Goal: Task Accomplishment & Management: Manage account settings

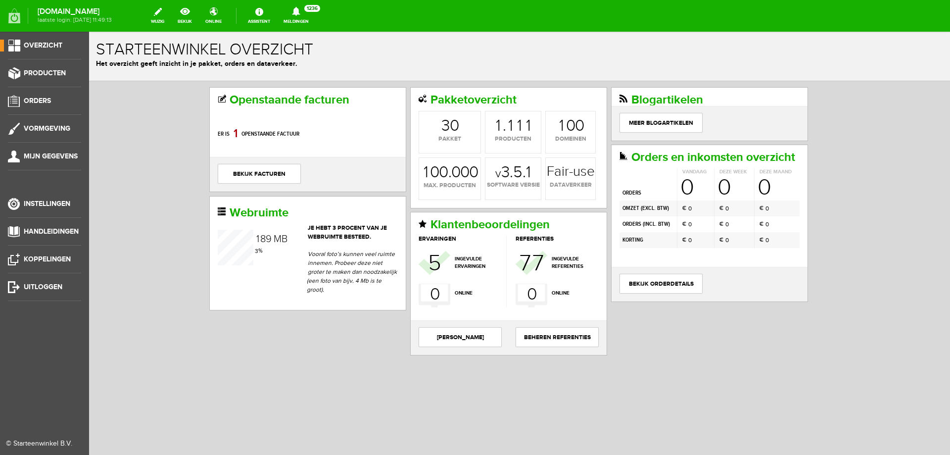
click at [49, 66] on ul "Overzicht Producten Orders Vormgeving Mijn gegevens Instellingen Handleidingen …" at bounding box center [44, 259] width 89 height 455
click at [52, 71] on span "Producten" at bounding box center [45, 73] width 42 height 8
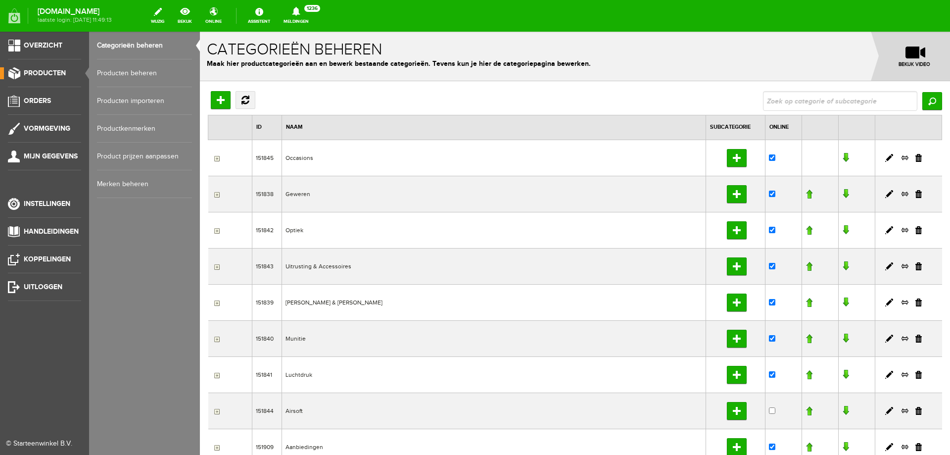
click at [136, 76] on link "Producten beheren" at bounding box center [144, 73] width 95 height 28
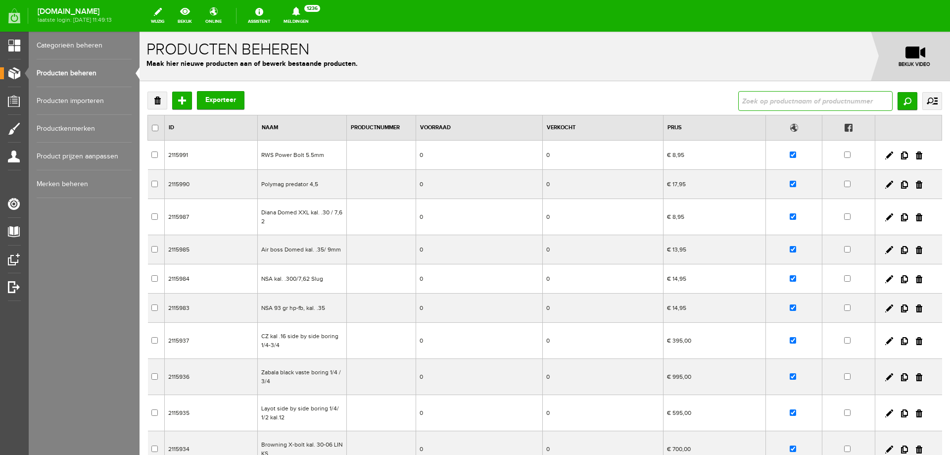
click at [816, 96] on input "text" at bounding box center [816, 101] width 154 height 20
type input "uitverkocht"
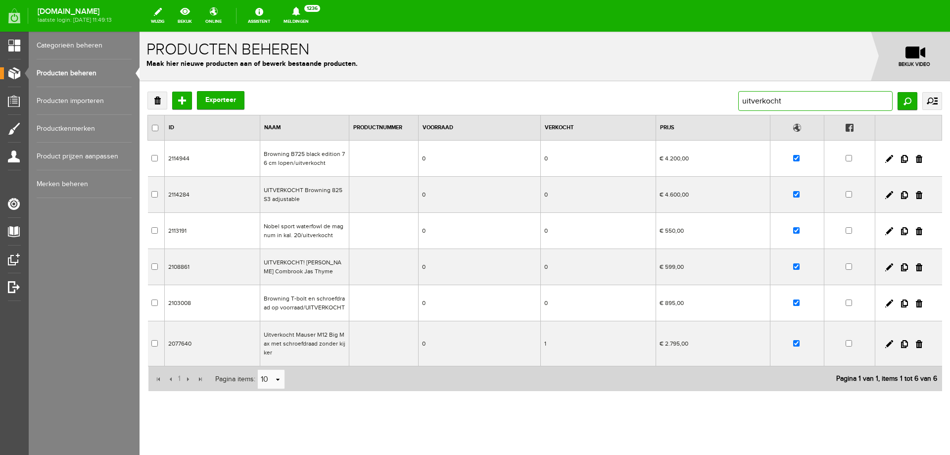
drag, startPoint x: 797, startPoint y: 98, endPoint x: 551, endPoint y: 110, distance: 245.8
click at [551, 110] on div "Verwijderen Toevoegen Exporteer uitverkocht Zoeken uitgebreid zoeken Categorie …" at bounding box center [545, 101] width 795 height 20
type input "winchester watterfol"
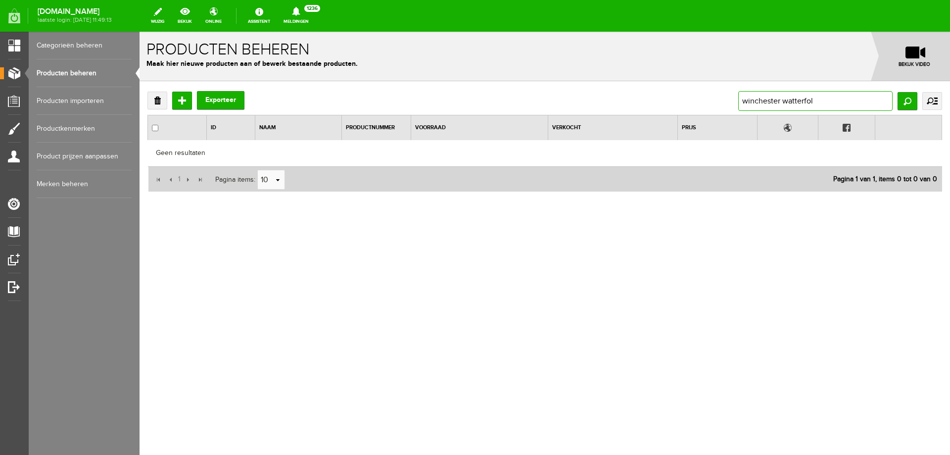
click at [856, 96] on input "winchester watterfol" at bounding box center [816, 101] width 154 height 20
type input "winchester watte"
drag, startPoint x: 791, startPoint y: 101, endPoint x: 783, endPoint y: 104, distance: 9.1
click at [783, 104] on input "winchester watte" at bounding box center [816, 101] width 154 height 20
type input "winchester"
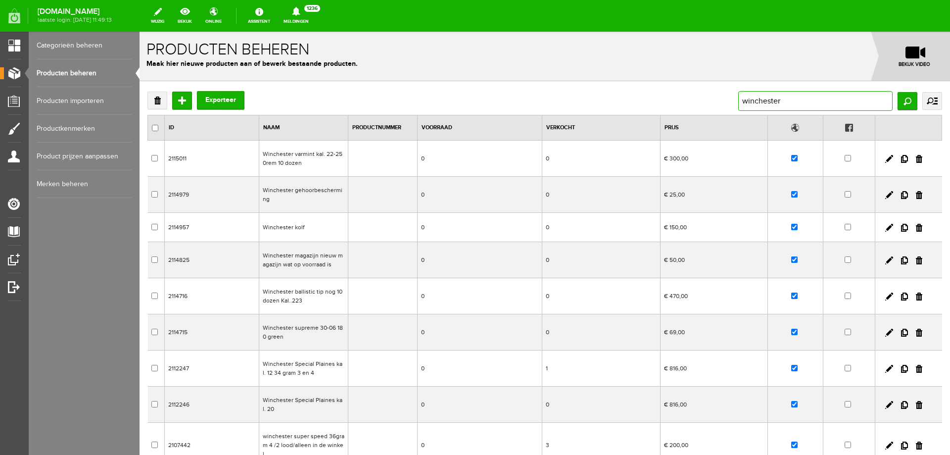
click at [804, 95] on input "winchester" at bounding box center [816, 101] width 154 height 20
type input "winchester wa"
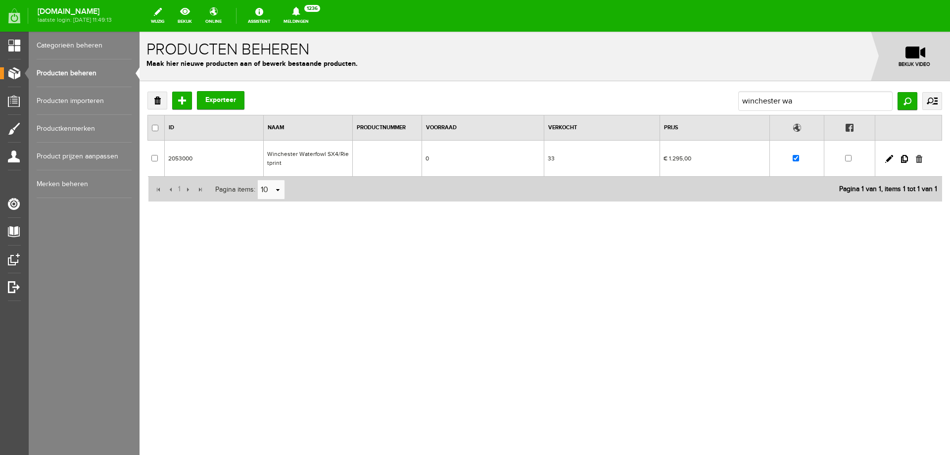
click at [919, 156] on link at bounding box center [919, 159] width 6 height 8
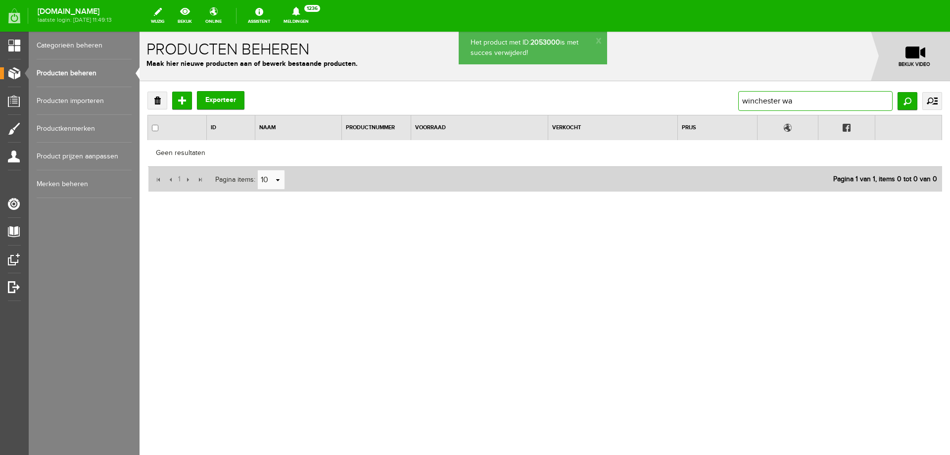
click at [810, 97] on input "winchester wa" at bounding box center [816, 101] width 154 height 20
type input "winchester camo"
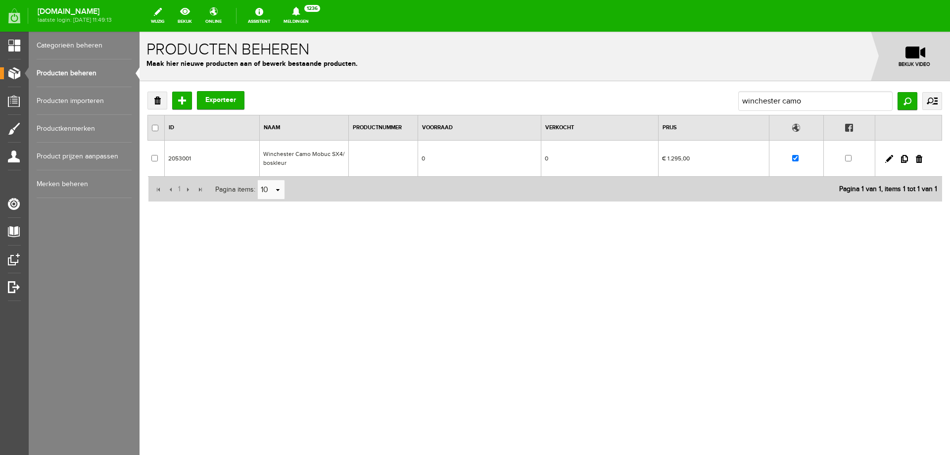
drag, startPoint x: 921, startPoint y: 160, endPoint x: 496, endPoint y: 38, distance: 442.4
click at [922, 160] on link at bounding box center [919, 159] width 6 height 8
checkbox input "true"
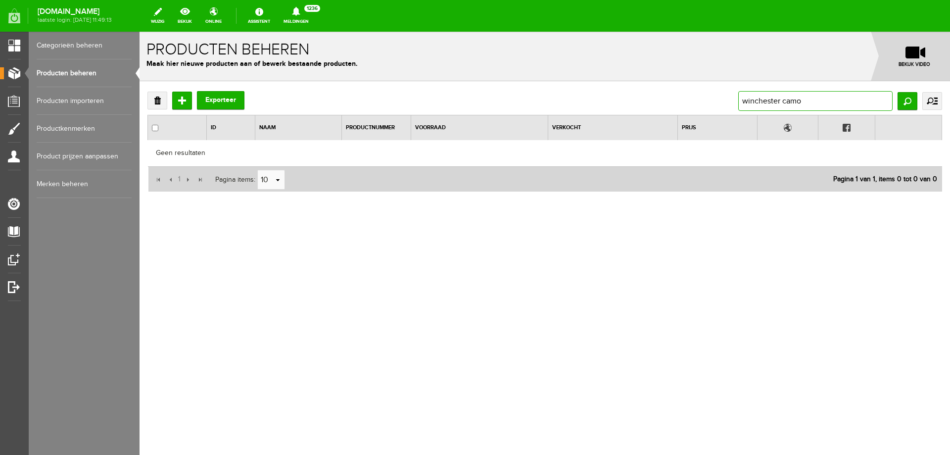
click at [858, 103] on input "winchester camo" at bounding box center [816, 101] width 154 height 20
click at [824, 99] on input "winchester camo" at bounding box center [816, 101] width 154 height 20
type input "winchester drylock"
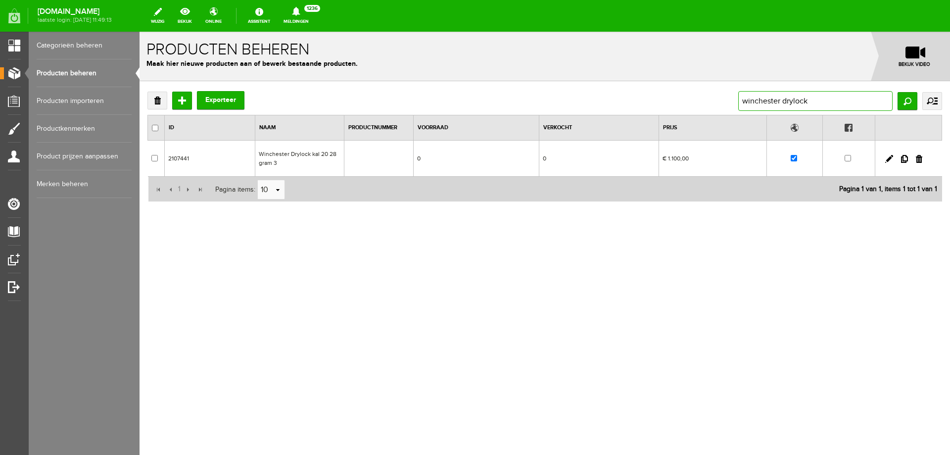
drag, startPoint x: 835, startPoint y: 101, endPoint x: 596, endPoint y: 100, distance: 238.6
click at [600, 100] on div "Verwijderen Toevoegen Exporteer winchester drylock Zoeken uitgebreid zoeken Cat…" at bounding box center [545, 101] width 795 height 20
paste input "Winchester Drylok Magnum"
type input "Winchester Drylok Magnum"
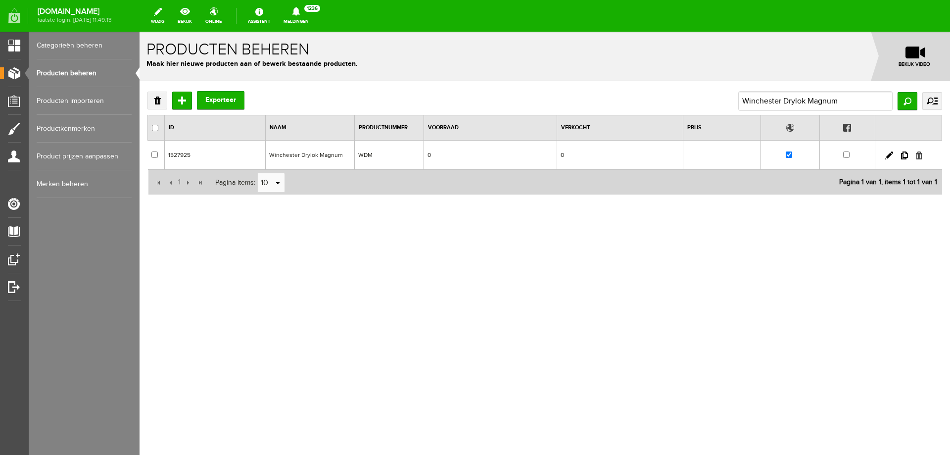
click at [918, 158] on link at bounding box center [919, 155] width 6 height 8
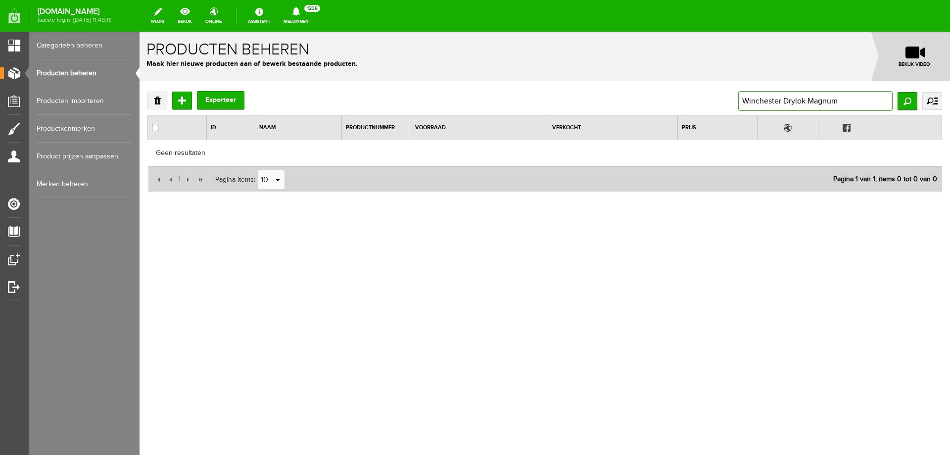
drag, startPoint x: 856, startPoint y: 99, endPoint x: 644, endPoint y: 91, distance: 211.5
click at [645, 91] on div "Verwijderen Toevoegen Exporteer Winchester Drylok Magnum Zoeken uitgebreid zoek…" at bounding box center [545, 101] width 795 height 20
paste input "ck kal 20 28 gram 3"
type input "Winchester Drylock kal 20 28 gram 3"
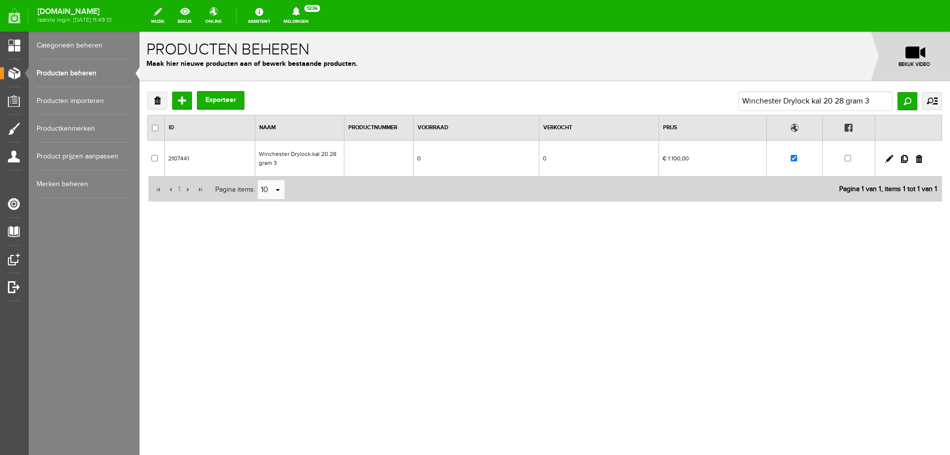
click at [304, 156] on td "Winchester Drylock kal 20 28 gram 3" at bounding box center [299, 159] width 89 height 36
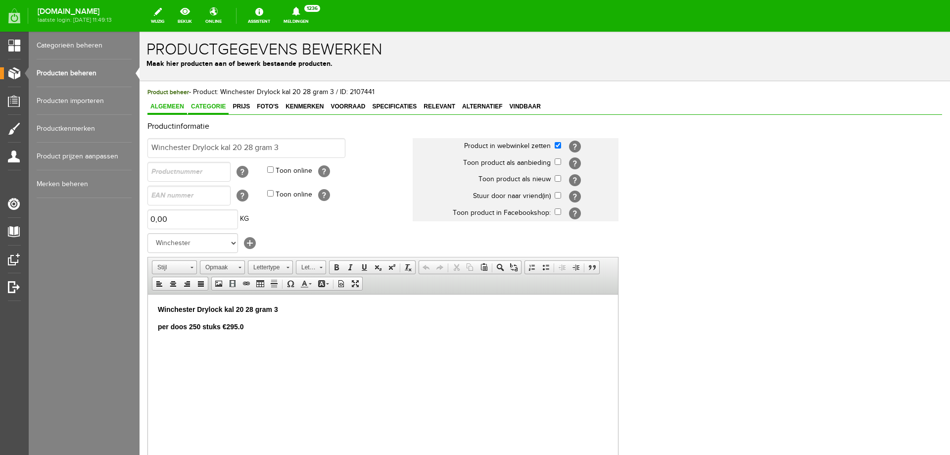
click at [214, 104] on span "Categorie" at bounding box center [208, 106] width 41 height 7
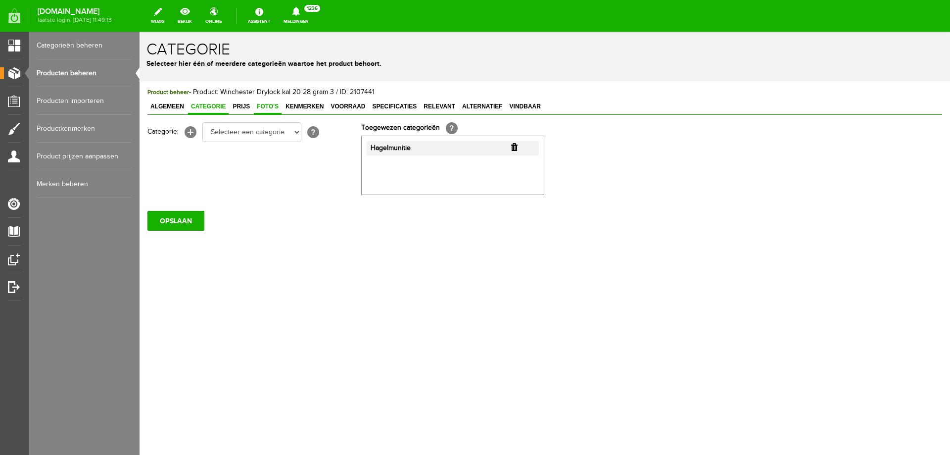
click at [255, 106] on span "Foto's" at bounding box center [268, 106] width 28 height 7
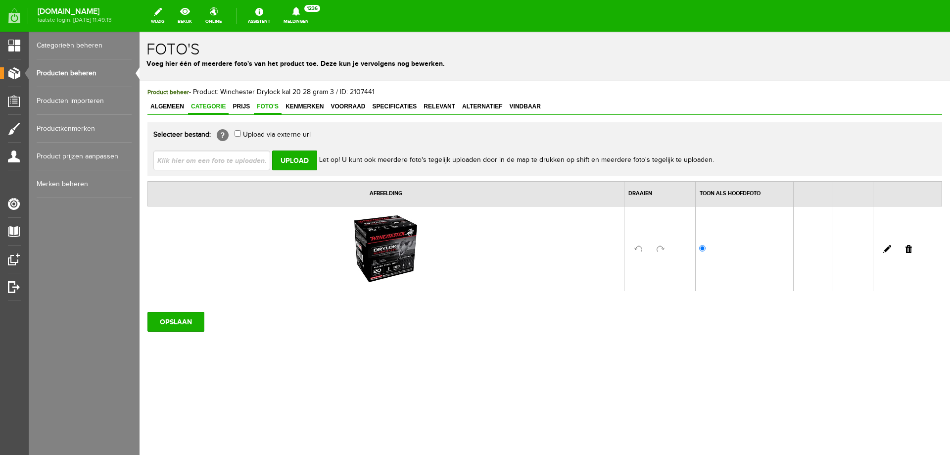
click at [228, 106] on span "Categorie" at bounding box center [208, 106] width 41 height 7
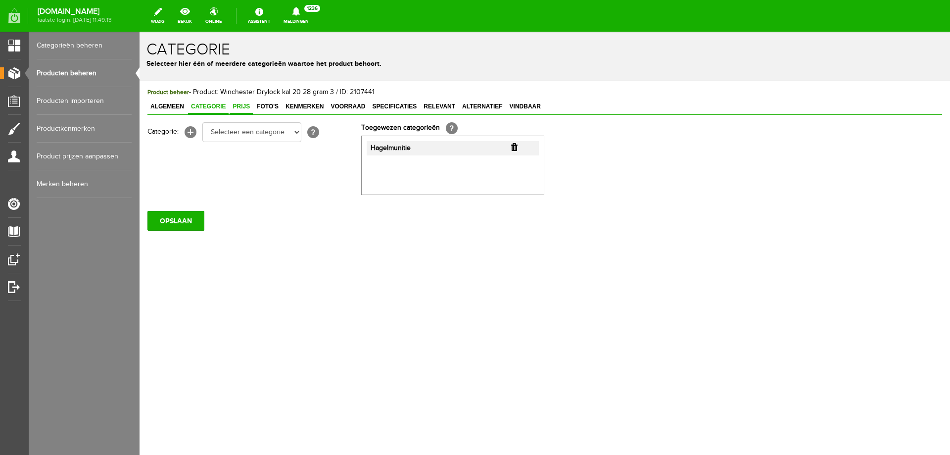
click at [236, 104] on span "Prijs" at bounding box center [241, 106] width 23 height 7
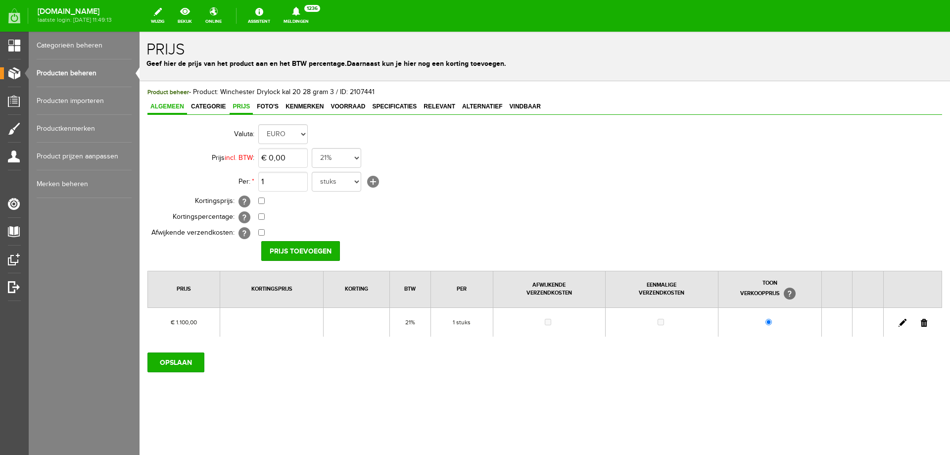
click at [176, 108] on span "Algemeen" at bounding box center [168, 106] width 40 height 7
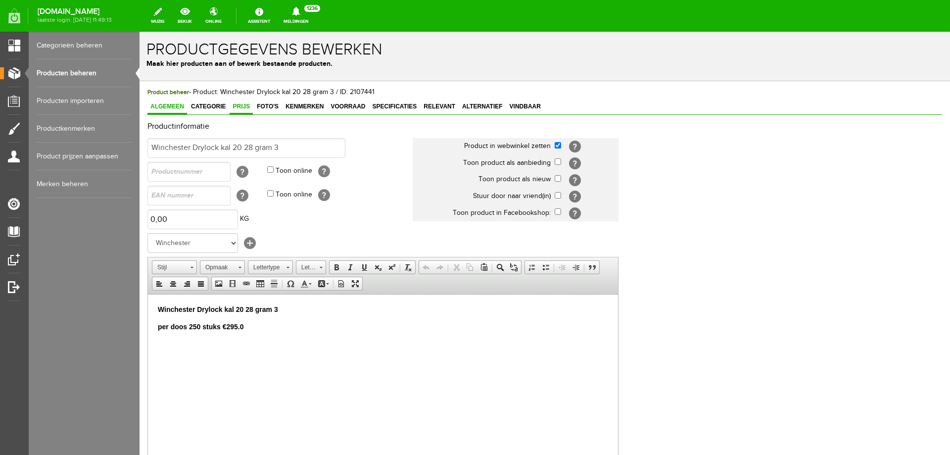
click at [246, 108] on span "Prijs" at bounding box center [241, 106] width 23 height 7
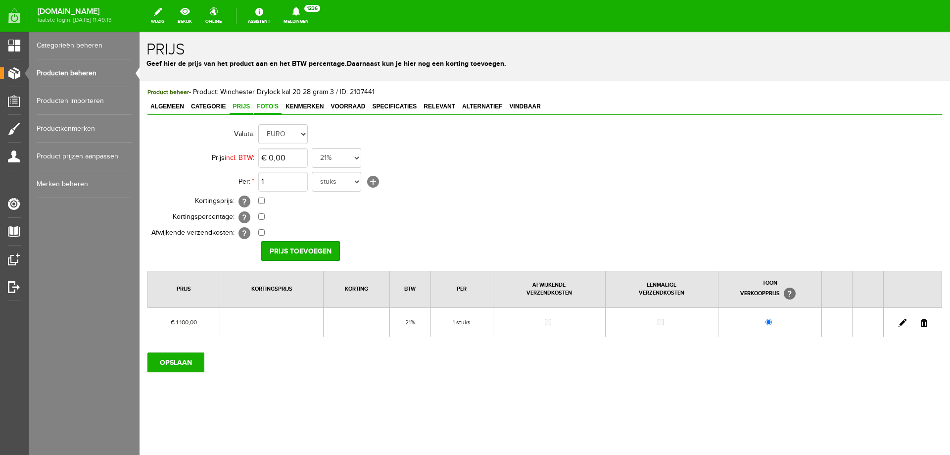
click at [268, 107] on span "Foto's" at bounding box center [268, 106] width 28 height 7
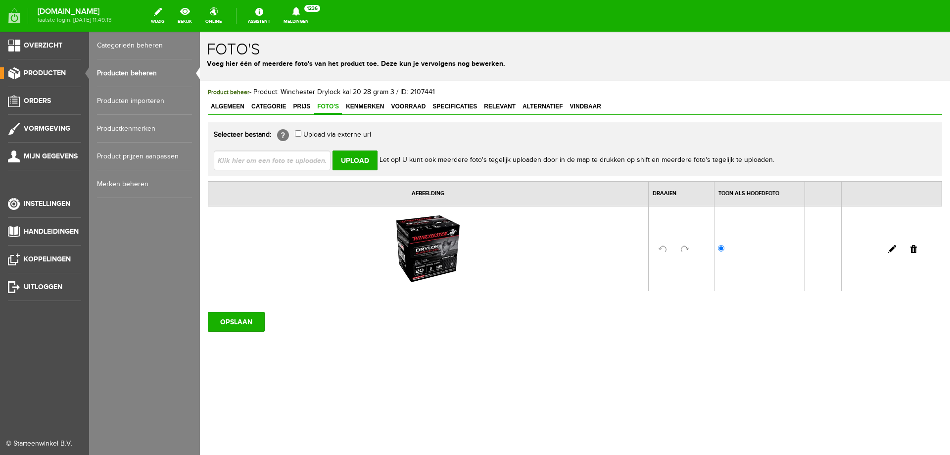
click at [123, 75] on link "Producten beheren" at bounding box center [144, 73] width 95 height 28
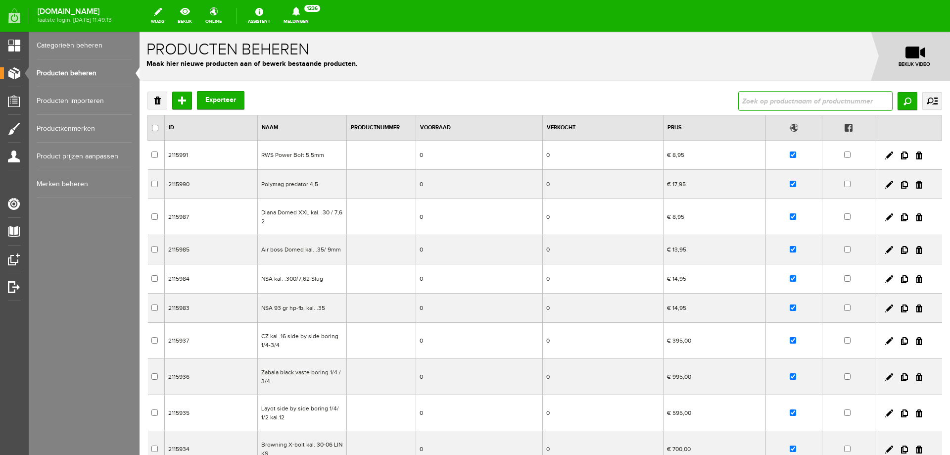
click at [804, 101] on input "text" at bounding box center [816, 101] width 154 height 20
paste input "Winchester Drylock kal 20 28 gram 3"
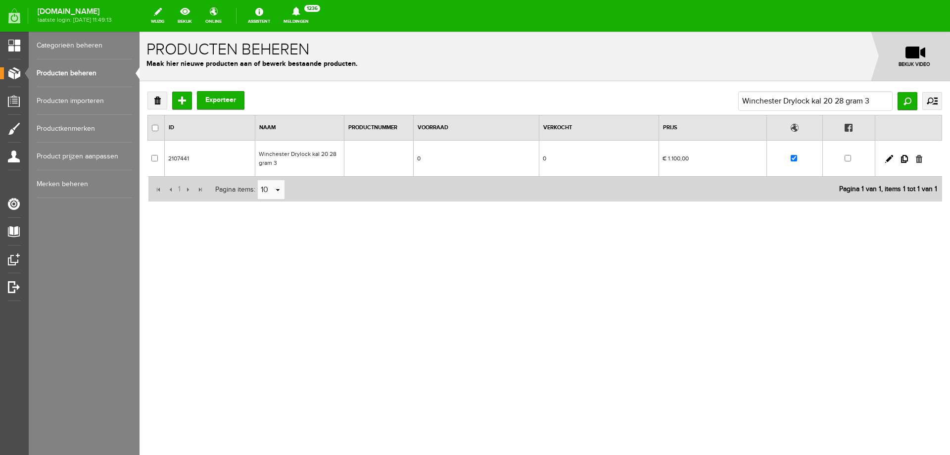
click at [919, 162] on link at bounding box center [919, 159] width 6 height 8
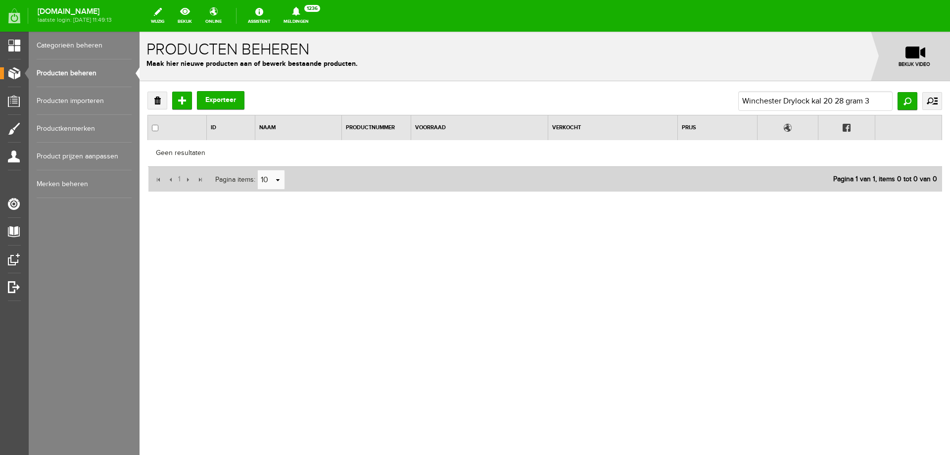
click at [104, 71] on link "Producten beheren" at bounding box center [84, 73] width 95 height 28
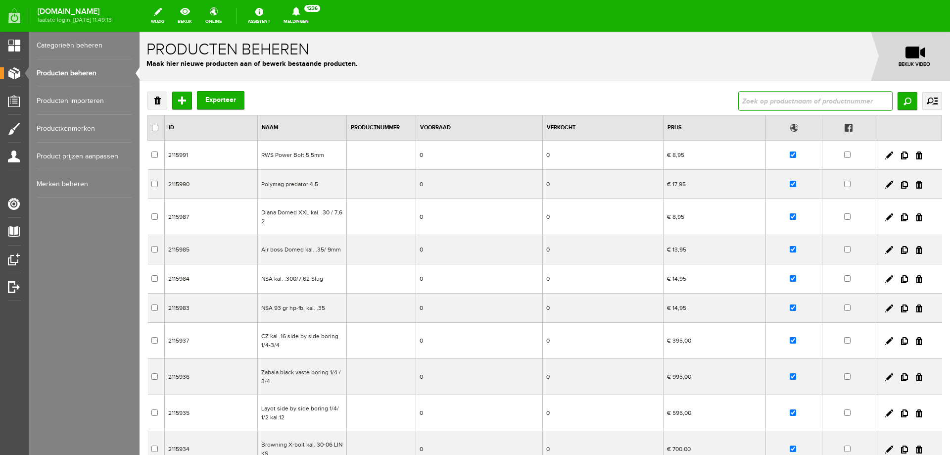
click at [768, 106] on input "text" at bounding box center [816, 101] width 154 height 20
type input "Nobel sport waterfowl de magnum in kal. 20/uitverkocht"
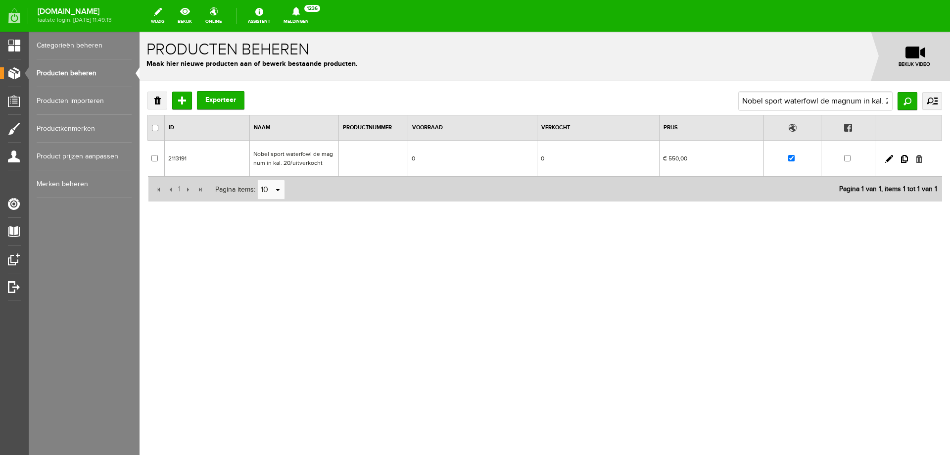
click at [920, 158] on link at bounding box center [919, 159] width 6 height 8
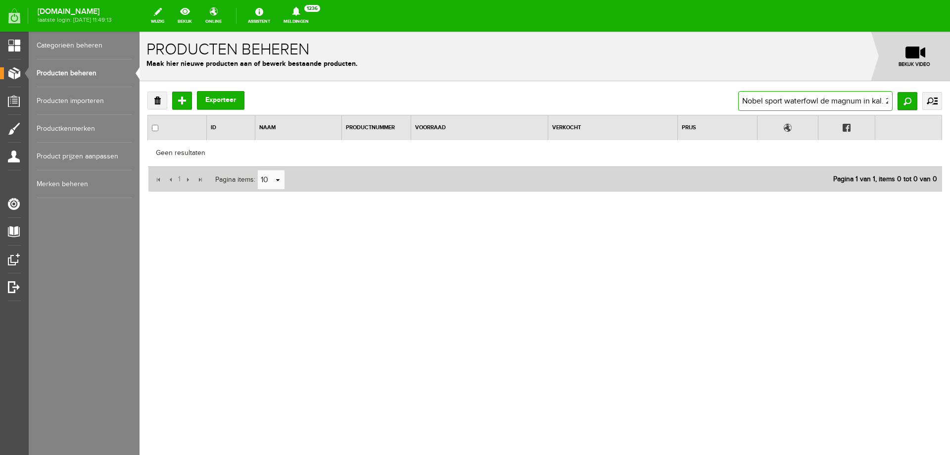
click at [879, 103] on input "Nobel sport waterfowl de magnum in kal. 20/uitverkocht" at bounding box center [816, 101] width 154 height 20
drag, startPoint x: 879, startPoint y: 103, endPoint x: 467, endPoint y: 92, distance: 412.0
click at [467, 92] on div "Verwijderen Toevoegen Exporteer Nobel sport waterfowl de magnum in kal. 20/uitv…" at bounding box center [545, 101] width 795 height 20
type input "20/uitverkocht"
drag, startPoint x: 824, startPoint y: 98, endPoint x: 346, endPoint y: 88, distance: 478.3
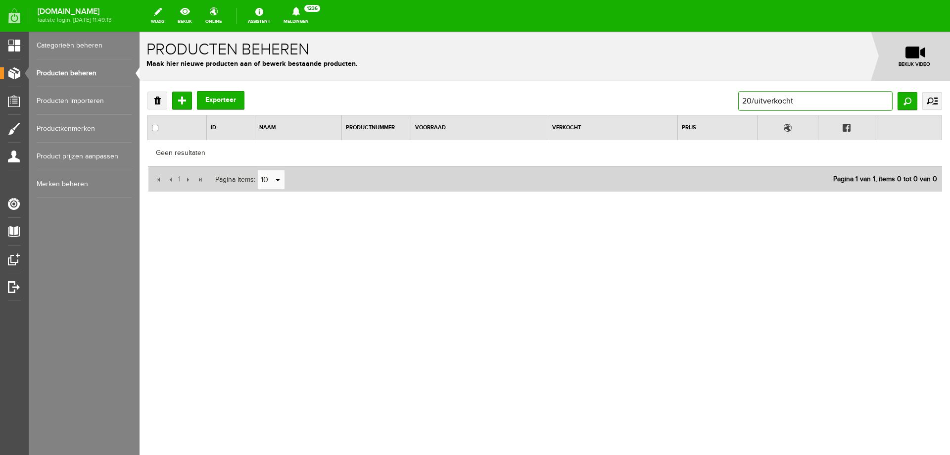
click at [346, 88] on div "Verwijderen Toevoegen Exporteer 20/uitverkocht Zoeken uitgebreid zoeken Categor…" at bounding box center [545, 173] width 811 height 185
paste input "NSI 28/7"
type input "NSI 28/7"
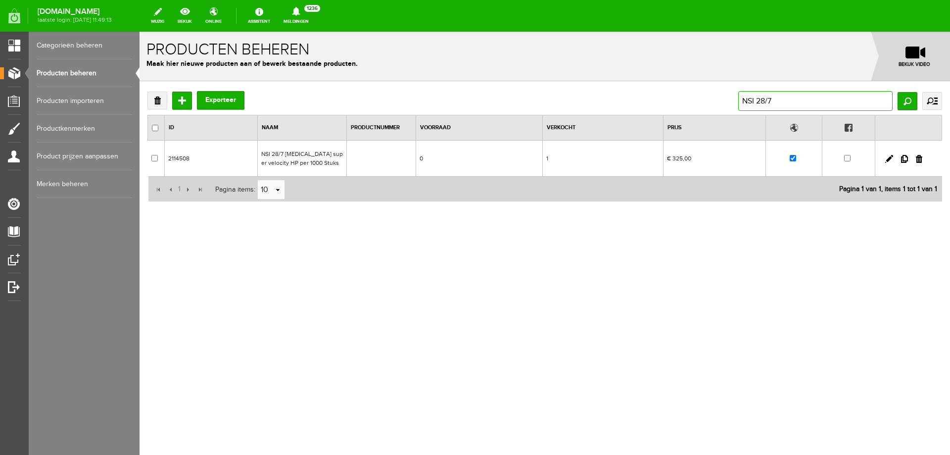
drag, startPoint x: 823, startPoint y: 103, endPoint x: 561, endPoint y: 99, distance: 261.4
click at [565, 101] on div "Verwijderen Toevoegen Exporteer NSI 28/7 Zoeken uitgebreid zoeken Categorie Occ…" at bounding box center [545, 101] width 795 height 20
paste input "Nobel sport superveloce 28/7 hoog culot [MEDICAL_DATA]"
type input "Nobel sport superveloce 28/7 hoog culot [MEDICAL_DATA]"
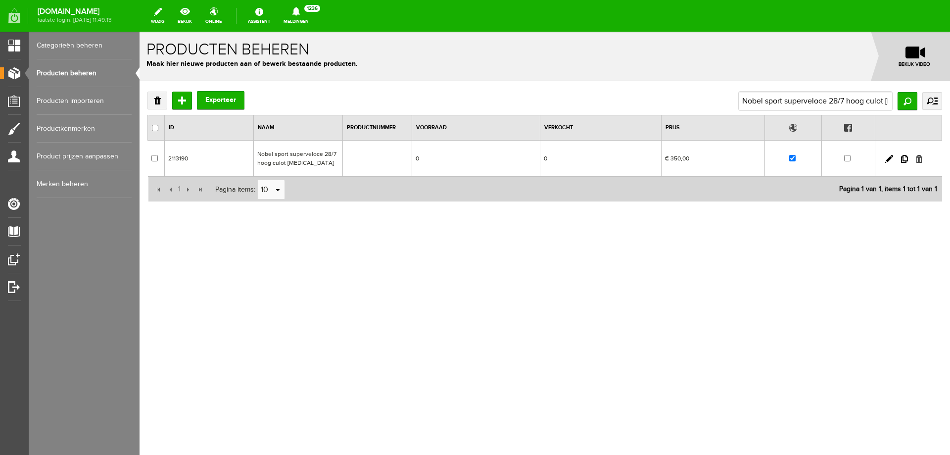
drag, startPoint x: 920, startPoint y: 159, endPoint x: 638, endPoint y: 63, distance: 298.2
click at [920, 159] on link at bounding box center [919, 159] width 6 height 8
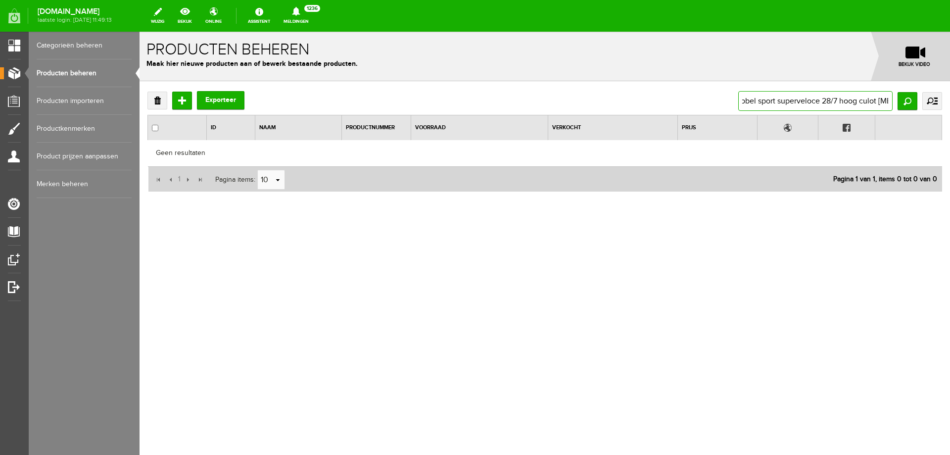
drag, startPoint x: 742, startPoint y: 103, endPoint x: 938, endPoint y: 99, distance: 195.6
click at [933, 105] on div "Nobel sport superveloce 28/7 hoog culot [MEDICAL_DATA] Zoeken uitgebreid zoeken…" at bounding box center [841, 101] width 204 height 20
paste input "NSI nobel sport patronen 28/6 /425 meter per seconde"
type input "NSI nobel sport patronen 28/6 /425 meter per seconde"
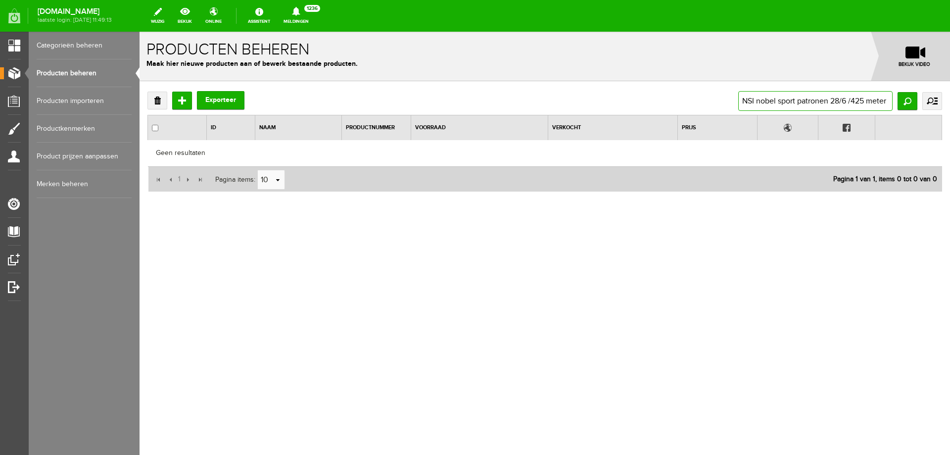
scroll to position [0, 45]
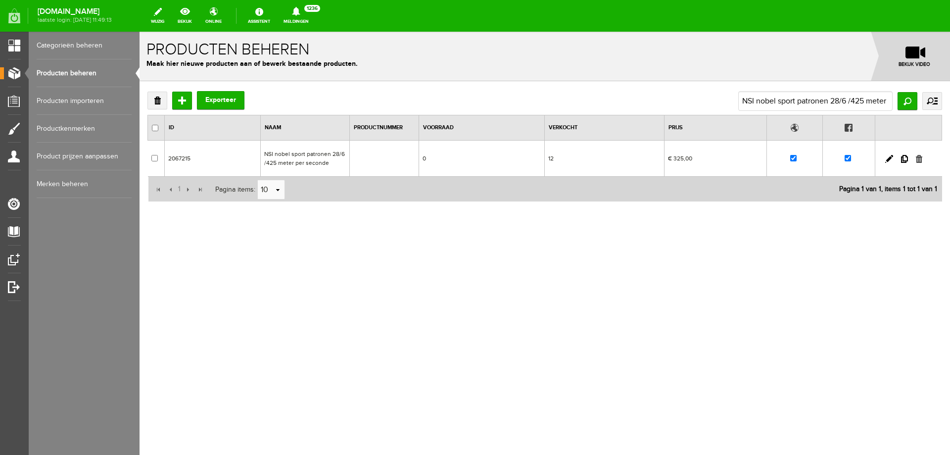
click at [917, 155] on link at bounding box center [919, 159] width 6 height 8
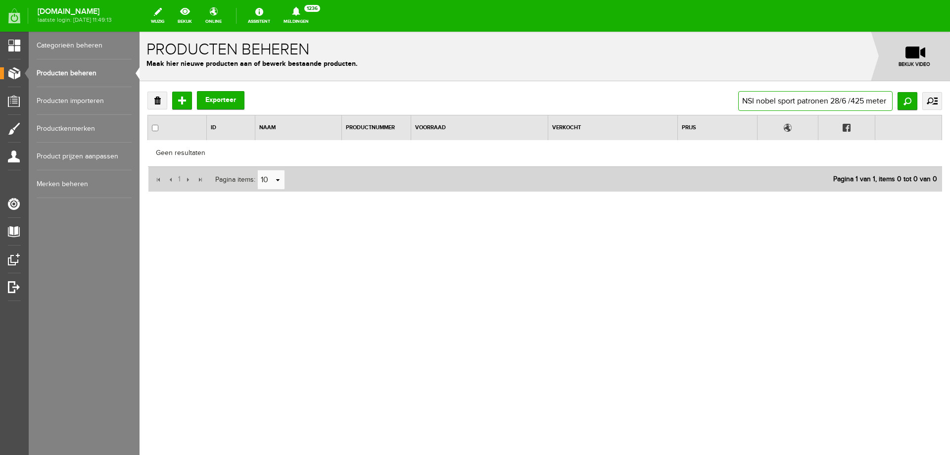
scroll to position [0, 46]
drag, startPoint x: 740, startPoint y: 100, endPoint x: 950, endPoint y: 100, distance: 210.4
click at [950, 100] on div "Verwijderen Toevoegen Exporteer NSI nobel sport patronen 28/6 /425 meter per se…" at bounding box center [545, 173] width 811 height 185
paste input "NSI Premium 28/6 hoog culot 1000stuks"
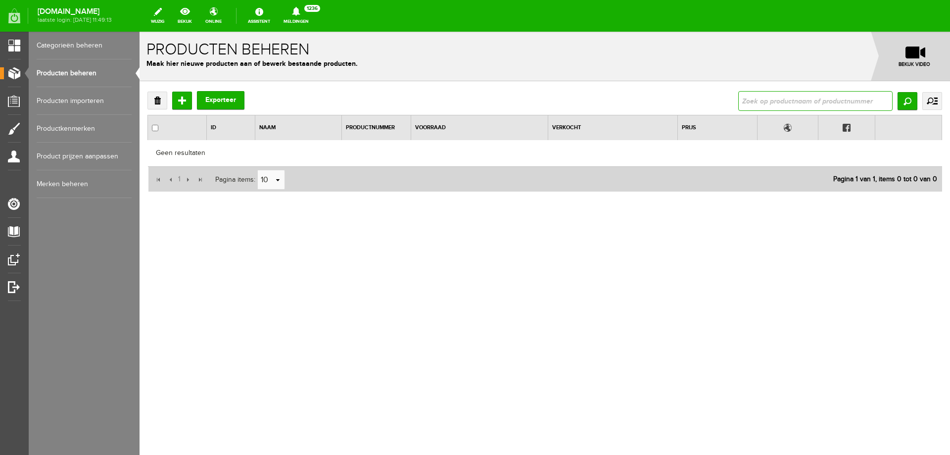
type input "NSI Premium 28/6 hoog culot 1000stuks"
drag, startPoint x: 938, startPoint y: 107, endPoint x: 950, endPoint y: 101, distance: 13.1
click at [950, 101] on div "Verwijderen Toevoegen Exporteer NSI Premium 28/6 hoog culot 1000stuks Zoeken ui…" at bounding box center [545, 173] width 811 height 185
type input "NSI Premium 28/6 hoog"
drag, startPoint x: 807, startPoint y: 102, endPoint x: 915, endPoint y: 106, distance: 108.5
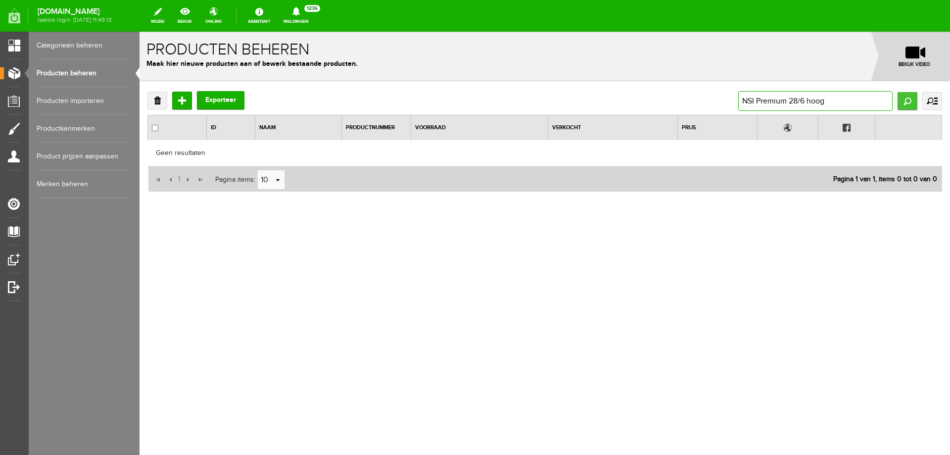
click at [915, 106] on div "NSI Premium 28/6 hoog Zoeken uitgebreid zoeken Categorie Occasions Occasions Ch…" at bounding box center [841, 101] width 204 height 20
type input "NSI Premium 28/6"
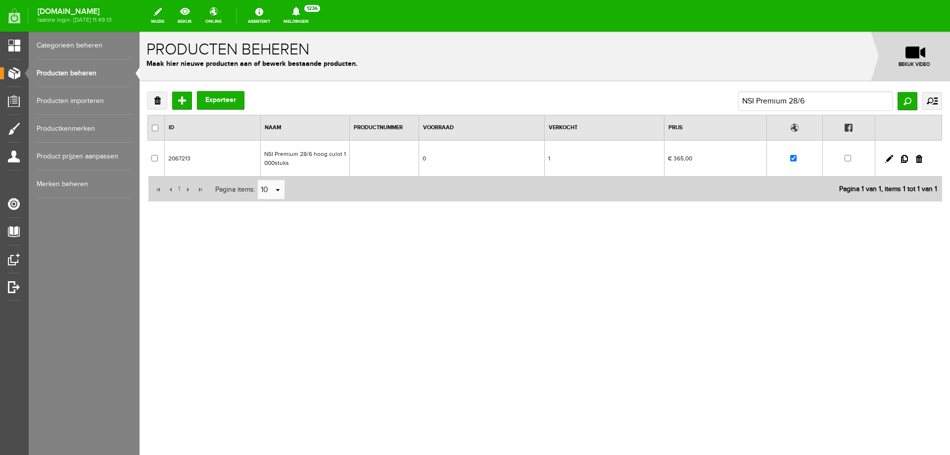
drag, startPoint x: 921, startPoint y: 158, endPoint x: 495, endPoint y: 32, distance: 445.0
click at [921, 158] on link at bounding box center [919, 159] width 6 height 8
checkbox input "true"
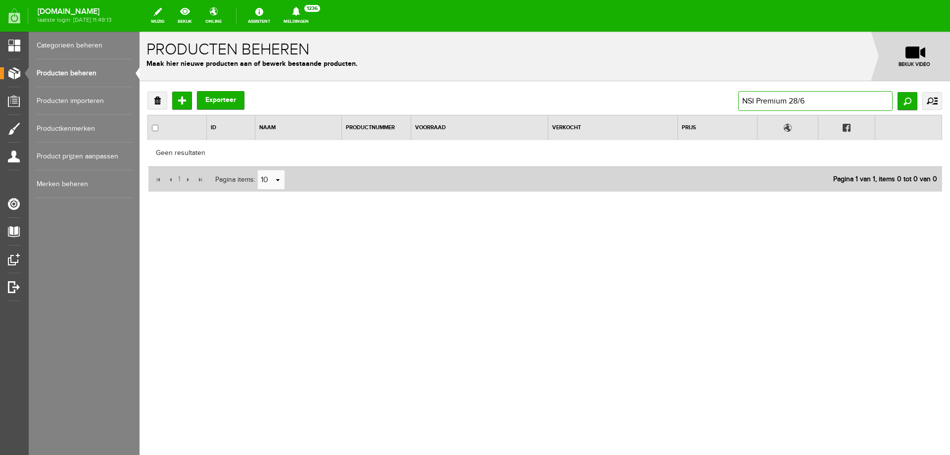
drag, startPoint x: 846, startPoint y: 104, endPoint x: 487, endPoint y: 107, distance: 359.4
click at [477, 101] on div "Verwijderen Toevoegen Exporteer NSI Premium 28/6 Zoeken uitgebreid zoeken Categ…" at bounding box center [545, 101] width 795 height 20
paste input "NSI nobel sport patronen nieuw alleen in de winkel 32/3/4/"
type input "NSI nobel sport patronen nieuw alleen in de winkel 32/3/4/"
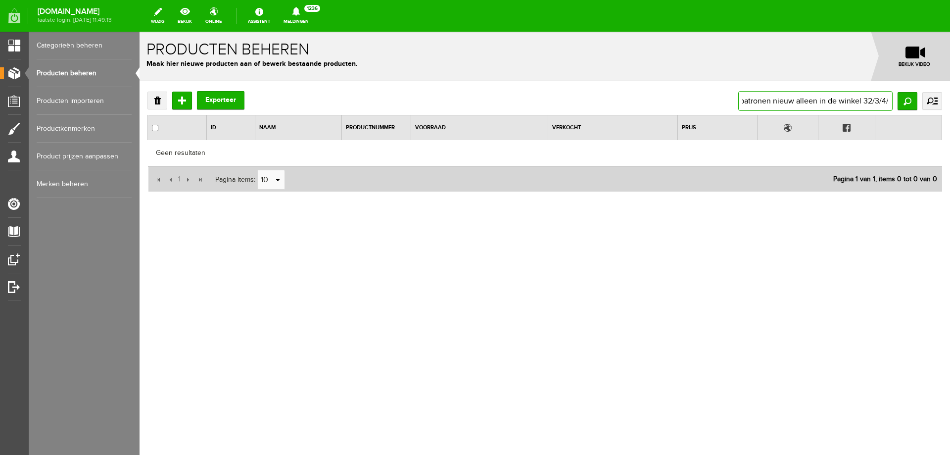
drag, startPoint x: 840, startPoint y: 105, endPoint x: 941, endPoint y: 100, distance: 102.1
click at [950, 99] on div "Verwijderen Toevoegen Exporteer NSI nobel sport patronen nieuw alleen in de win…" at bounding box center [545, 173] width 811 height 185
type input "NSI nobel sport patronen ni"
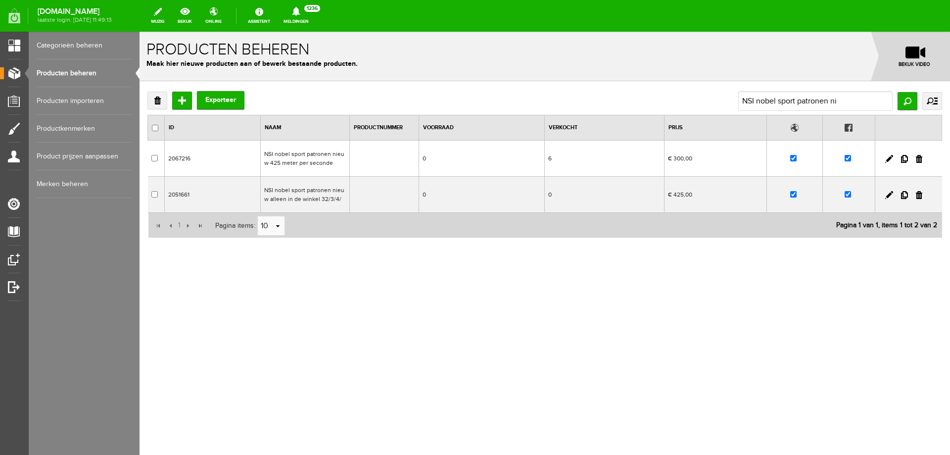
drag, startPoint x: 318, startPoint y: 198, endPoint x: 457, endPoint y: 230, distance: 143.2
click at [318, 198] on td "NSI nobel sport patronen nieuw alleen in de winkel 32/3/4/" at bounding box center [304, 195] width 89 height 36
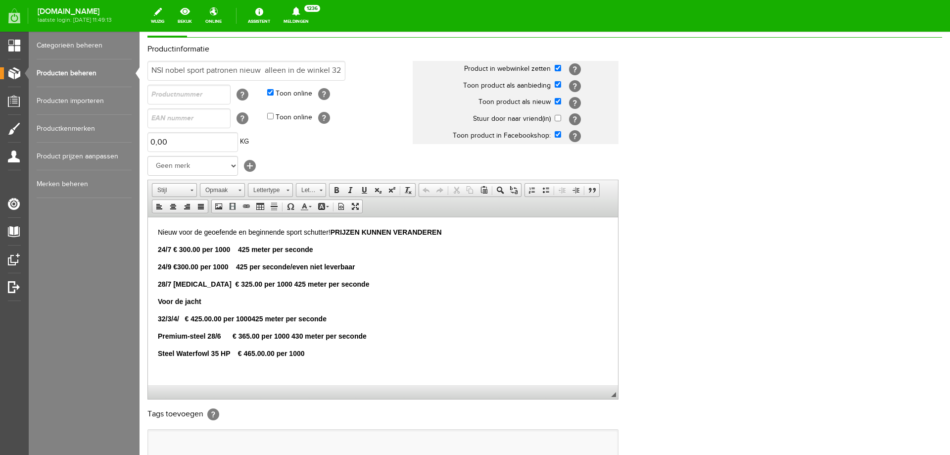
scroll to position [87, 0]
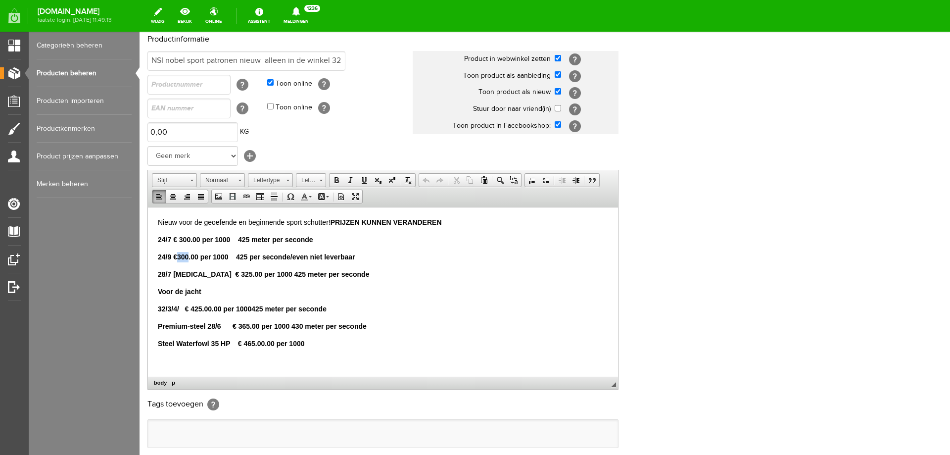
drag, startPoint x: 178, startPoint y: 256, endPoint x: 188, endPoint y: 256, distance: 10.4
click at [188, 256] on strong "24/9 €300.00 per 1000 425 per seconde/even niet leverbaar" at bounding box center [256, 256] width 197 height 8
drag, startPoint x: 291, startPoint y: 257, endPoint x: 364, endPoint y: 259, distance: 73.3
click at [364, 259] on p "24/9 €275.00 per 1000 425 per seconde/even niet leverbaar" at bounding box center [383, 256] width 450 height 10
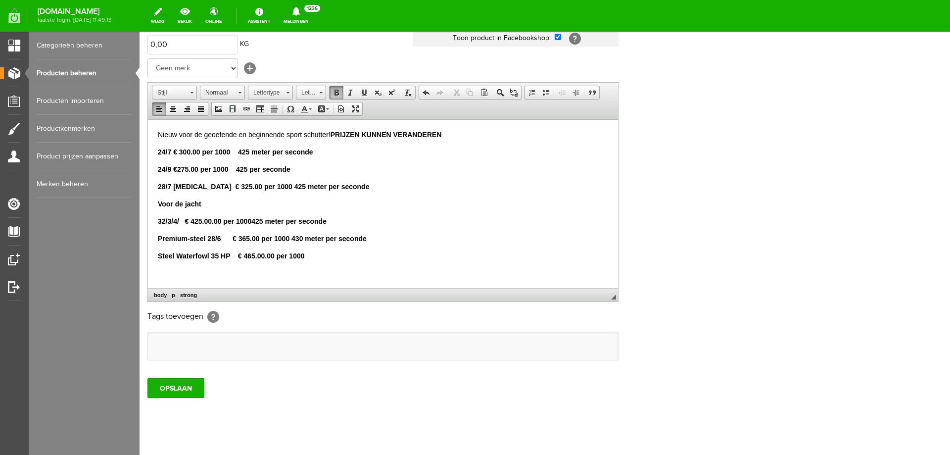
scroll to position [184, 0]
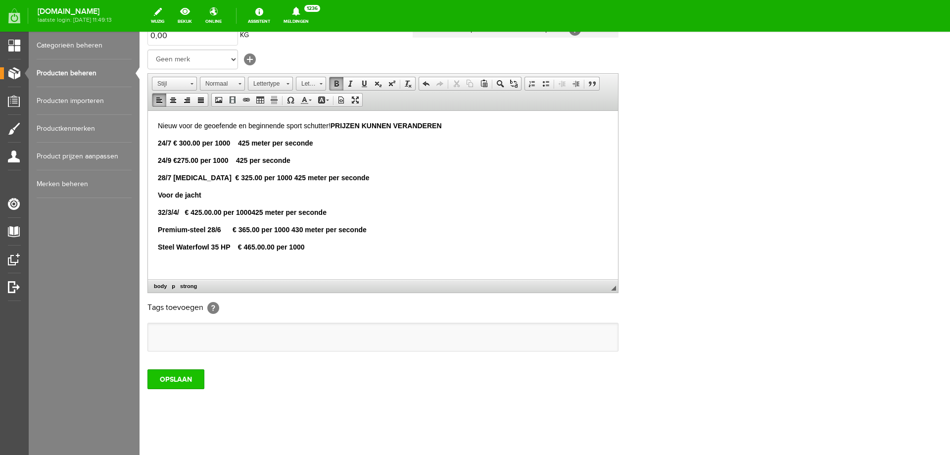
click at [177, 374] on input "OPSLAAN" at bounding box center [176, 379] width 57 height 20
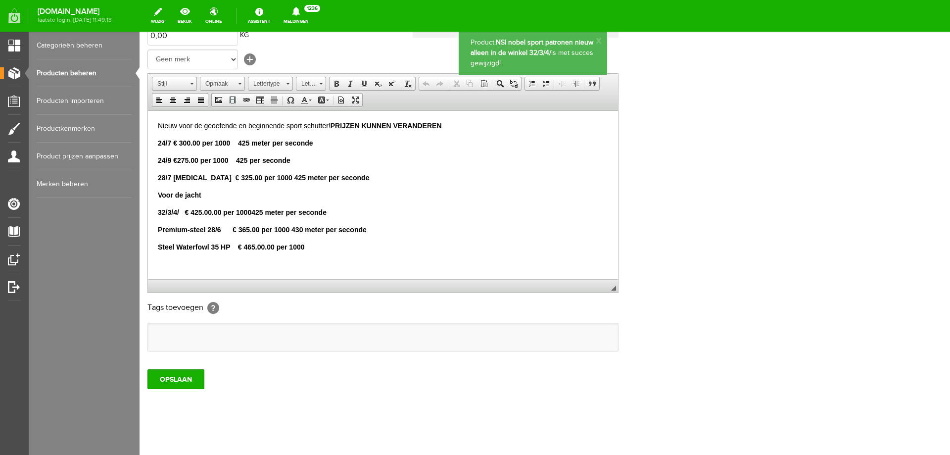
scroll to position [0, 0]
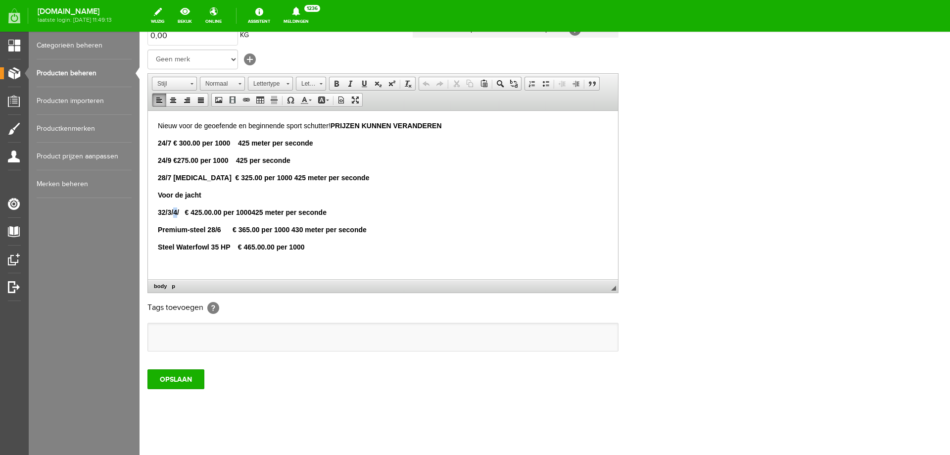
click at [177, 212] on strong "2/3/4/ € 425.00.00 per 1000" at bounding box center [207, 212] width 90 height 8
click at [190, 384] on input "OPSLAAN" at bounding box center [176, 379] width 57 height 20
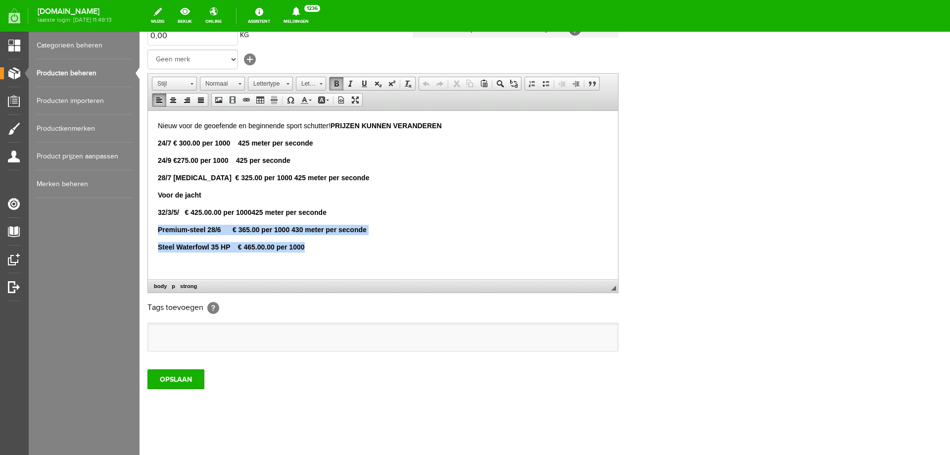
drag, startPoint x: 157, startPoint y: 228, endPoint x: 381, endPoint y: 248, distance: 224.1
click at [381, 248] on html "Nieuw voor de geoefende en beginnende sport schutter! PRIJZEN KUNNEN VERANDEREN…" at bounding box center [383, 203] width 470 height 186
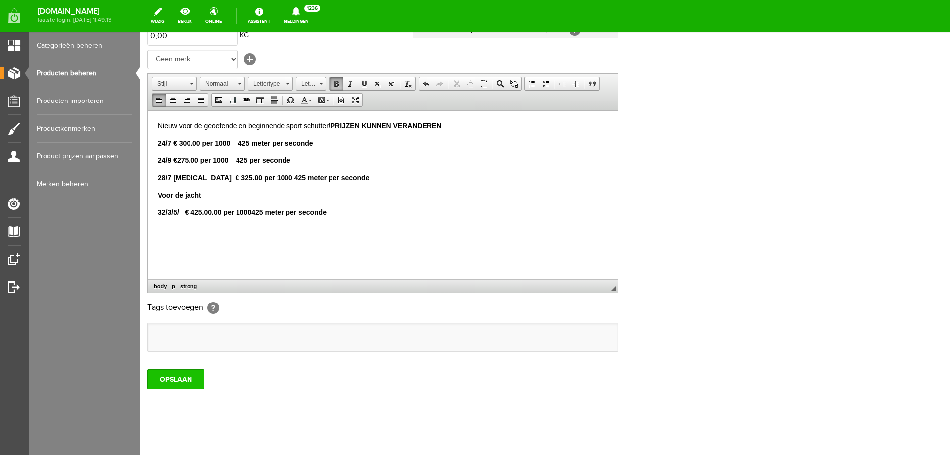
click at [163, 373] on input "OPSLAAN" at bounding box center [176, 379] width 57 height 20
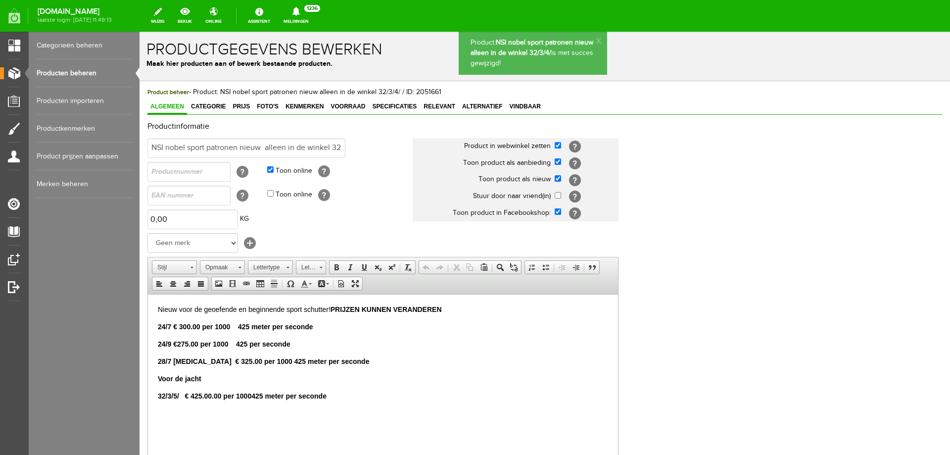
click at [90, 74] on link "Producten beheren" at bounding box center [84, 73] width 95 height 28
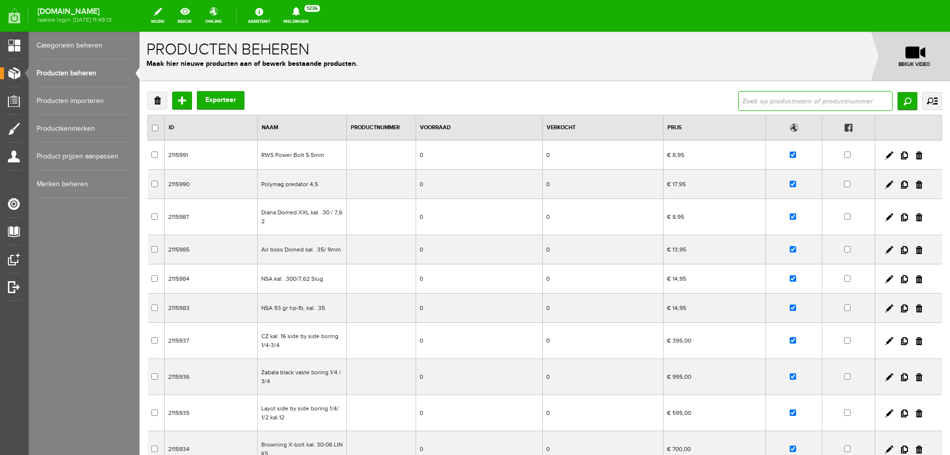
click at [836, 97] on input "text" at bounding box center [816, 101] width 154 height 20
type input "Kalahari .308 150g Laatste 3 doosjes €150 euroVERKOCHT"
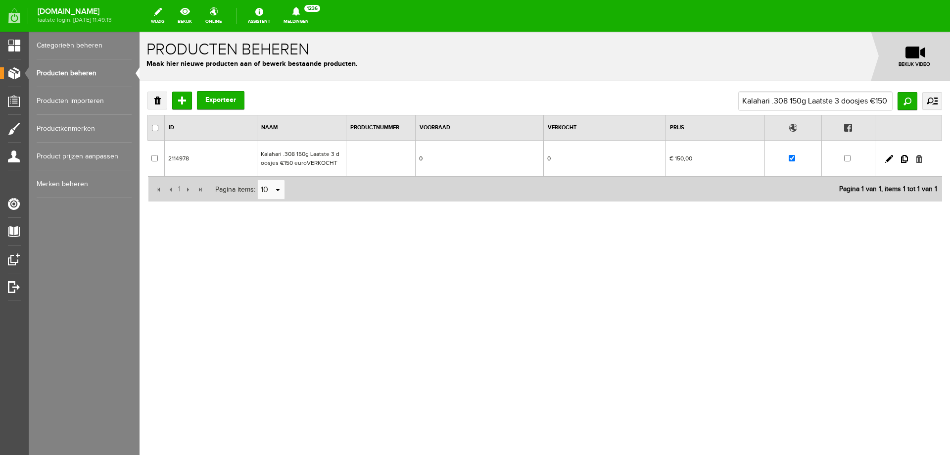
drag, startPoint x: 918, startPoint y: 160, endPoint x: 629, endPoint y: 61, distance: 305.7
click at [918, 160] on link at bounding box center [919, 159] width 6 height 8
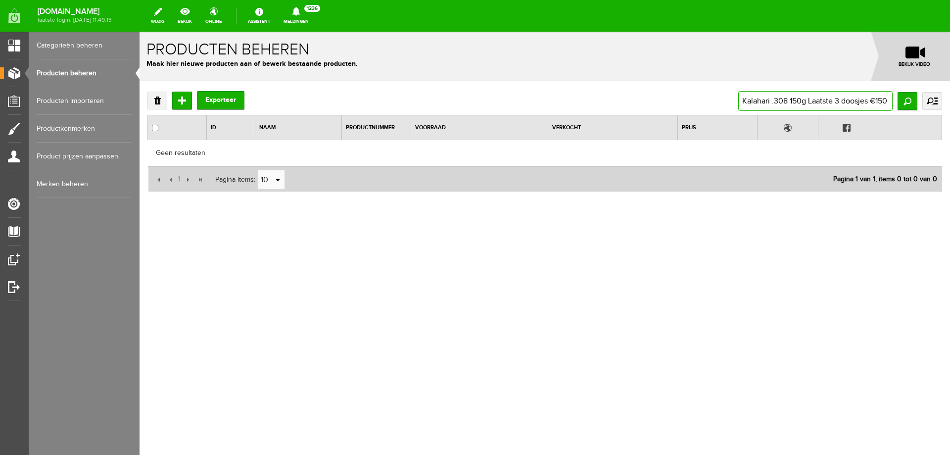
scroll to position [0, 60]
drag, startPoint x: 741, startPoint y: 103, endPoint x: 950, endPoint y: 118, distance: 209.5
click at [950, 118] on div "Verwijderen Toevoegen Exporteer Kalahari .308 150g Laatste 3 doosjes €150 euroV…" at bounding box center [545, 173] width 811 height 185
paste input "Hornady GMX Loodvrij 30-06 prijs op aanvraag"
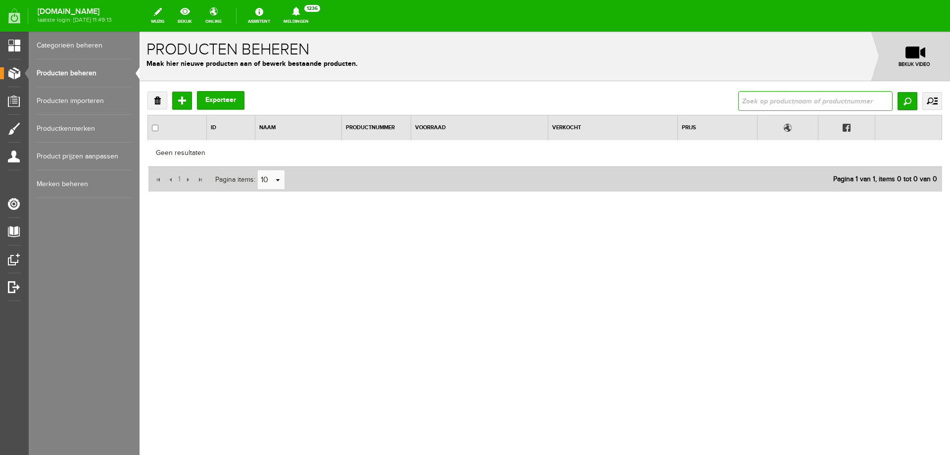
type input "Hornady GMX Loodvrij 30-06 prijs op aanvraag"
drag, startPoint x: 860, startPoint y: 103, endPoint x: 950, endPoint y: 109, distance: 90.3
click at [950, 109] on div "Verwijderen Toevoegen Exporteer Hornady GMX Loodvrij 30-06 prijs op aanvraag Zo…" at bounding box center [545, 173] width 811 height 185
type input "Hornady GMX Loodvrij 30-06 prij"
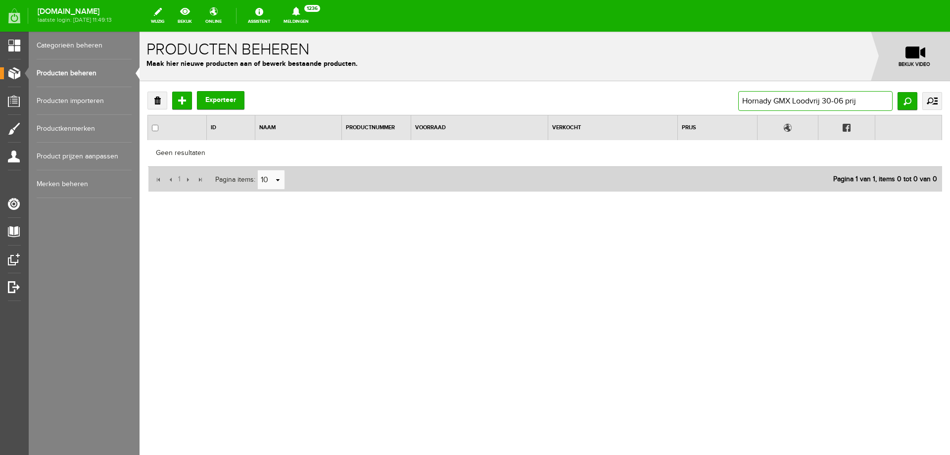
scroll to position [0, 0]
click at [871, 99] on input "Hornady GMX Loodvrij 30-06 prij" at bounding box center [816, 101] width 154 height 20
type input "Hornady GMX Loodvrij 30-06"
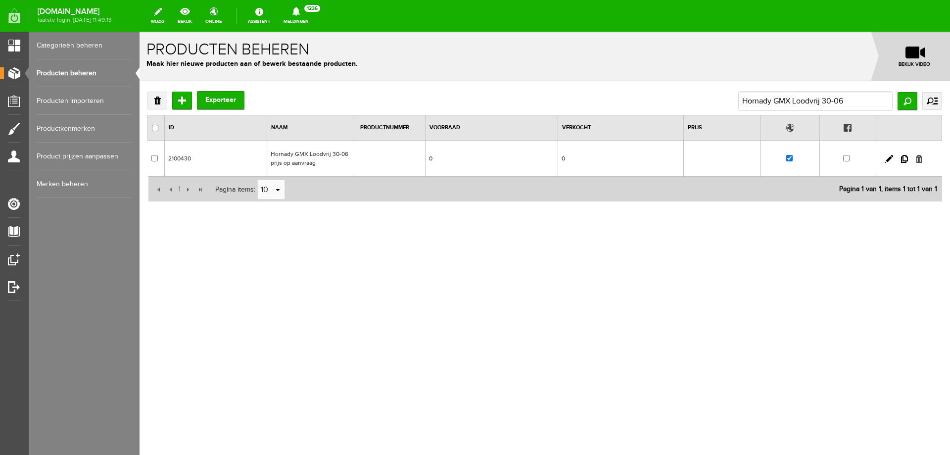
click at [920, 159] on link at bounding box center [919, 159] width 6 height 8
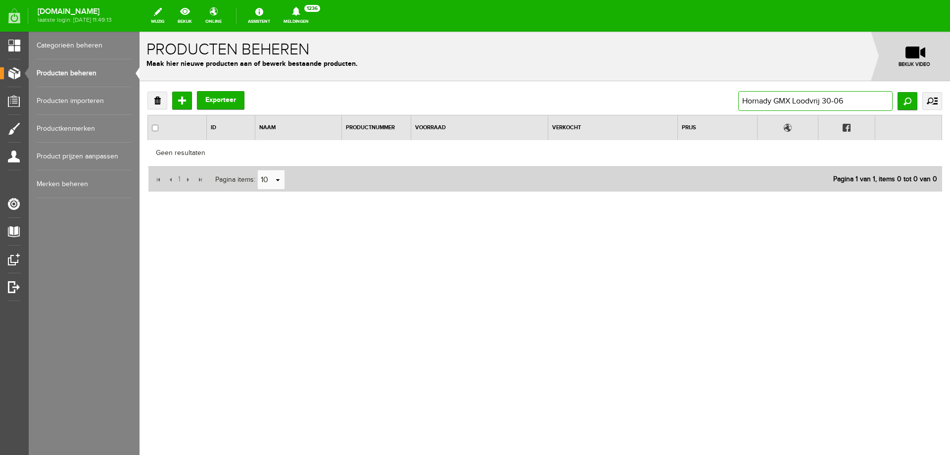
drag, startPoint x: 839, startPoint y: 100, endPoint x: 557, endPoint y: 91, distance: 282.3
click at [558, 91] on div "Verwijderen Toevoegen Exporteer Hornady GMX Loodvrij 30-06 Zoeken uitgebreid zo…" at bounding box center [545, 101] width 795 height 20
paste input "Browning Wildtas geplastificeerd"
type input "Browning Wildtas geplastificeerd"
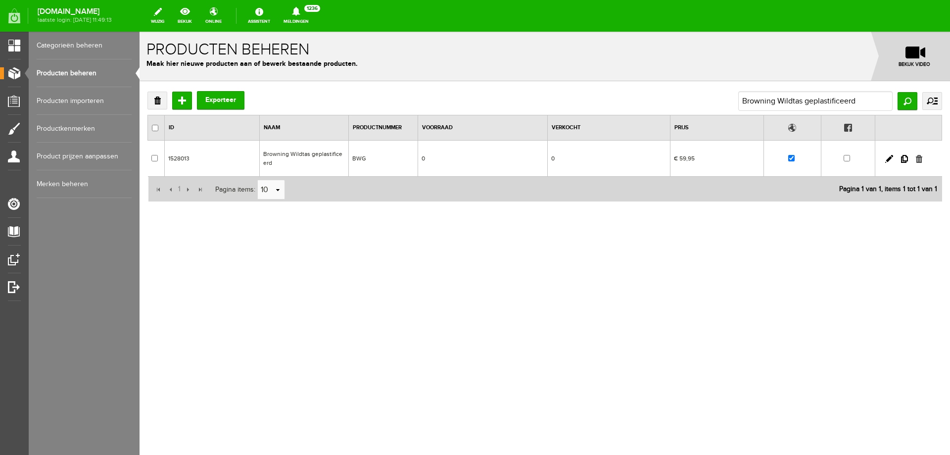
click at [919, 161] on link at bounding box center [919, 159] width 6 height 8
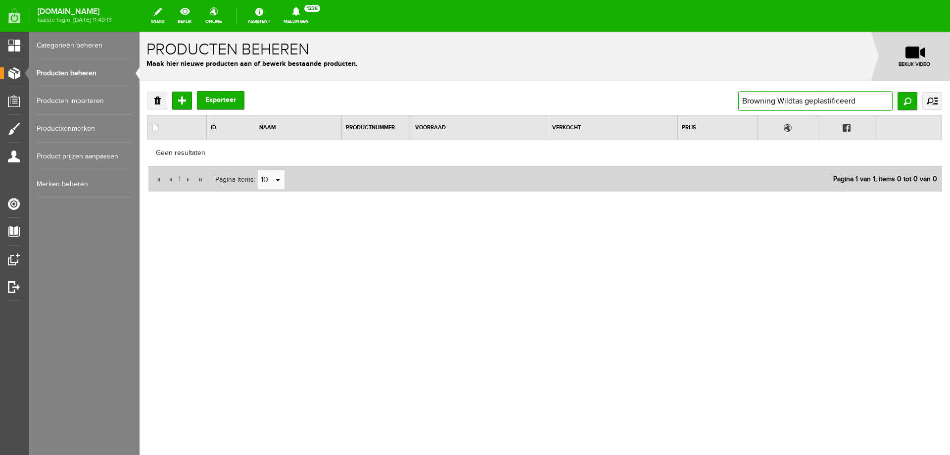
drag, startPoint x: 584, startPoint y: 69, endPoint x: 532, endPoint y: 63, distance: 51.8
click at [533, 65] on form "Het product met ID: 1528013 is met succes verwijderd! x Producten beheren Maak …" at bounding box center [545, 149] width 811 height 235
paste input "[PERSON_NAME]-etui"
type input "[PERSON_NAME]-etui"
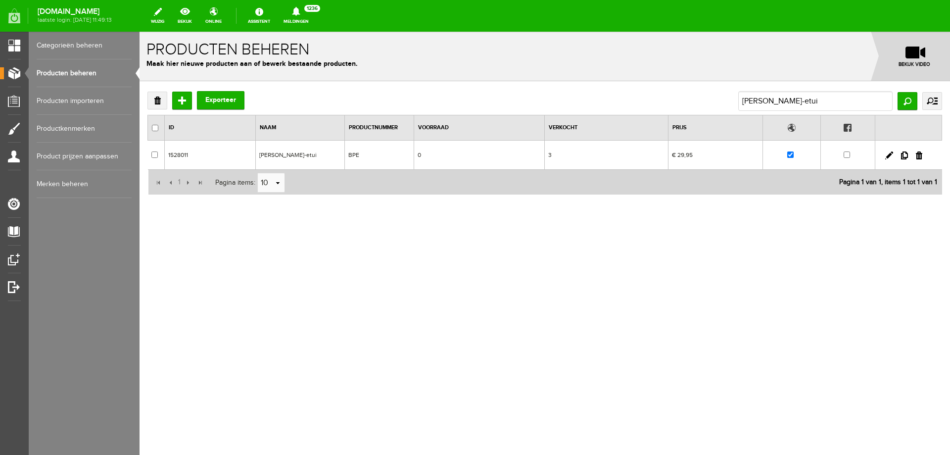
click at [297, 152] on td "[PERSON_NAME]-etui" at bounding box center [299, 155] width 89 height 29
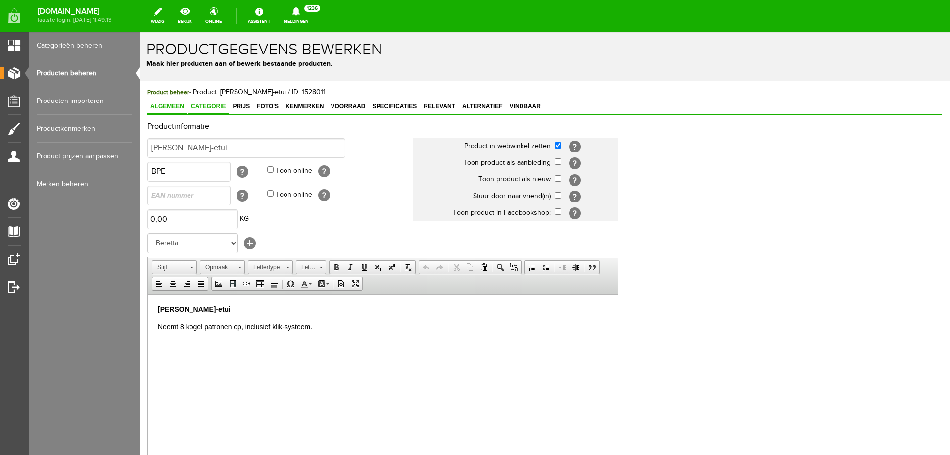
click at [209, 108] on span "Categorie" at bounding box center [208, 106] width 41 height 7
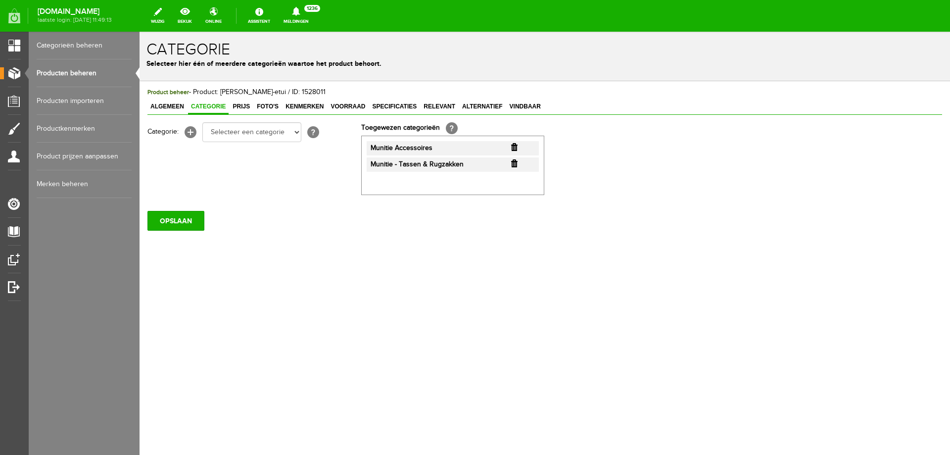
click at [514, 147] on input "button" at bounding box center [514, 147] width 6 height 8
click at [157, 217] on input "OPSLAAN" at bounding box center [176, 221] width 57 height 20
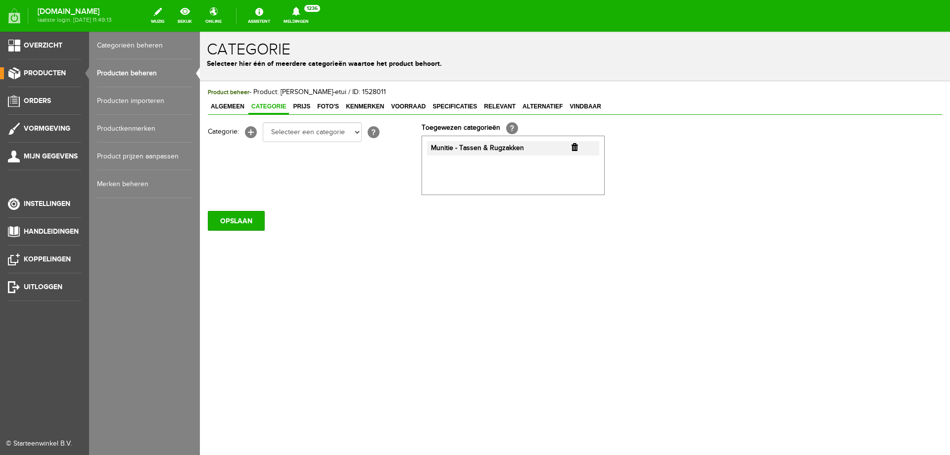
click at [122, 75] on link "Producten beheren" at bounding box center [144, 73] width 95 height 28
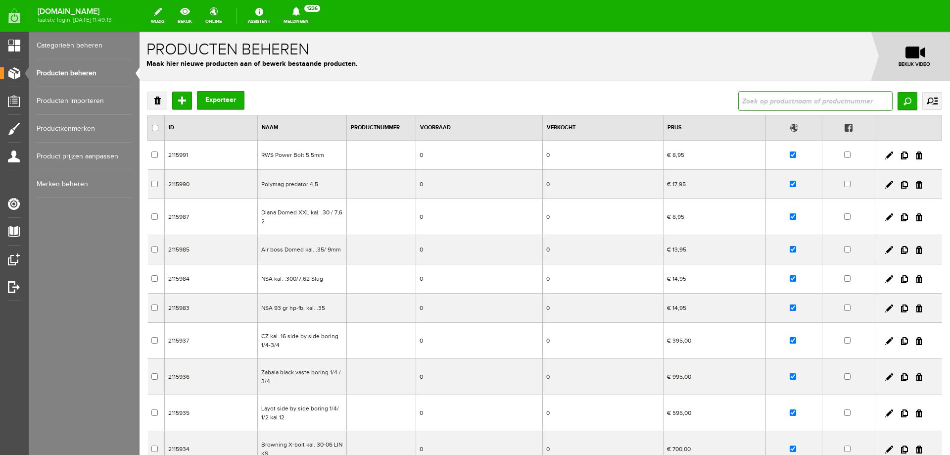
click at [766, 104] on input "text" at bounding box center [816, 101] width 154 height 20
paste input "[PERSON_NAME]-etui"
type input "[PERSON_NAME]-etui"
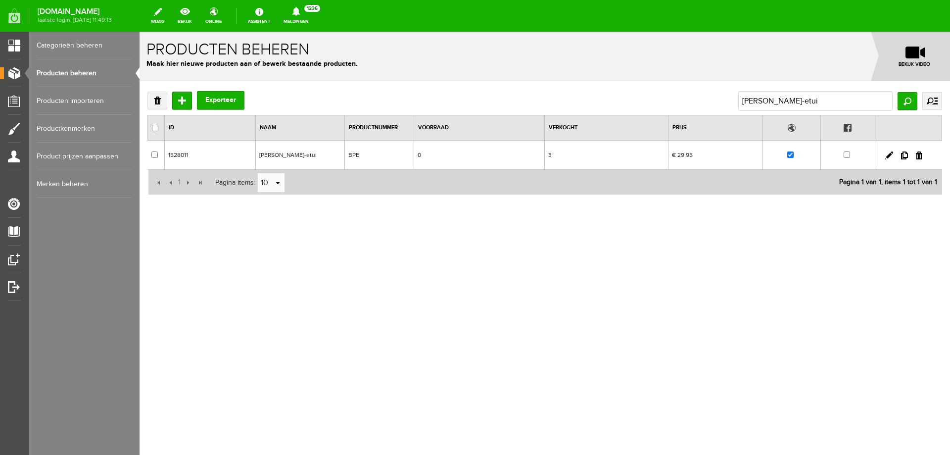
click at [563, 151] on td "3" at bounding box center [606, 155] width 124 height 29
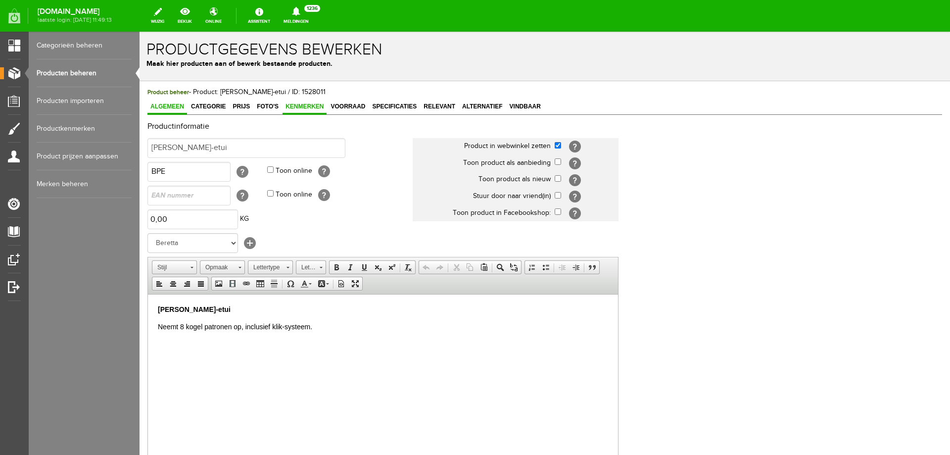
click at [295, 109] on span "Kenmerken" at bounding box center [305, 106] width 44 height 7
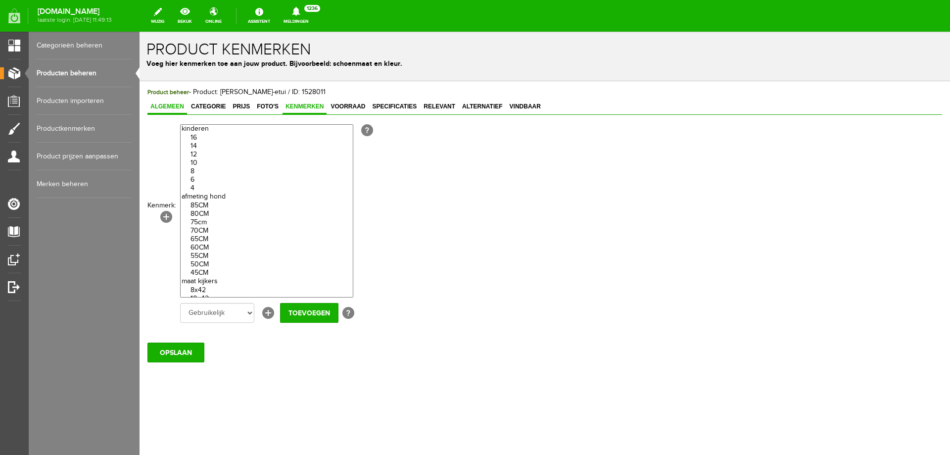
click at [177, 107] on span "Algemeen" at bounding box center [168, 106] width 40 height 7
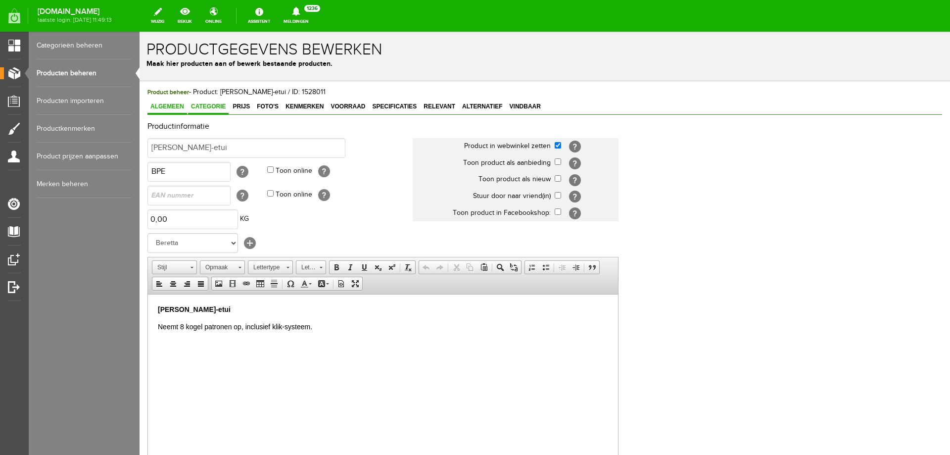
click at [200, 109] on span "Categorie" at bounding box center [208, 106] width 41 height 7
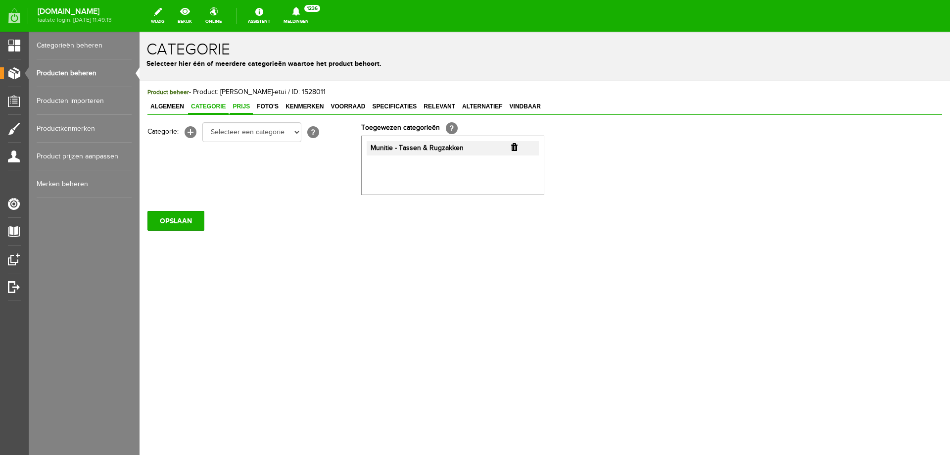
click at [249, 111] on link "Prijs" at bounding box center [241, 107] width 23 height 14
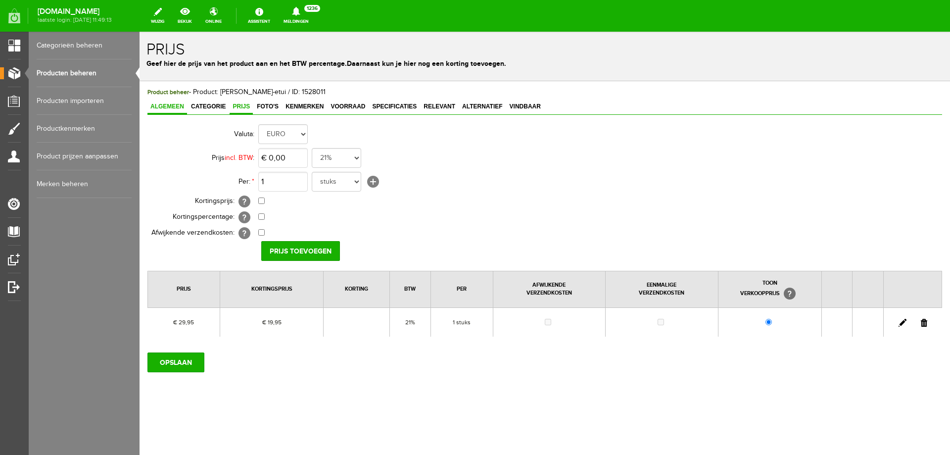
click at [186, 103] on span "Algemeen" at bounding box center [168, 106] width 40 height 7
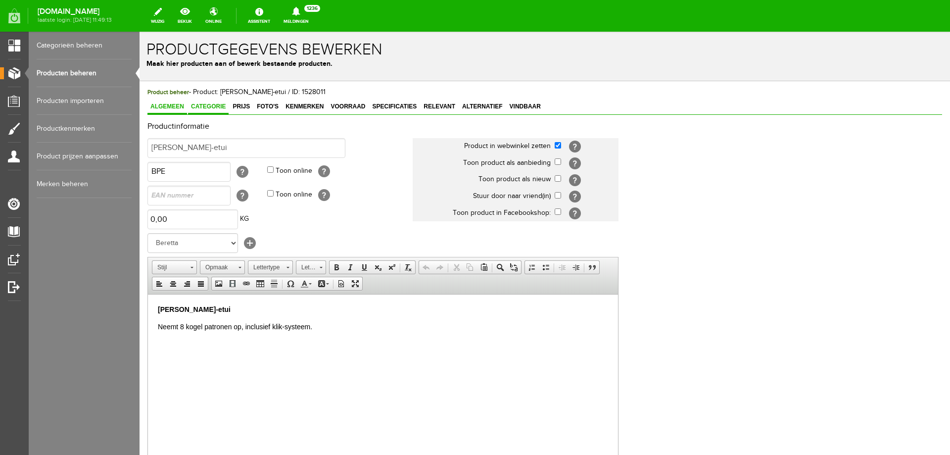
click at [212, 107] on span "Categorie" at bounding box center [208, 106] width 41 height 7
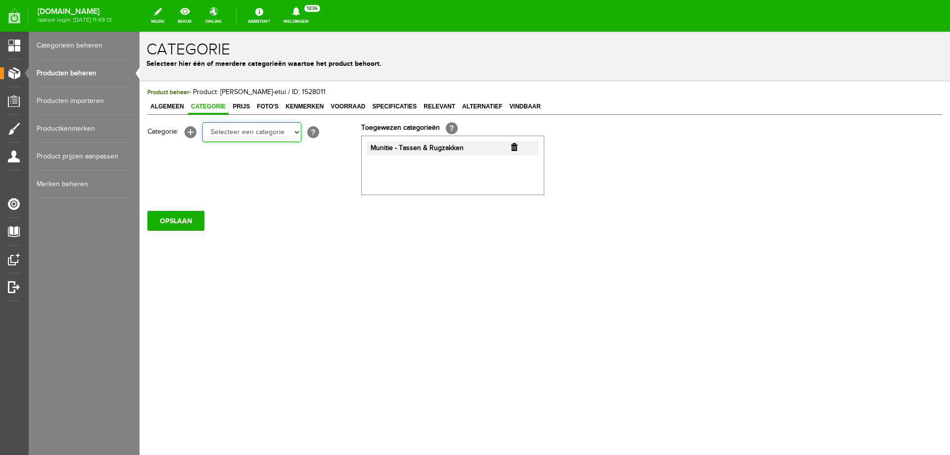
click at [290, 136] on select "Selecteer een categorie Occasions Occasions Choke's Occasions alarmpistolen Occ…" at bounding box center [251, 132] width 99 height 20
select select "282213"
click at [202, 122] on select "Selecteer een categorie Occasions Occasions Choke's Occasions alarmpistolen Occ…" at bounding box center [251, 132] width 99 height 20
click at [168, 219] on input "OPSLAAN" at bounding box center [176, 221] width 57 height 20
click at [181, 216] on input "OPSLAAN" at bounding box center [176, 221] width 57 height 20
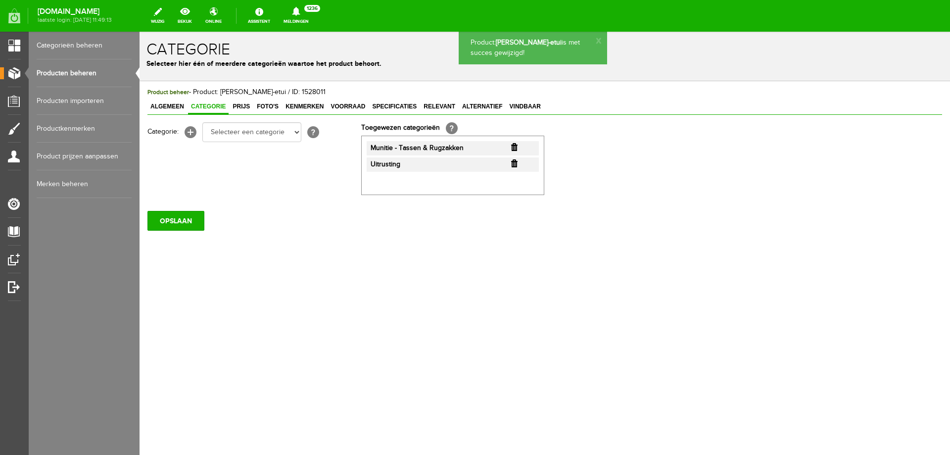
click at [80, 72] on link "Producten beheren" at bounding box center [84, 73] width 95 height 28
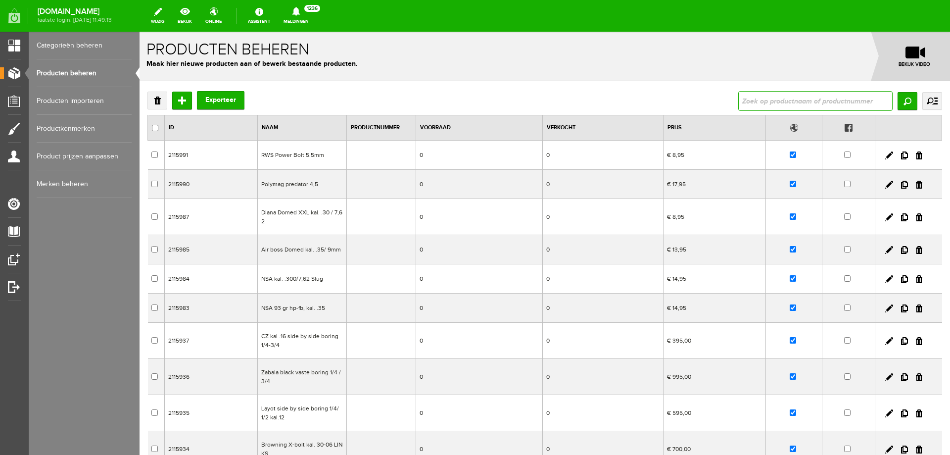
click at [756, 101] on input "text" at bounding box center [816, 101] width 154 height 20
paste input "Sellier & Bellot Soft point kal. 7x64"
type input "Sellier & Bellot Soft point kal. 7x64"
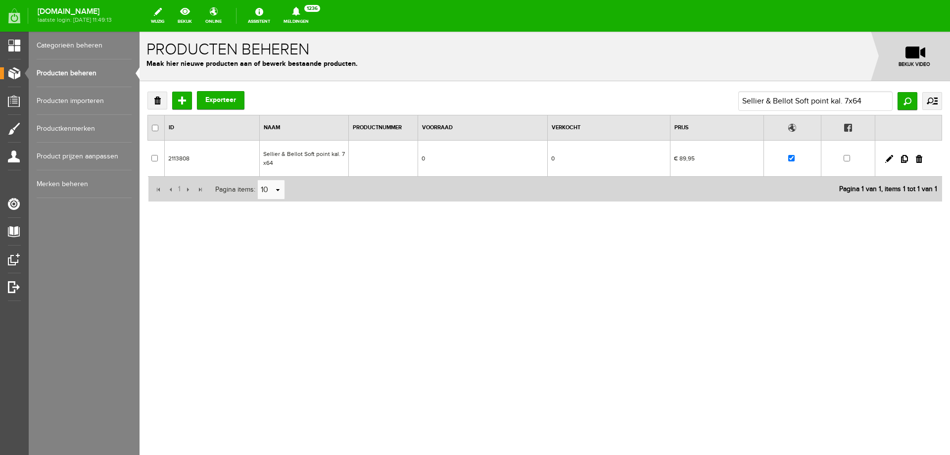
click at [320, 151] on td "Sellier & Bellot Soft point kal. 7x64" at bounding box center [304, 159] width 89 height 36
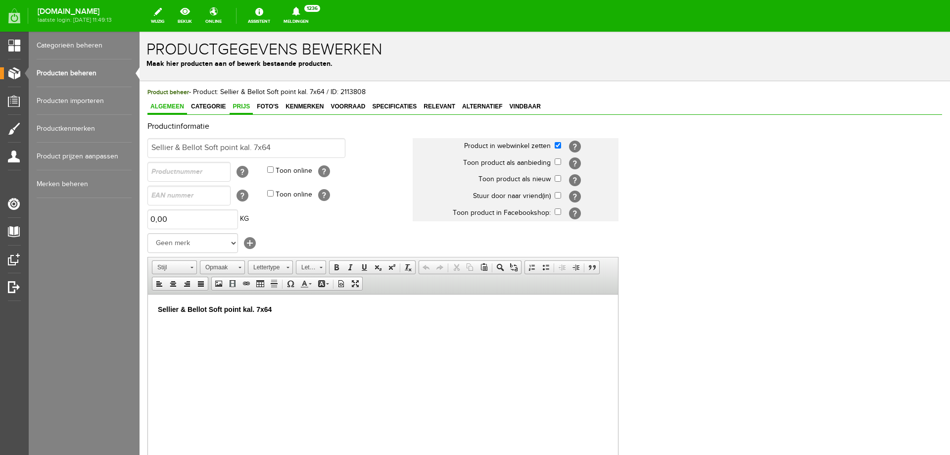
click at [234, 105] on span "Prijs" at bounding box center [241, 106] width 23 height 7
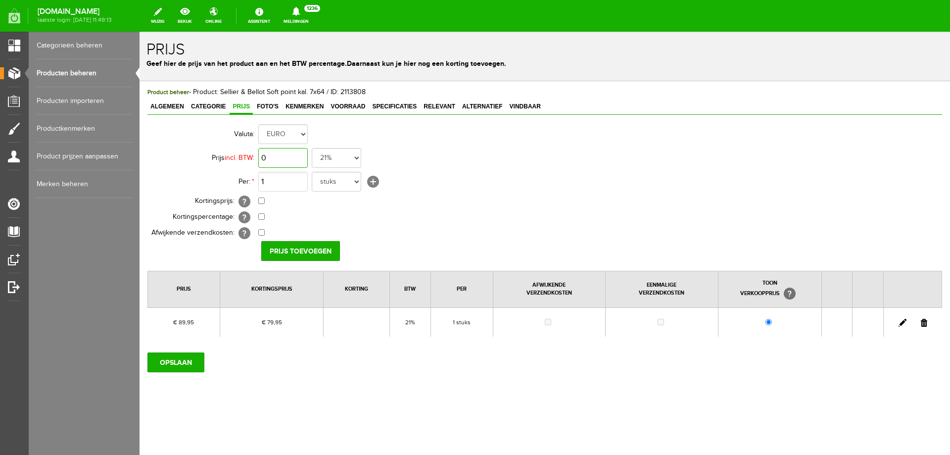
click at [292, 158] on input "0" at bounding box center [282, 158] width 49 height 20
type input "€ 89,95"
click at [263, 199] on input "checkbox" at bounding box center [261, 201] width 6 height 6
checkbox input "true"
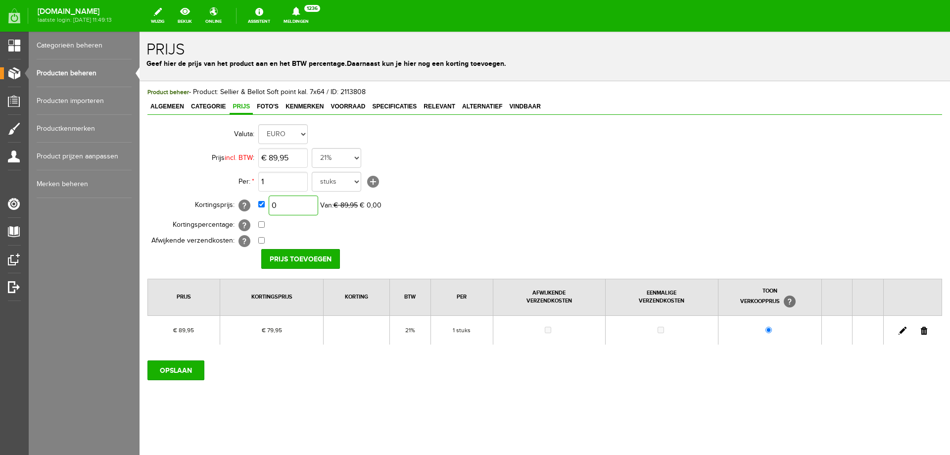
click at [309, 210] on input "0" at bounding box center [293, 206] width 49 height 20
type input "€ 47,95"
click at [314, 262] on input "Prijs toevoegen" at bounding box center [300, 259] width 79 height 20
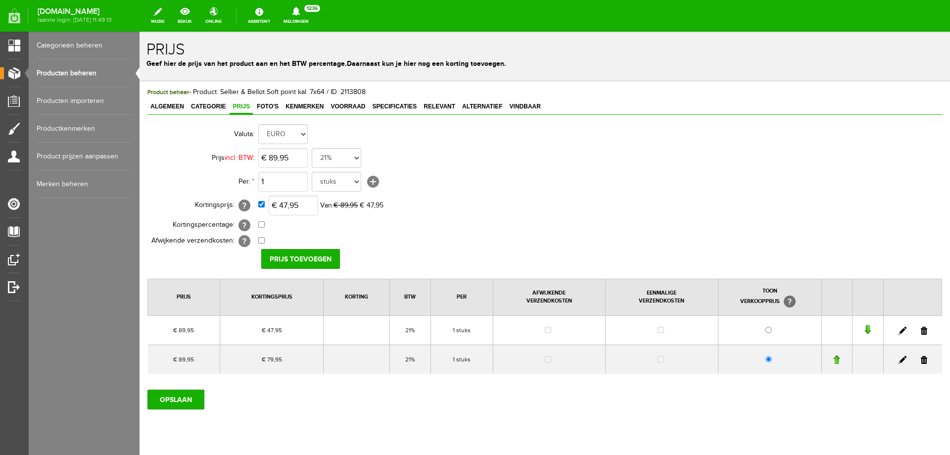
click at [921, 332] on link at bounding box center [924, 331] width 6 height 8
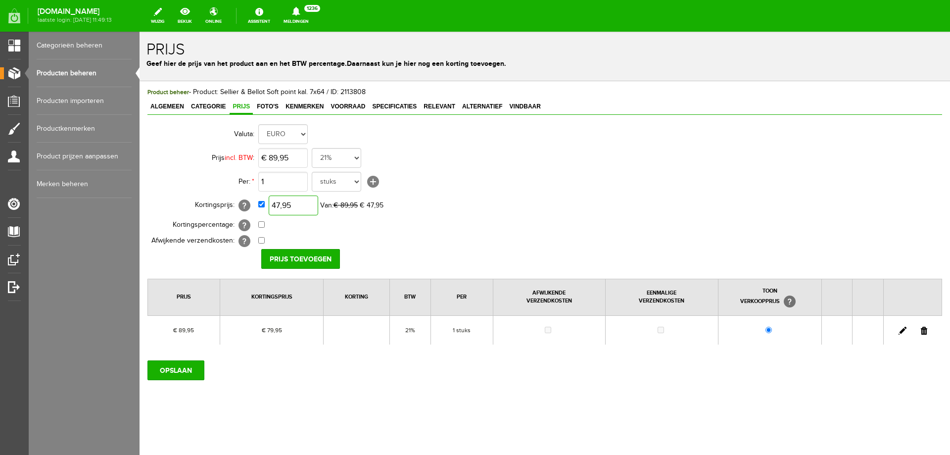
click at [285, 202] on input "47,95" at bounding box center [293, 206] width 49 height 20
type input "€ 74,95"
click at [314, 262] on input "Prijs toevoegen" at bounding box center [300, 259] width 79 height 20
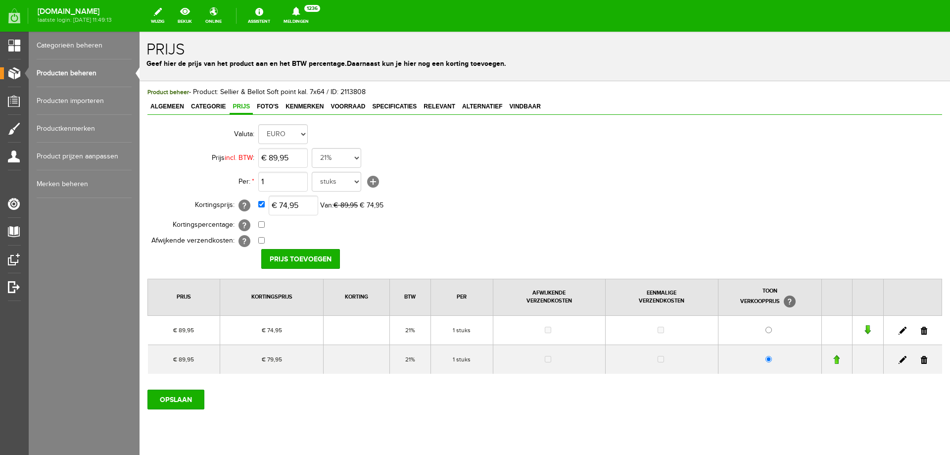
drag, startPoint x: 915, startPoint y: 358, endPoint x: 645, endPoint y: 63, distance: 400.5
click at [921, 358] on link at bounding box center [924, 360] width 6 height 8
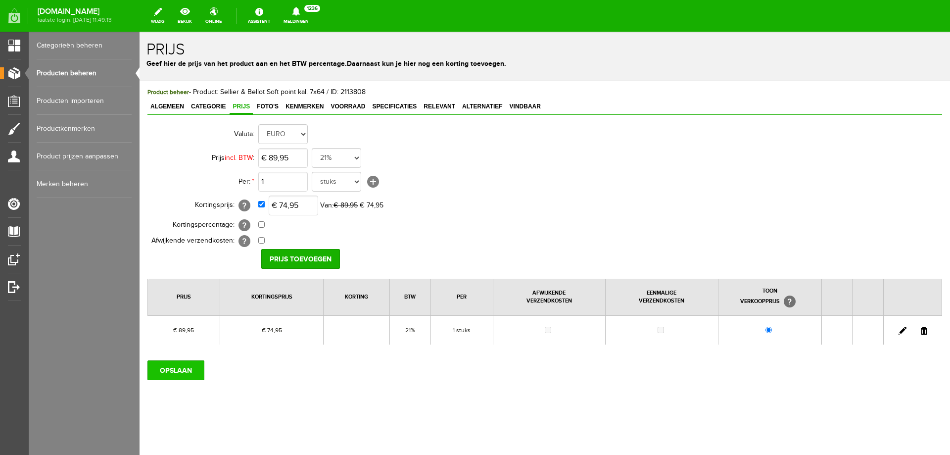
click at [176, 364] on input "OPSLAAN" at bounding box center [176, 370] width 57 height 20
click at [184, 366] on input "OPSLAAN" at bounding box center [176, 370] width 57 height 20
click at [175, 370] on input "OPSLAAN" at bounding box center [176, 370] width 57 height 20
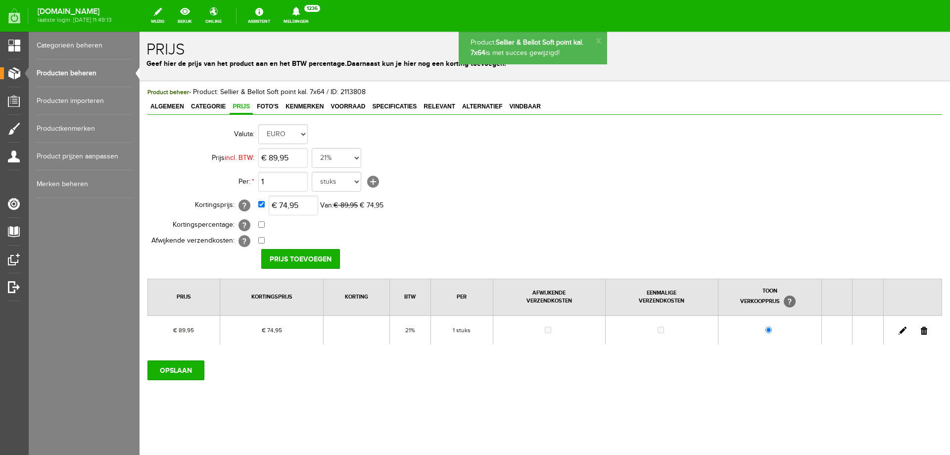
click at [87, 75] on link "Producten beheren" at bounding box center [84, 73] width 95 height 28
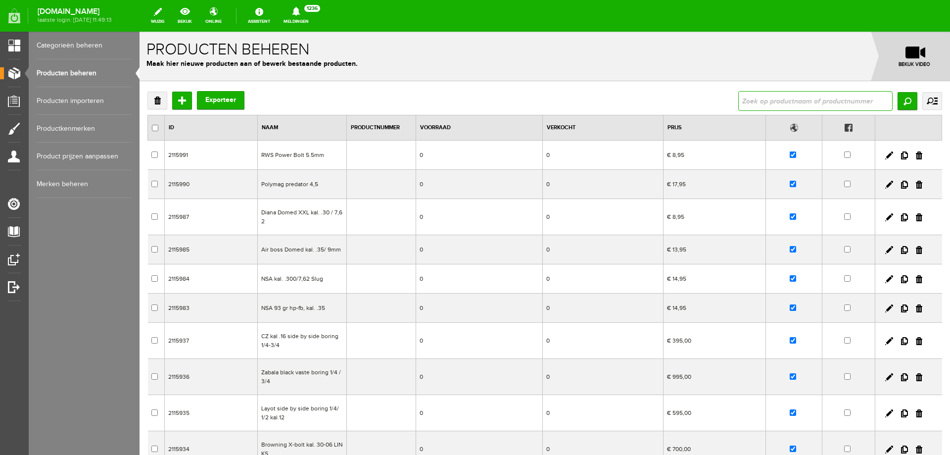
click at [797, 103] on input "text" at bounding box center [816, 101] width 154 height 20
click at [779, 105] on input "text" at bounding box center [816, 101] width 154 height 20
paste input "Beretta 687 Silver Pigeon 3 hunter nieuwe uitvoering"
type input "Beretta 687 Silver Pigeon 3 hunter nieuwe uitvoering"
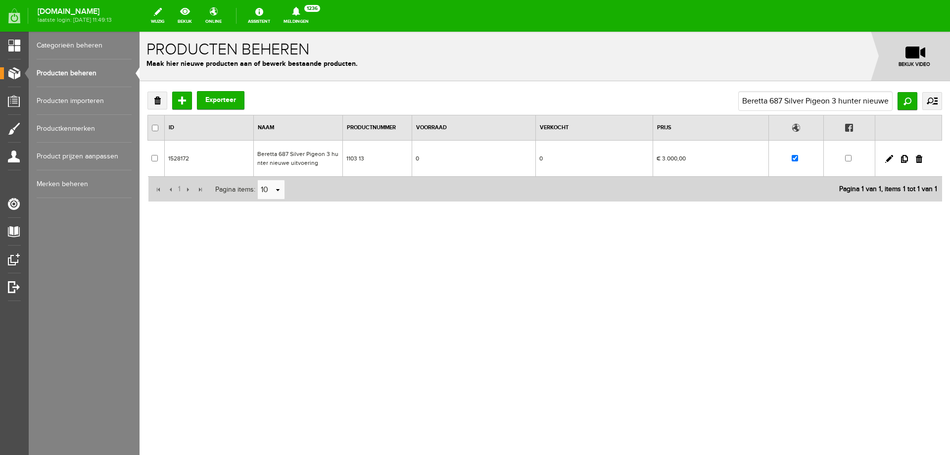
click at [308, 163] on td "Beretta 687 Silver Pigeon 3 hunter nieuwe uitvoering" at bounding box center [298, 159] width 89 height 36
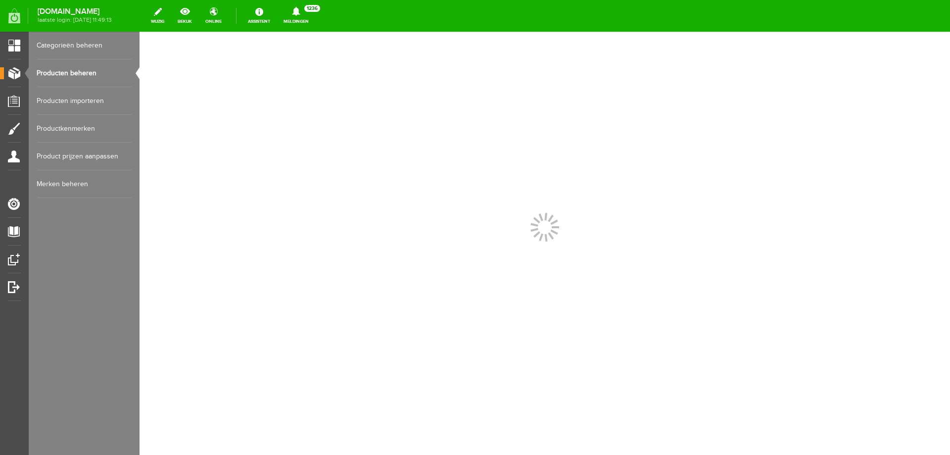
scroll to position [0, 0]
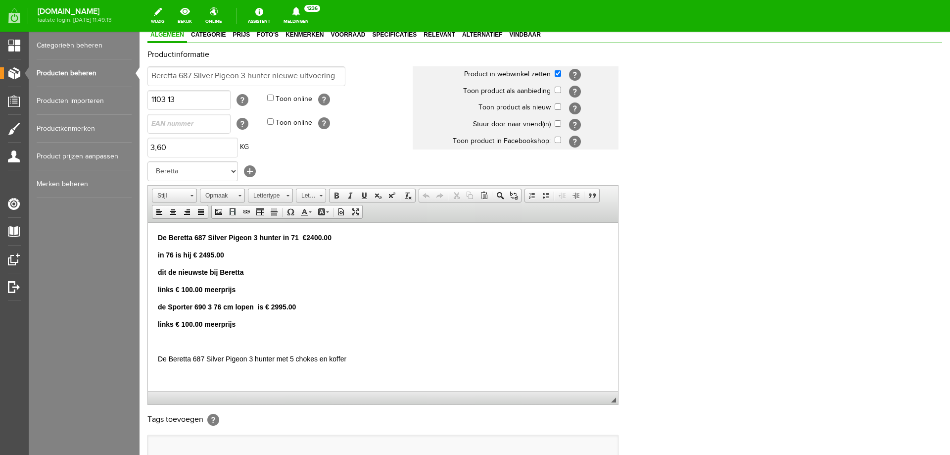
scroll to position [69, 0]
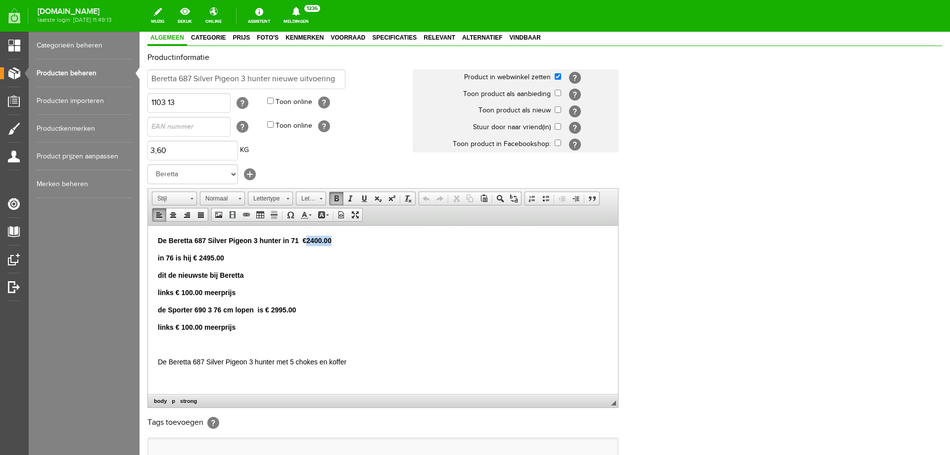
drag, startPoint x: 308, startPoint y: 241, endPoint x: 334, endPoint y: 243, distance: 25.3
click at [334, 243] on p "De Beretta 687 Silver Pigeon 3 hunter in 71 €2400.00" at bounding box center [383, 240] width 450 height 10
click at [203, 259] on strong "in 76 is hij € 2495.00" at bounding box center [191, 257] width 66 height 8
drag, startPoint x: 157, startPoint y: 256, endPoint x: 240, endPoint y: 259, distance: 83.2
click at [240, 259] on html "De Beretta 687 Silver Pigeon 3 hunter in 71 €2295,00 in 76 is hij € 2495.00 dit…" at bounding box center [383, 300] width 470 height 151
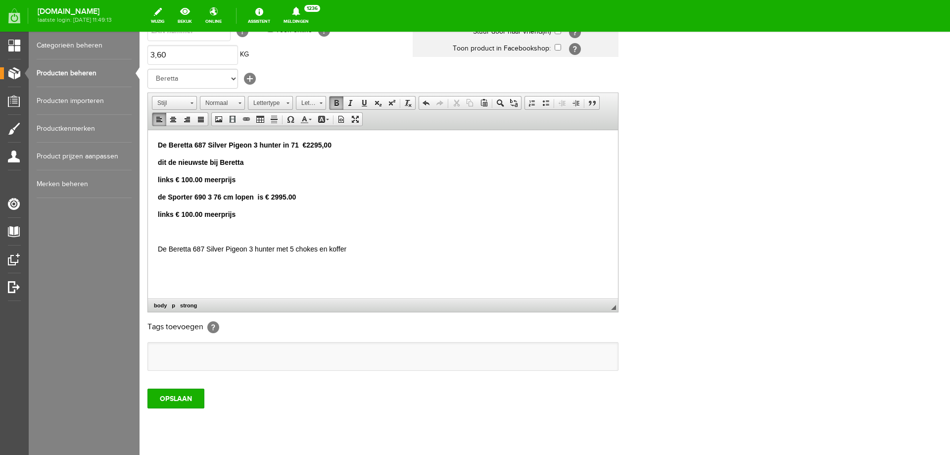
scroll to position [173, 0]
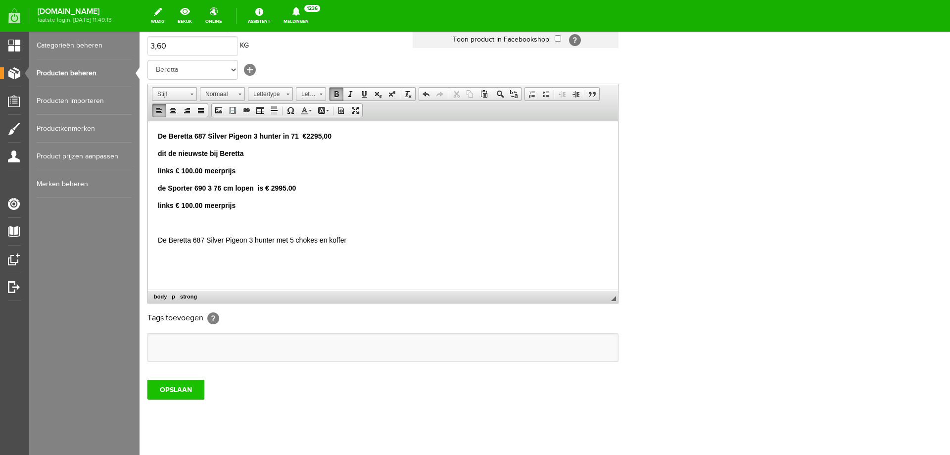
click at [166, 381] on input "OPSLAAN" at bounding box center [176, 390] width 57 height 20
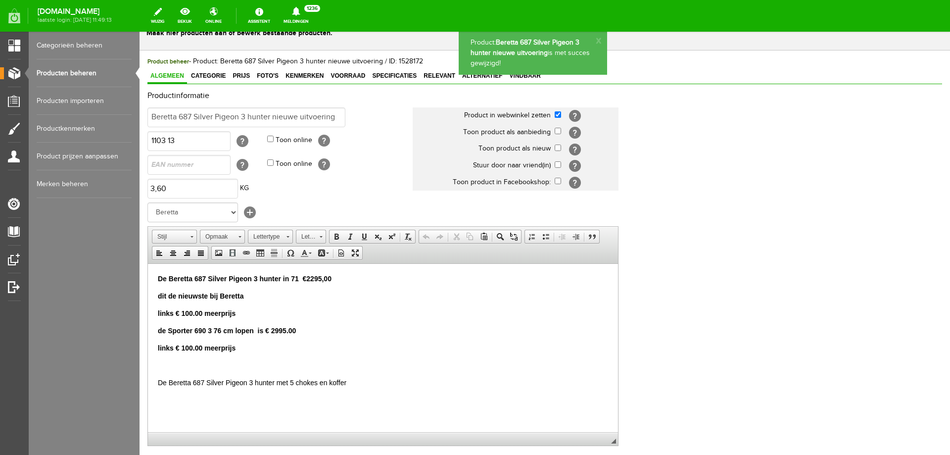
scroll to position [22, 0]
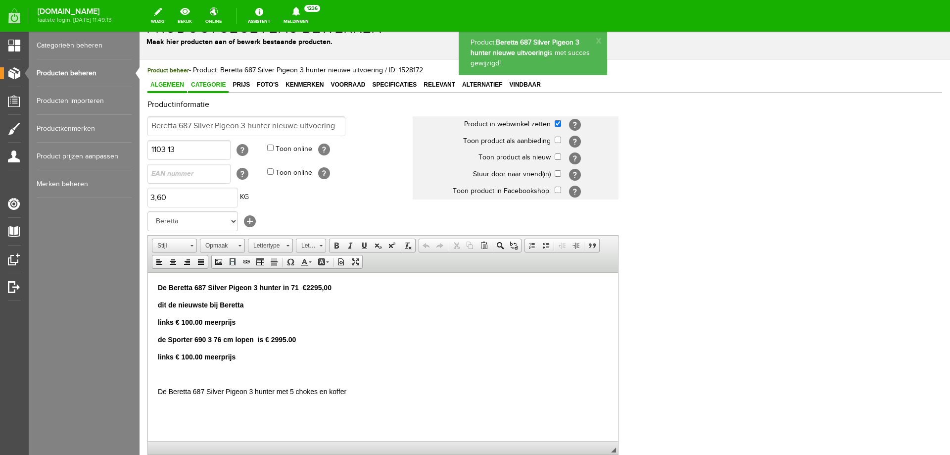
click at [215, 86] on span "Categorie" at bounding box center [208, 84] width 41 height 7
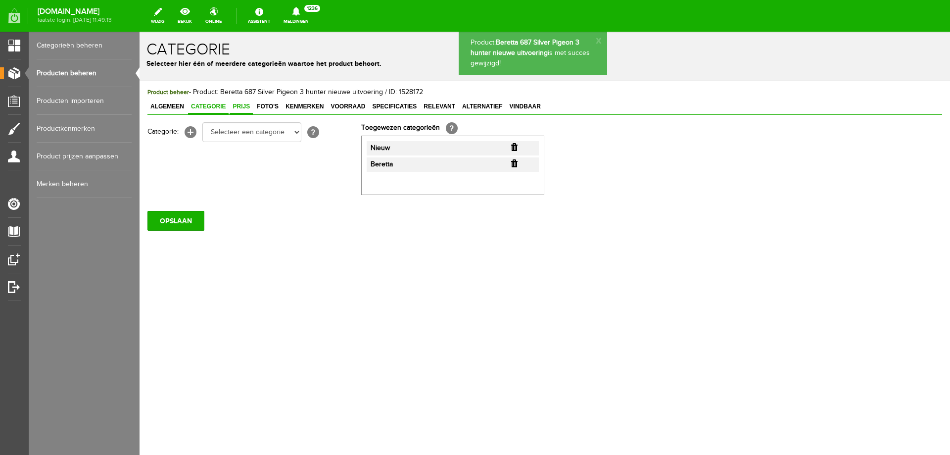
click at [241, 103] on span "Prijs" at bounding box center [241, 106] width 23 height 7
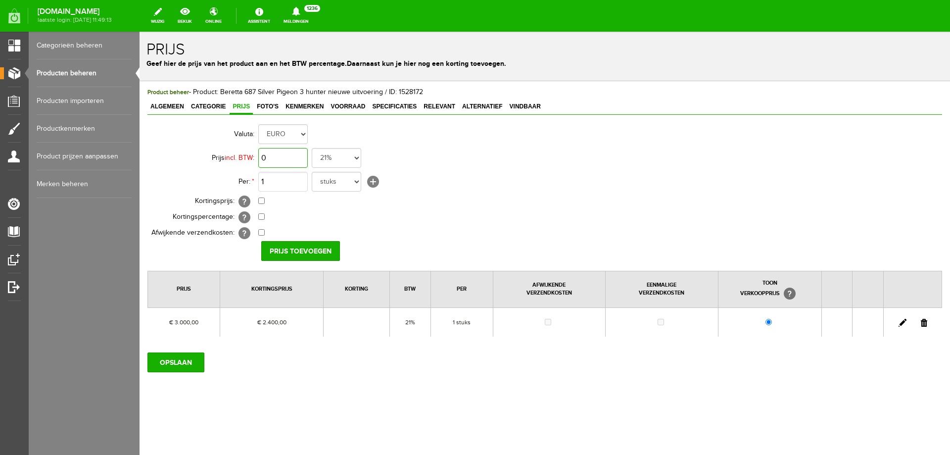
click at [282, 158] on input "0" at bounding box center [282, 158] width 49 height 20
type input "€ 3.000,00"
click at [263, 202] on input "checkbox" at bounding box center [261, 201] width 6 height 6
checkbox input "true"
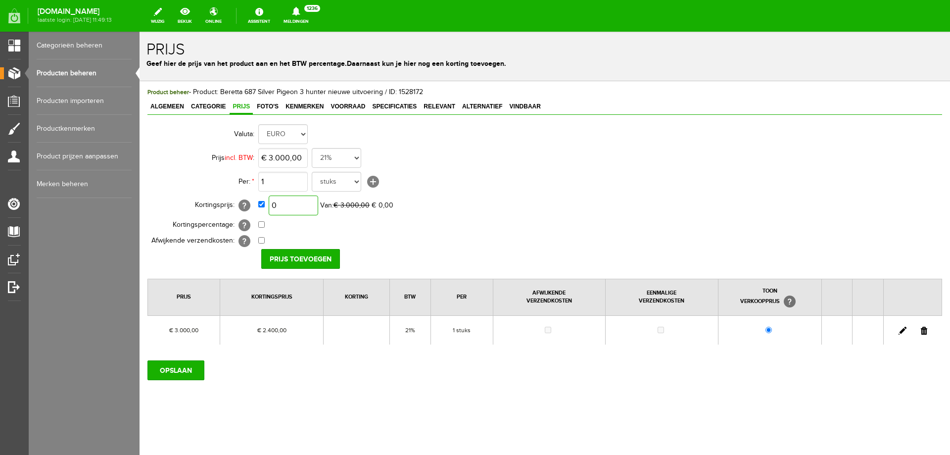
drag, startPoint x: 288, startPoint y: 203, endPoint x: 311, endPoint y: 219, distance: 28.1
click at [289, 203] on input "0" at bounding box center [293, 206] width 49 height 20
type input "€ 2.295,00"
click at [299, 254] on input "Prijs toevoegen" at bounding box center [300, 259] width 79 height 20
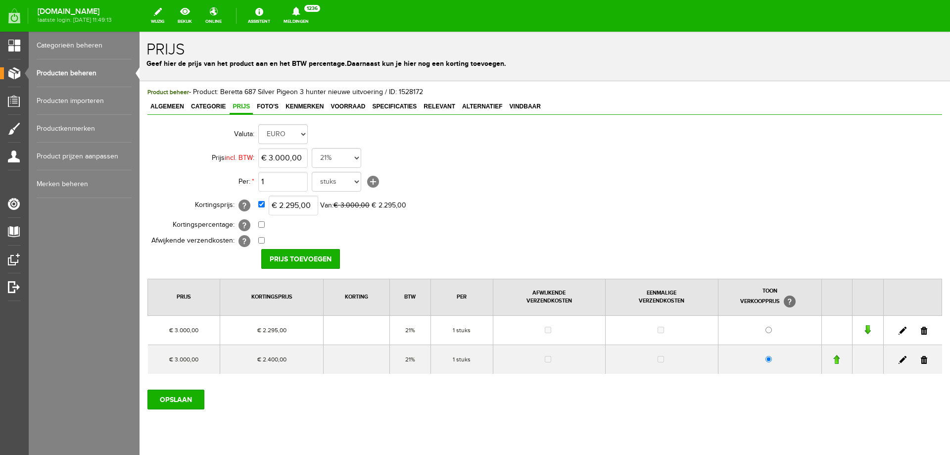
click at [921, 360] on link at bounding box center [924, 360] width 6 height 8
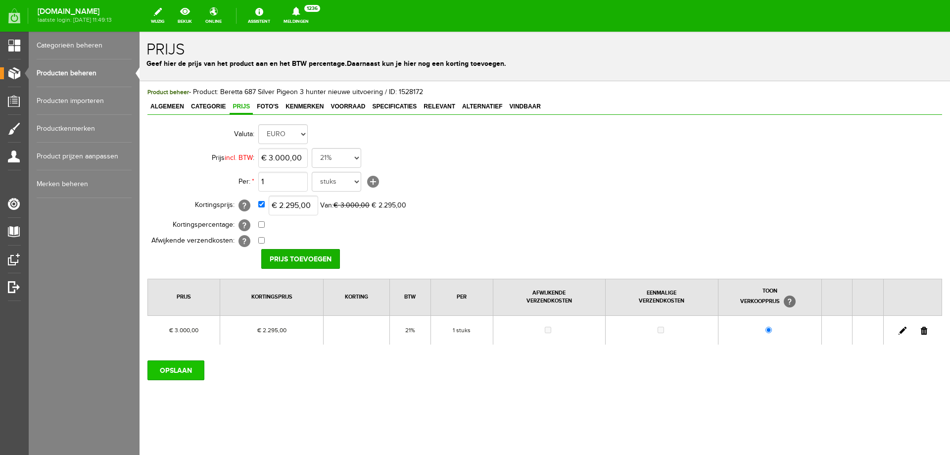
click at [163, 367] on input "OPSLAAN" at bounding box center [176, 370] width 57 height 20
click at [171, 107] on span "Algemeen" at bounding box center [168, 106] width 40 height 7
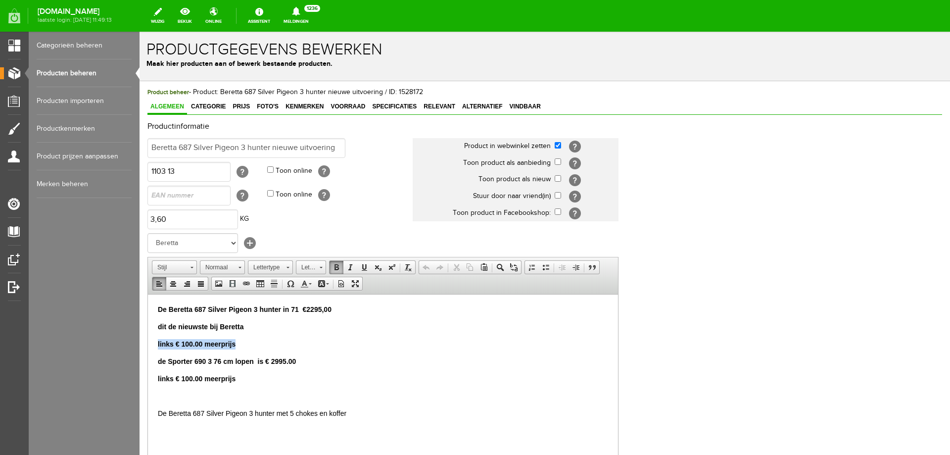
drag, startPoint x: 239, startPoint y: 345, endPoint x: 156, endPoint y: 605, distance: 273.3
click at [148, 342] on html "De Beretta 687 Silver Pigeon 3 hunter in 71 €2295,00 dit de nieuwste bij Berett…" at bounding box center [383, 361] width 470 height 134
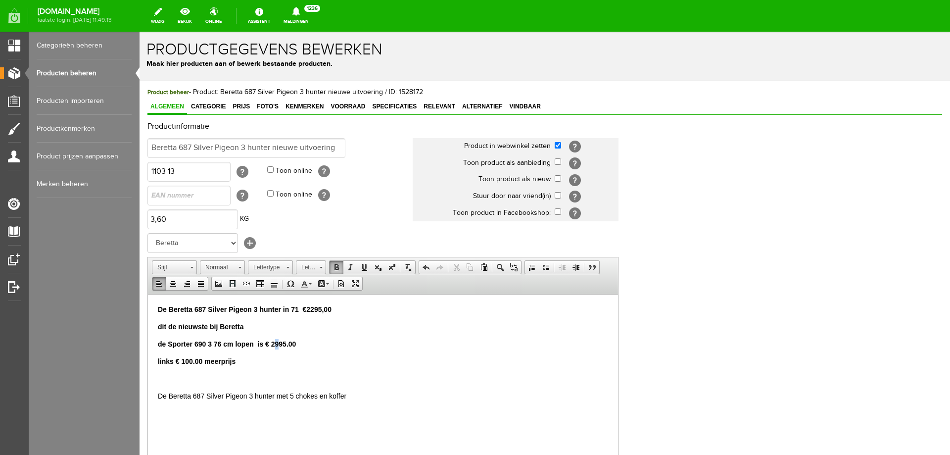
click at [278, 344] on strong "de Sporter 690 3 76 cm lopen is € 2995.00" at bounding box center [227, 344] width 138 height 8
drag, startPoint x: 263, startPoint y: 359, endPoint x: 144, endPoint y: 352, distance: 119.0
click at [148, 352] on html "De Beretta 687 Silver Pigeon 3 hunter in 71 €2295,00 dit de nieuwste bij Berett…" at bounding box center [383, 352] width 470 height 117
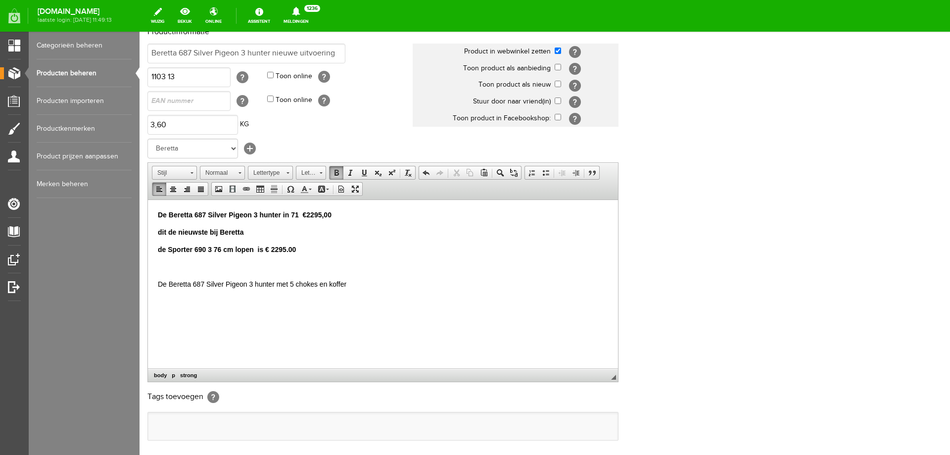
scroll to position [191, 0]
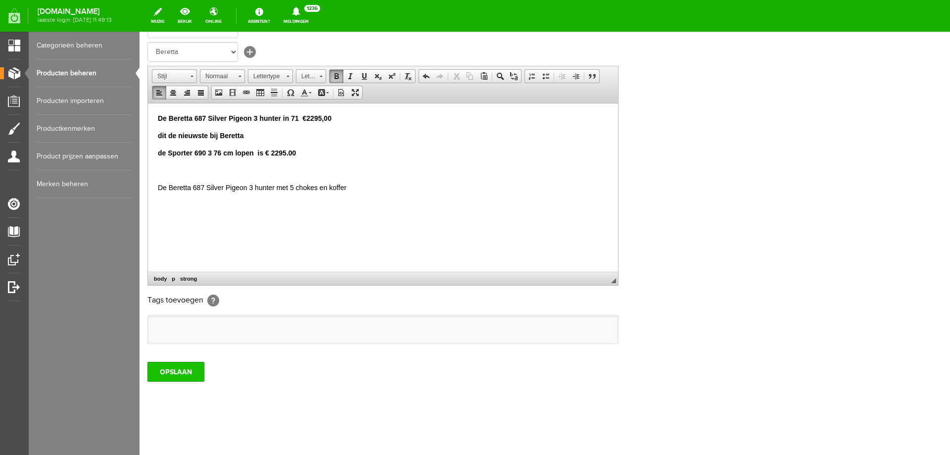
click at [183, 375] on input "OPSLAAN" at bounding box center [176, 372] width 57 height 20
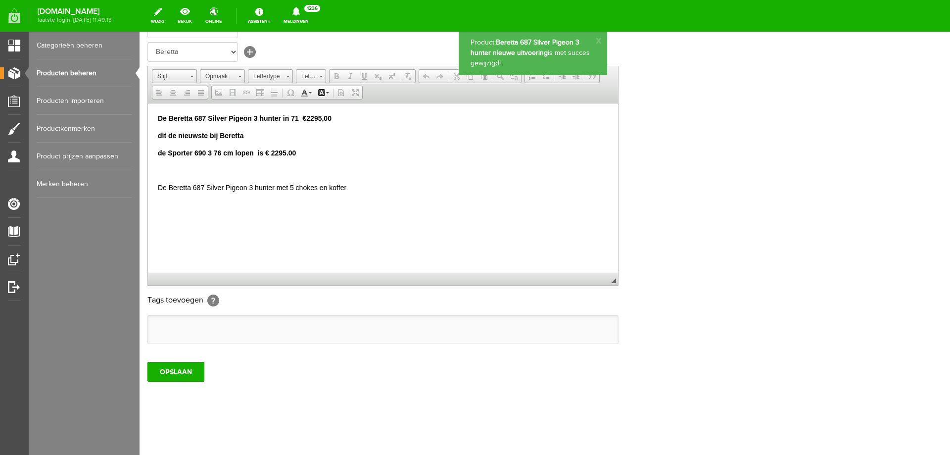
scroll to position [0, 0]
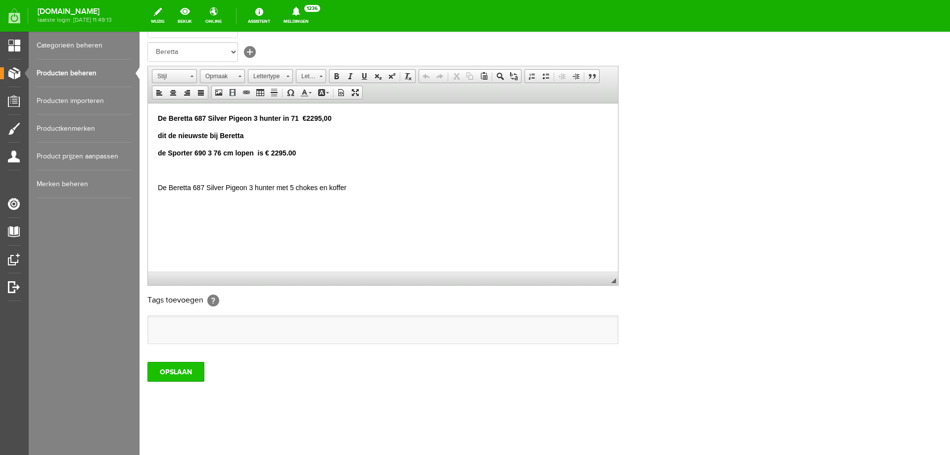
click at [177, 371] on input "OPSLAAN" at bounding box center [176, 372] width 57 height 20
click at [186, 373] on input "OPSLAAN" at bounding box center [176, 372] width 57 height 20
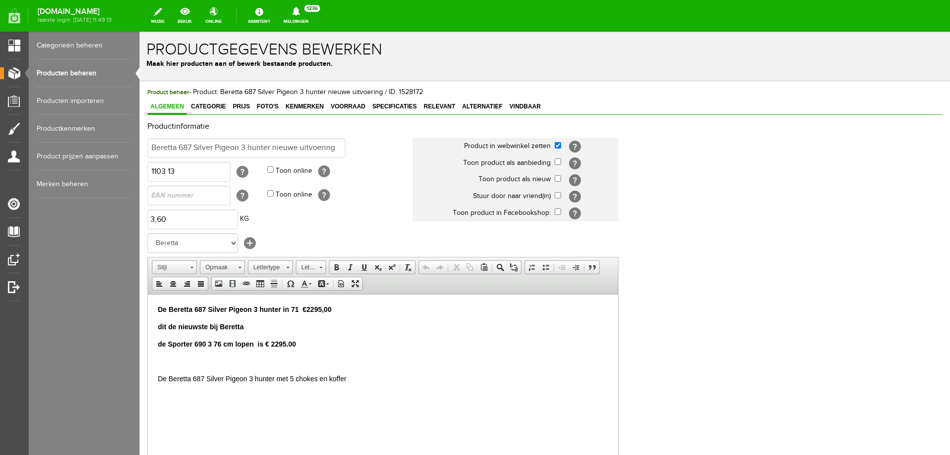
click at [73, 78] on link "Producten beheren" at bounding box center [84, 73] width 95 height 28
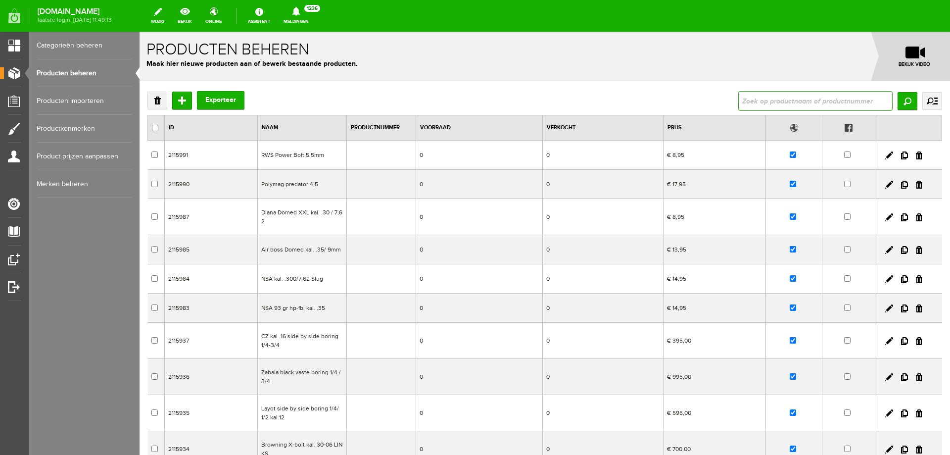
click at [762, 96] on input "text" at bounding box center [816, 101] width 154 height 20
paste input "[PERSON_NAME] bag iso /tas"
type input "[PERSON_NAME] bag iso /tas"
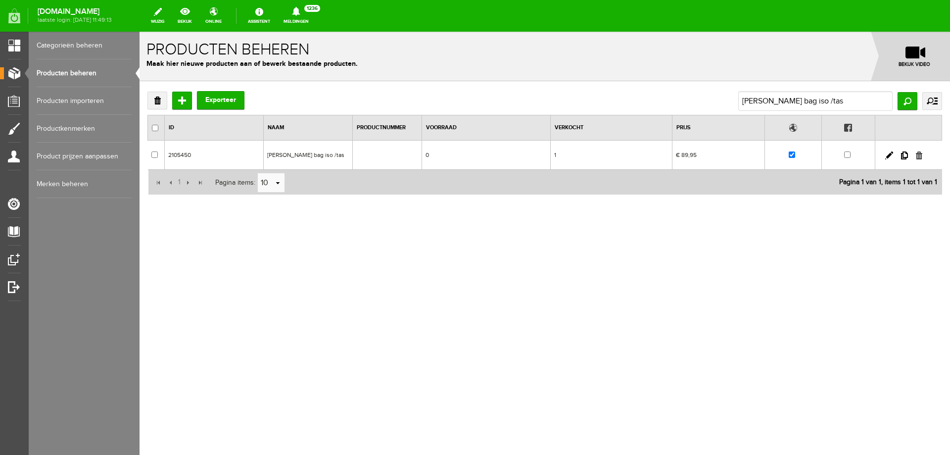
drag, startPoint x: 920, startPoint y: 158, endPoint x: 632, endPoint y: 63, distance: 303.4
click at [920, 158] on link at bounding box center [919, 155] width 6 height 8
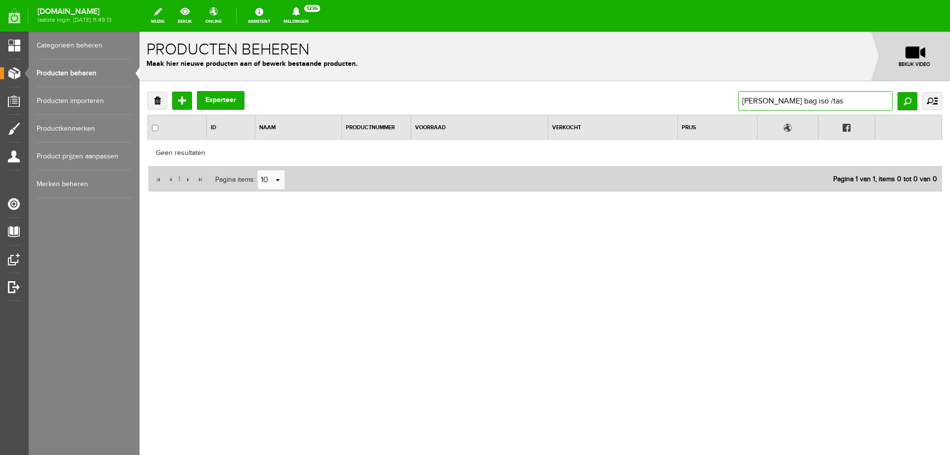
click at [846, 101] on input "[PERSON_NAME] bag iso /tas" at bounding box center [816, 101] width 154 height 20
drag, startPoint x: 872, startPoint y: 102, endPoint x: 561, endPoint y: 102, distance: 311.4
click at [561, 102] on div "Verwijderen Toevoegen Exporteer [PERSON_NAME] bag iso /tas Zoeken uitgebreid zo…" at bounding box center [545, 101] width 795 height 20
paste input "Browning Factor Munitie tas niet meer leverbaar"
type input "Browning Factor Munitie tas niet meer leverbaar"
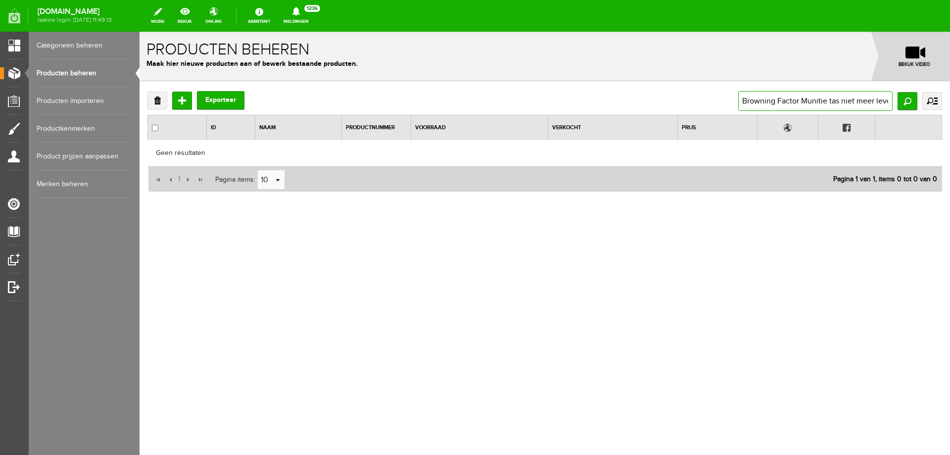
scroll to position [0, 20]
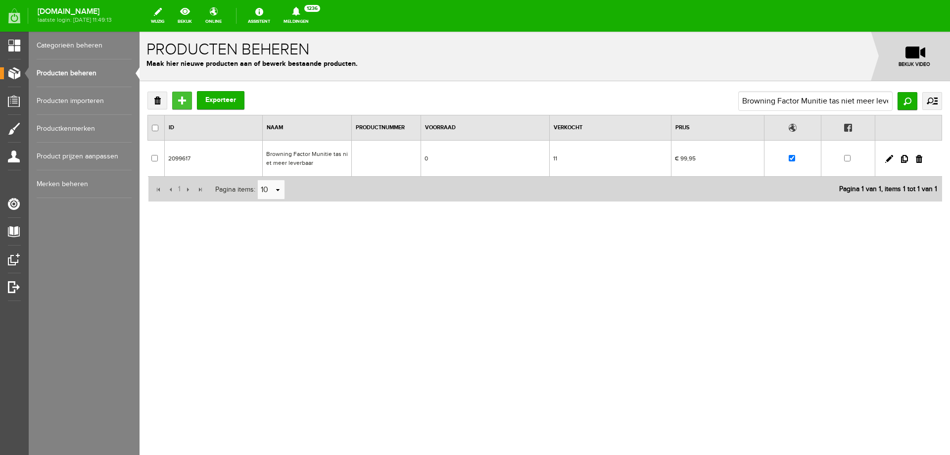
click at [178, 95] on input "Toevoegen" at bounding box center [182, 101] width 20 height 18
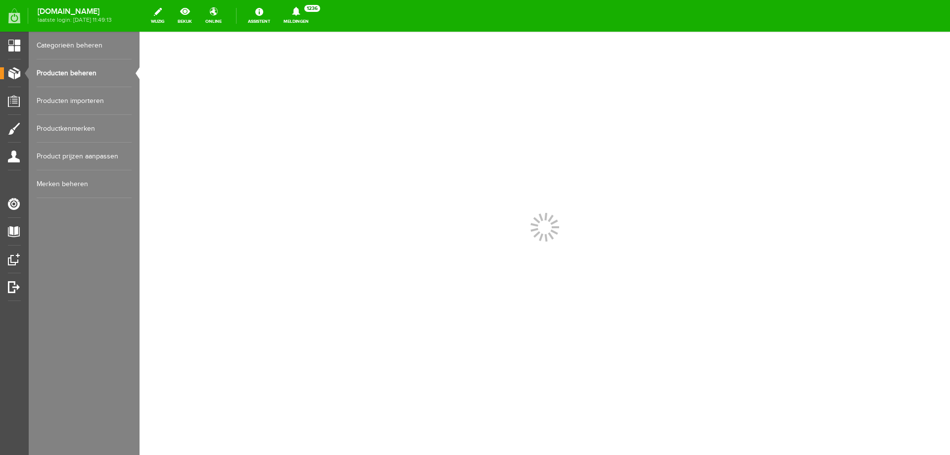
scroll to position [0, 0]
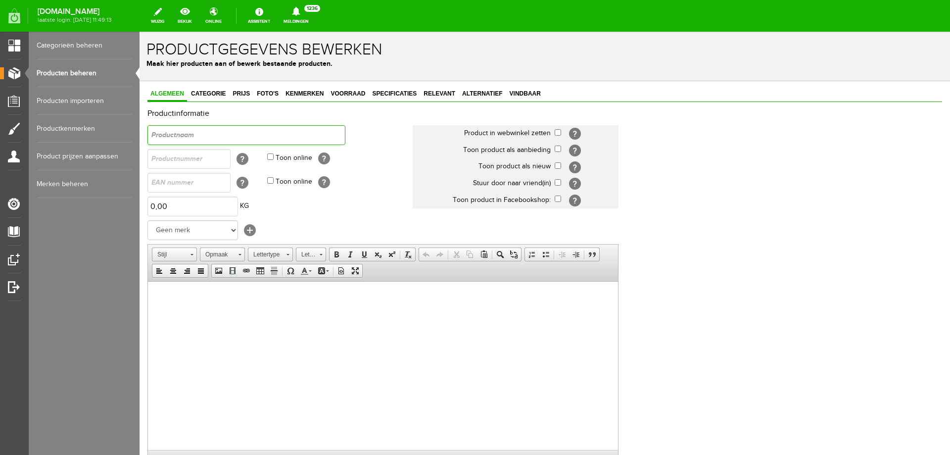
click at [187, 131] on input "text" at bounding box center [247, 135] width 198 height 20
click at [202, 134] on input "text" at bounding box center [247, 135] width 198 height 20
paste input "SHOOTING BAG TARGET L BLACK"
drag, startPoint x: 285, startPoint y: 134, endPoint x: 89, endPoint y: 123, distance: 196.3
click at [140, 123] on html "x Productgegevens bewerken Maak hier producten aan of bewerk bestaande producte…" at bounding box center [545, 243] width 811 height 423
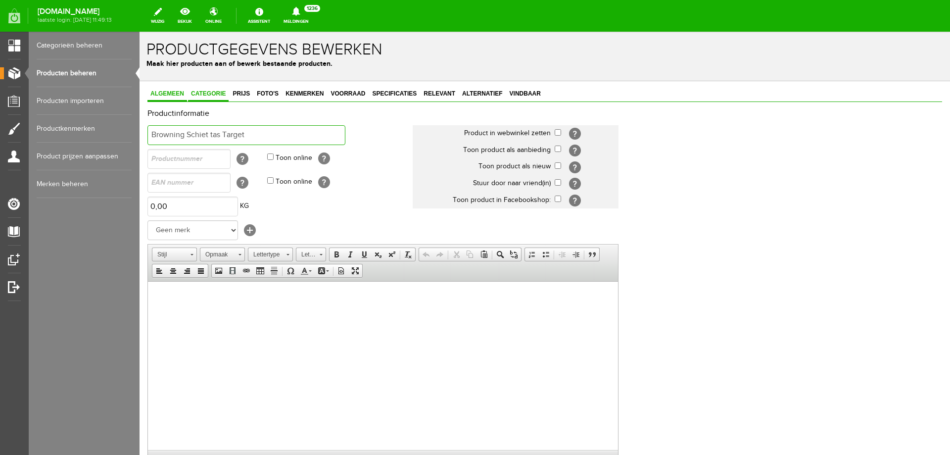
type input "Browning Schiet tas Target"
click at [217, 95] on span "Categorie" at bounding box center [208, 93] width 41 height 7
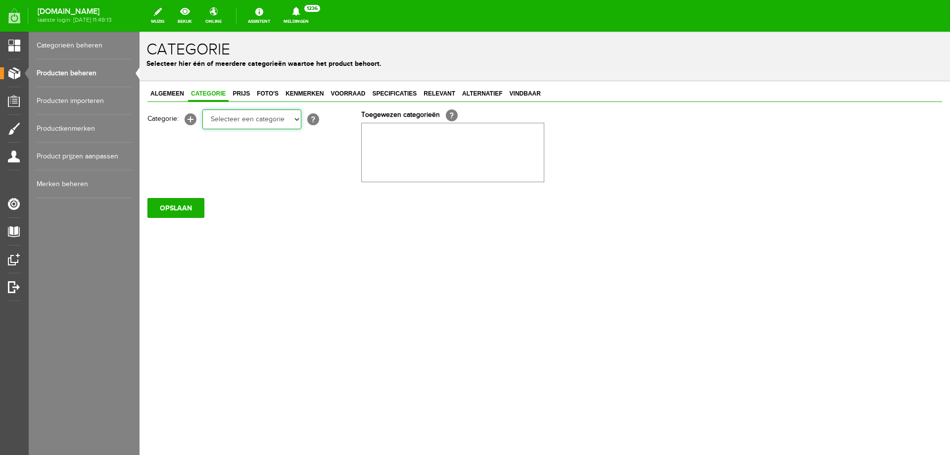
click at [248, 124] on select "Selecteer een categorie Occasions Occasions Choke's Occasions alarmpistolen Occ…" at bounding box center [251, 119] width 99 height 20
select select "151889"
click at [202, 109] on select "Selecteer een categorie Occasions Occasions Choke's Occasions alarmpistolen Occ…" at bounding box center [251, 119] width 99 height 20
click at [248, 88] on link "Prijs" at bounding box center [241, 94] width 23 height 14
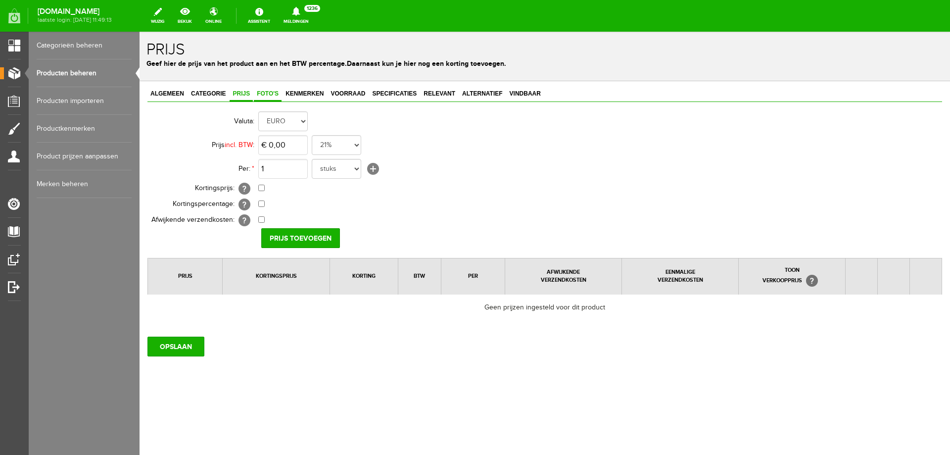
click at [275, 93] on span "Foto's" at bounding box center [268, 93] width 28 height 7
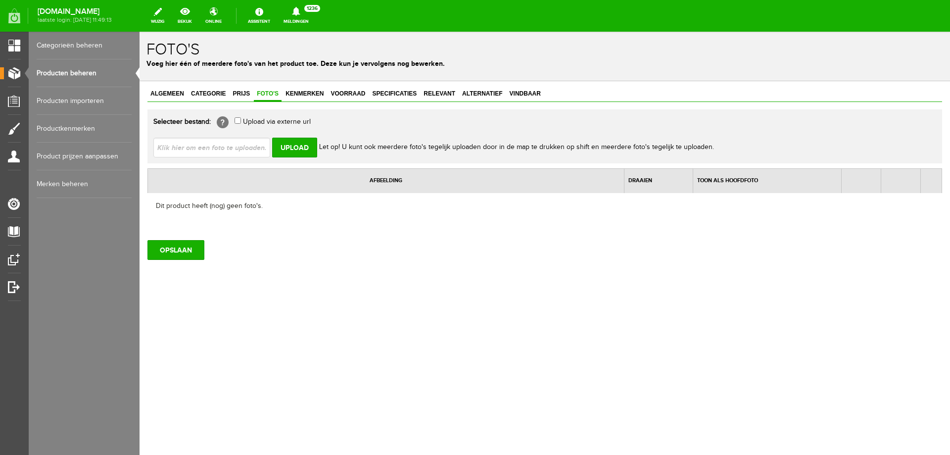
click at [241, 147] on input "file" at bounding box center [215, 147] width 125 height 19
type input "C:\fakepath\browning-shooting-ammo-range-cartridge-bag-target-large-black-3-738…"
type input "browning-shooting-ammo-range-cartridge-bag-target-large-black-3-73856-p.jpg"
click at [298, 149] on input "Upload" at bounding box center [294, 148] width 45 height 20
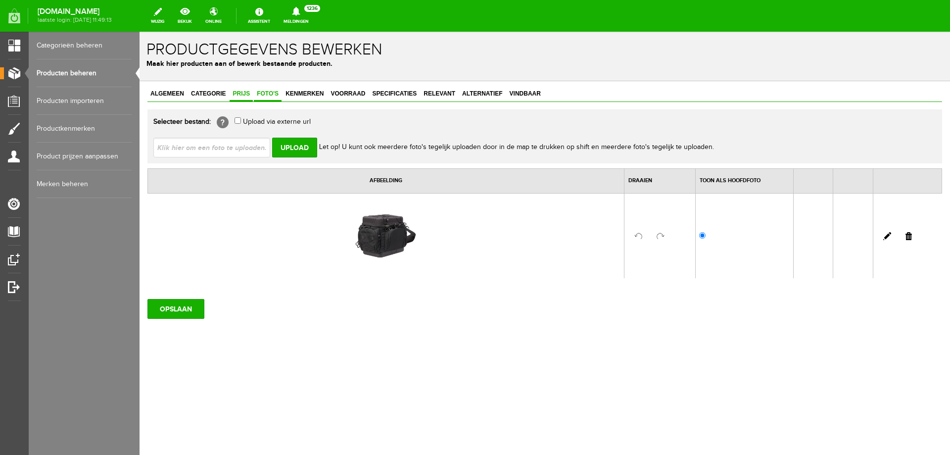
click at [244, 96] on span "Prijs" at bounding box center [241, 93] width 23 height 7
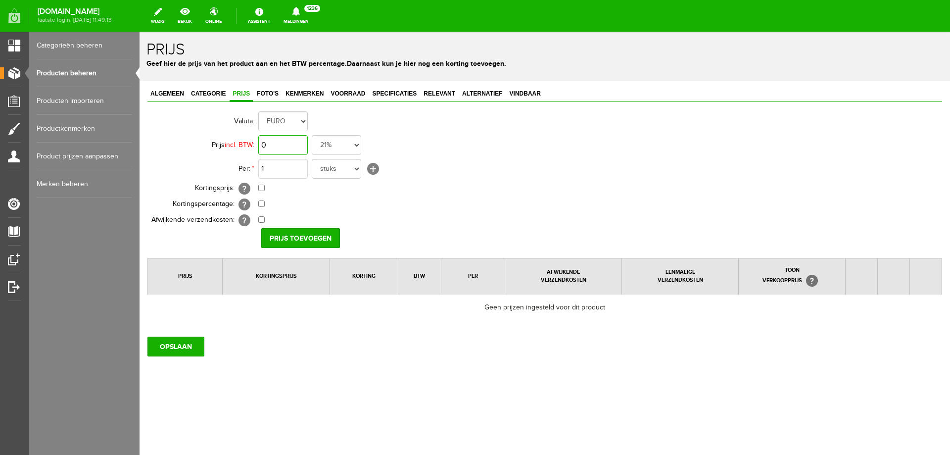
click at [280, 141] on input "0" at bounding box center [282, 145] width 49 height 20
type input "€ 129,95"
click at [325, 243] on input "Prijs toevoegen" at bounding box center [300, 238] width 79 height 20
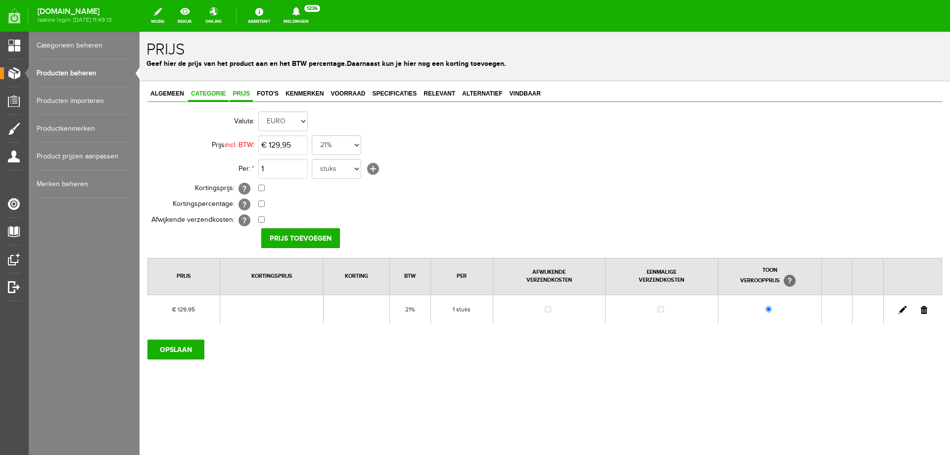
click at [221, 98] on link "Categorie" at bounding box center [208, 94] width 41 height 14
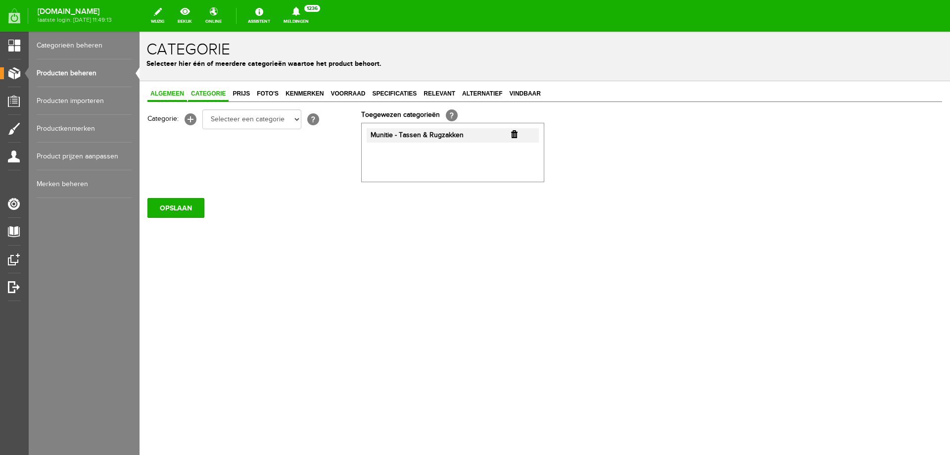
click at [170, 92] on span "Algemeen" at bounding box center [168, 93] width 40 height 7
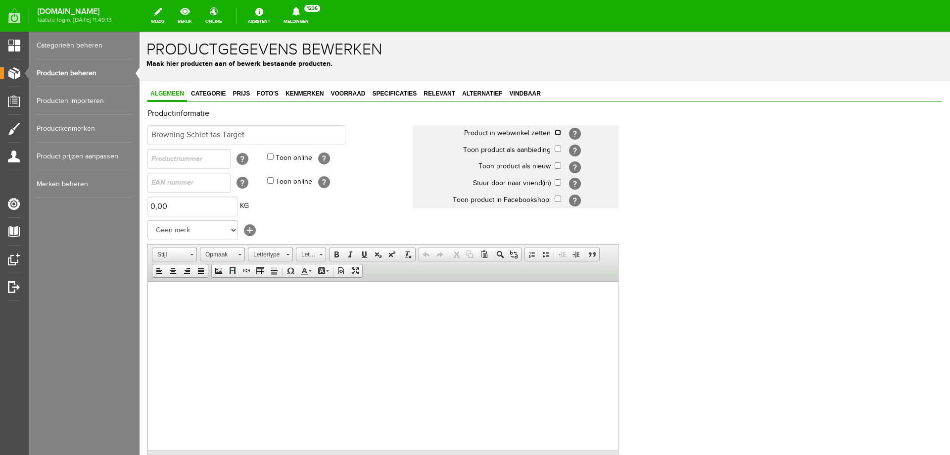
click at [560, 131] on input "checkbox" at bounding box center [558, 132] width 6 height 6
checkbox input "true"
drag, startPoint x: 261, startPoint y: 135, endPoint x: 272, endPoint y: 150, distance: 18.9
click at [140, 119] on html "x Productgegevens bewerken Maak hier producten aan of bewerk bestaande producte…" at bounding box center [545, 243] width 811 height 423
drag, startPoint x: 285, startPoint y: 296, endPoint x: 0, endPoint y: 265, distance: 286.8
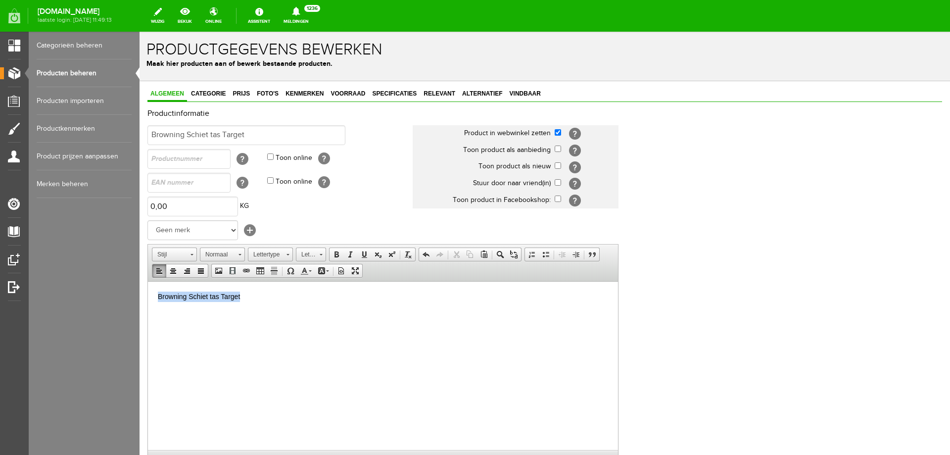
click at [148, 281] on html "Browning Schiet tas Target" at bounding box center [383, 296] width 470 height 30
click at [335, 256] on span at bounding box center [337, 254] width 8 height 8
click at [213, 97] on span "Categorie" at bounding box center [208, 93] width 41 height 7
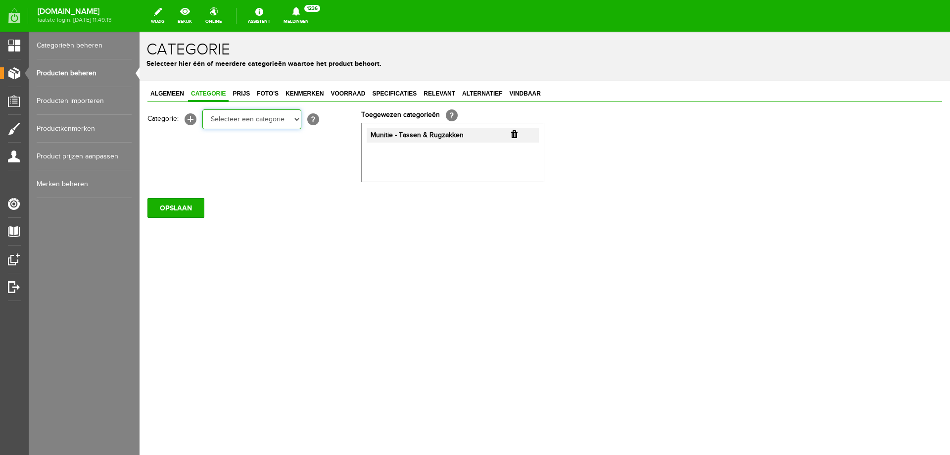
click at [297, 120] on select "Selecteer een categorie Occasions Occasions Choke's Occasions alarmpistolen Occ…" at bounding box center [251, 119] width 99 height 20
select select "151910"
click at [202, 109] on select "Selecteer een categorie Occasions Occasions Choke's Occasions alarmpistolen Occ…" at bounding box center [251, 119] width 99 height 20
click at [392, 258] on div "Algemeen Categorie Prijs Foto's Kenmerken Voorraad Specificaties Relevant Alter…" at bounding box center [545, 186] width 811 height 210
click at [510, 95] on span "Vindbaar" at bounding box center [525, 93] width 37 height 7
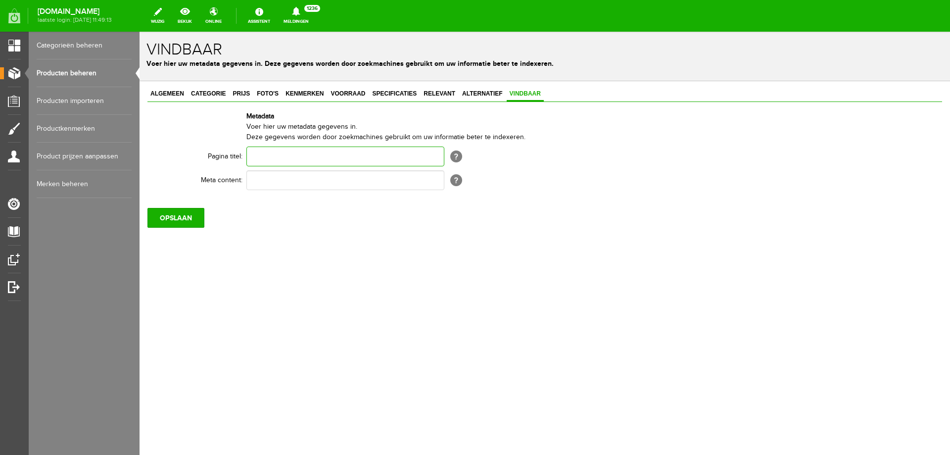
click at [354, 152] on input "text" at bounding box center [346, 157] width 198 height 20
paste input "Browning Schiet tas Target"
type input "Browning Schiet tas Target"
click at [353, 183] on input "text" at bounding box center [346, 180] width 198 height 20
paste input "SHOOTING BAG TARGET L BLACK"
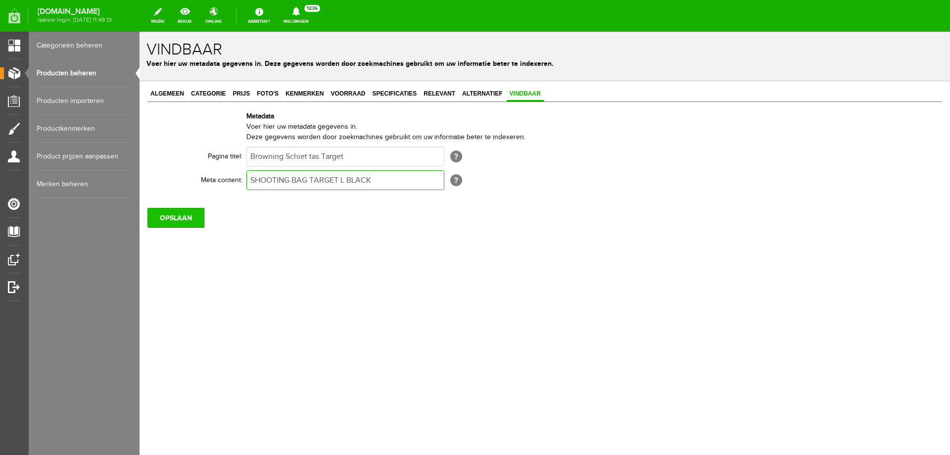
type input "SHOOTING BAG TARGET L BLACK"
click at [187, 221] on input "OPSLAAN" at bounding box center [176, 218] width 57 height 20
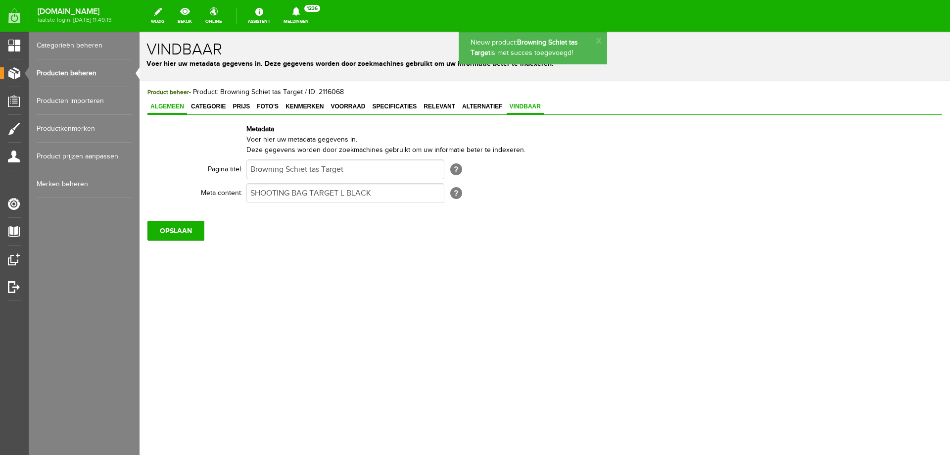
click at [158, 105] on span "Algemeen" at bounding box center [168, 106] width 40 height 7
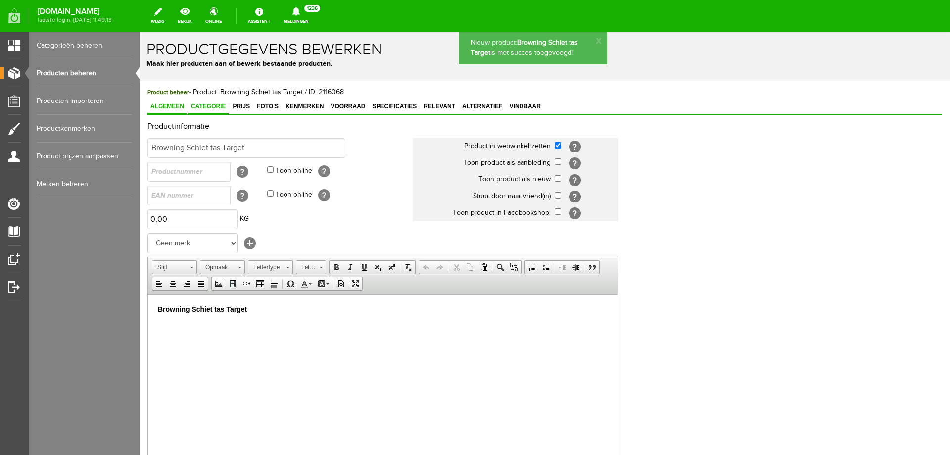
click at [223, 108] on span "Categorie" at bounding box center [208, 106] width 41 height 7
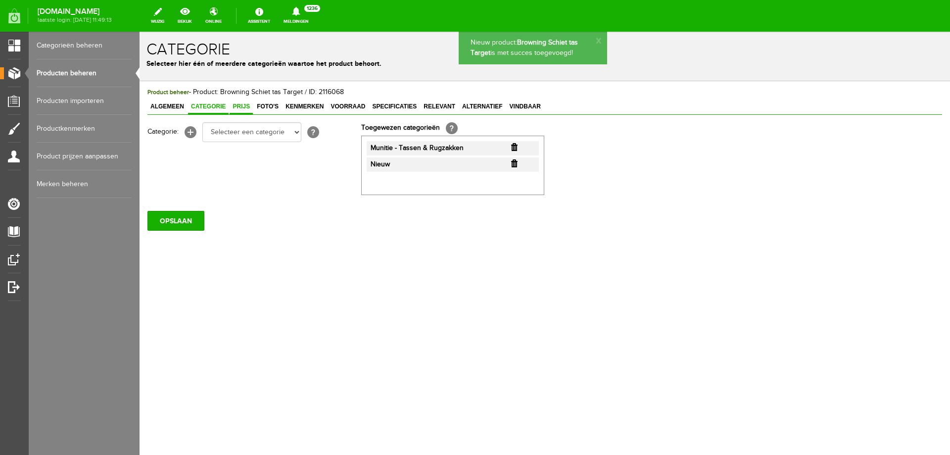
click at [246, 110] on span "Prijs" at bounding box center [241, 106] width 23 height 7
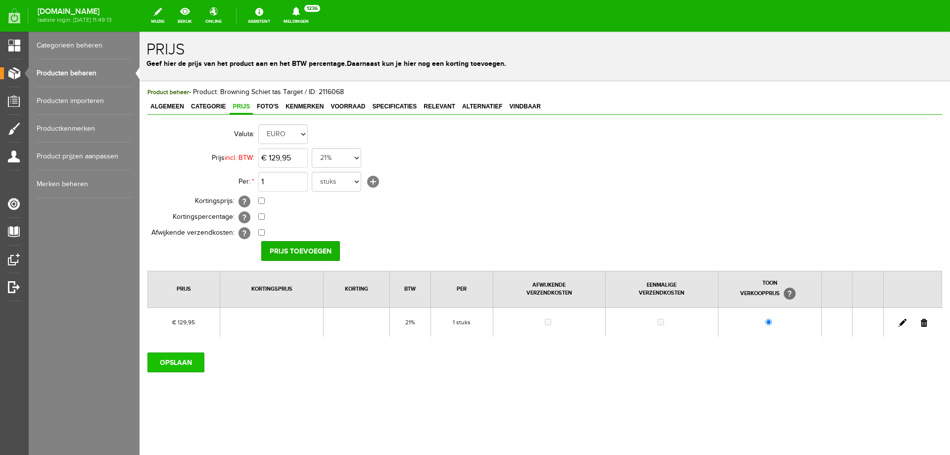
click at [180, 361] on input "OPSLAAN" at bounding box center [176, 362] width 57 height 20
click at [88, 76] on link "Producten beheren" at bounding box center [84, 73] width 95 height 28
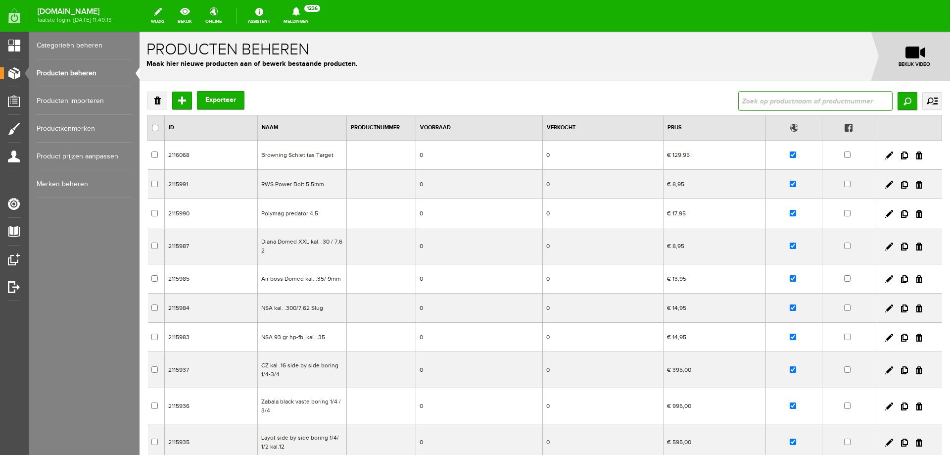
click at [756, 95] on input "text" at bounding box center [816, 101] width 154 height 20
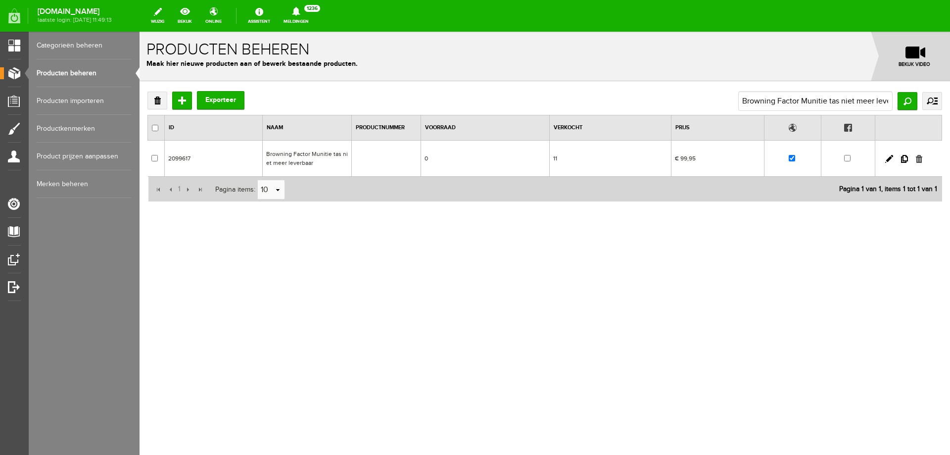
click at [920, 157] on link at bounding box center [919, 159] width 6 height 8
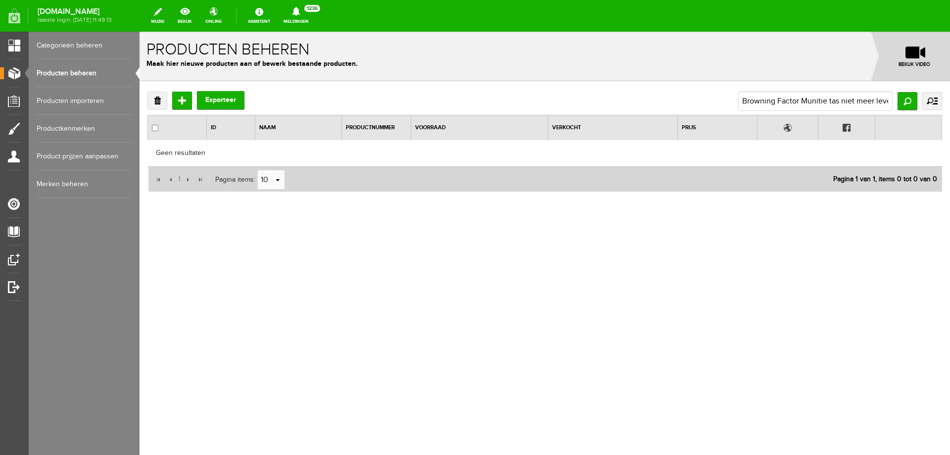
click at [102, 70] on link "Producten beheren" at bounding box center [84, 73] width 95 height 28
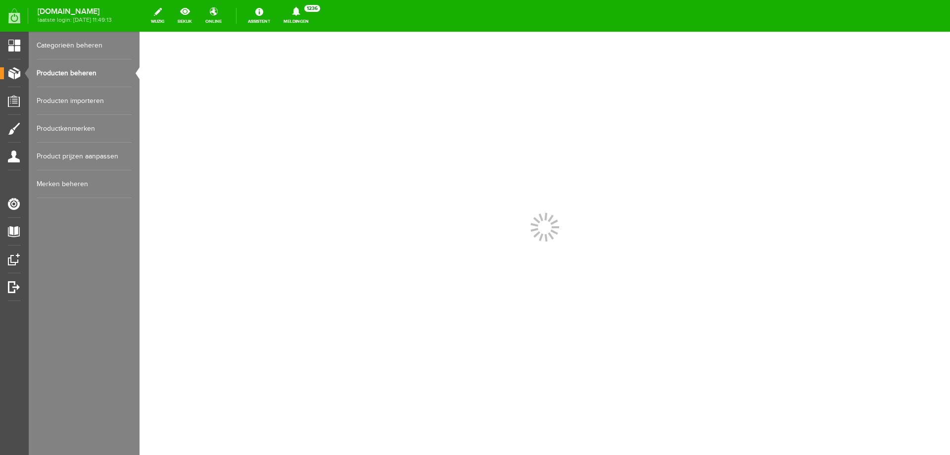
scroll to position [0, 0]
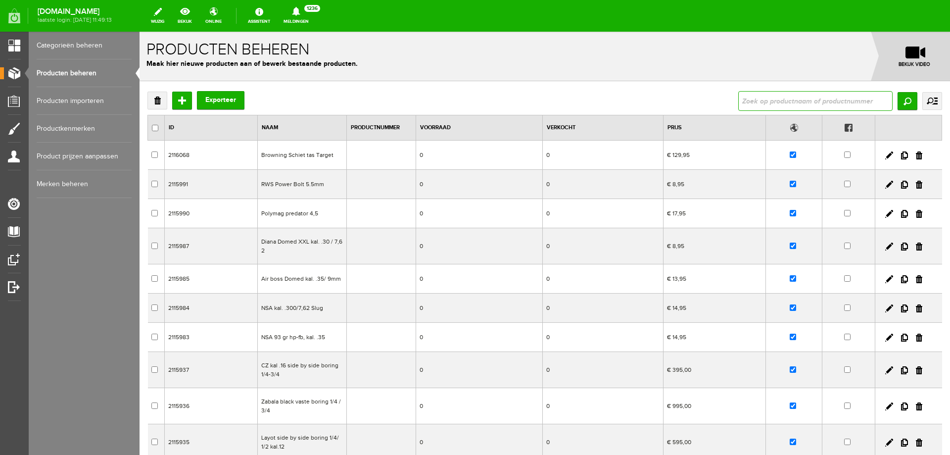
drag, startPoint x: 760, startPoint y: 100, endPoint x: 742, endPoint y: 92, distance: 20.2
click at [758, 100] on input "text" at bounding box center [816, 101] width 154 height 20
type input "Browning B525 Game Light houtklasse 4"
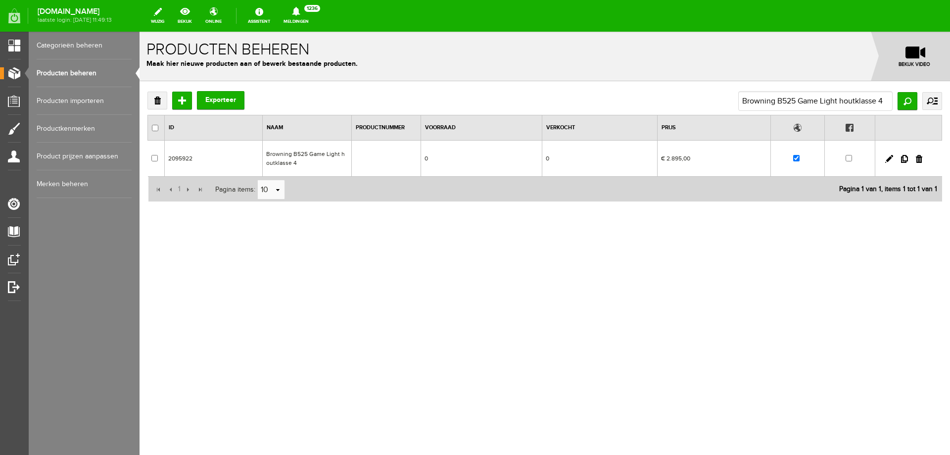
click at [330, 157] on td "Browning B525 Game Light houtklasse 4" at bounding box center [307, 159] width 89 height 36
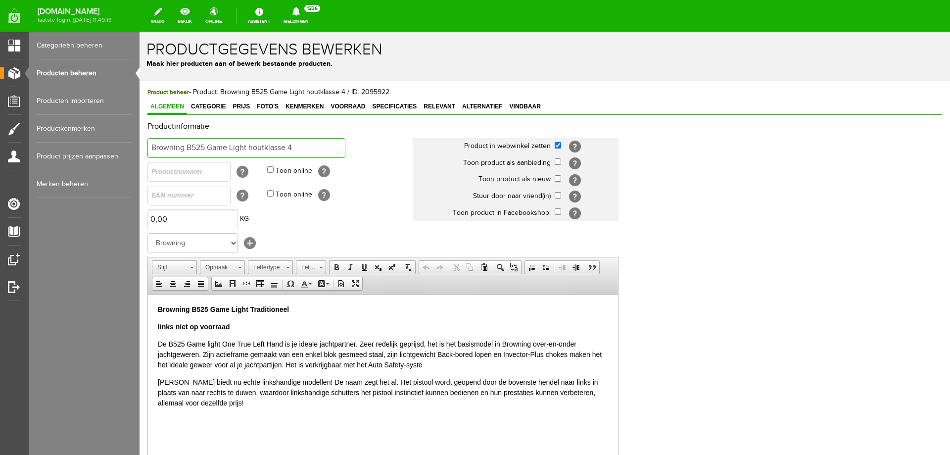
click at [151, 145] on input "Browning B525 Game Light houtklasse 4" at bounding box center [247, 148] width 198 height 20
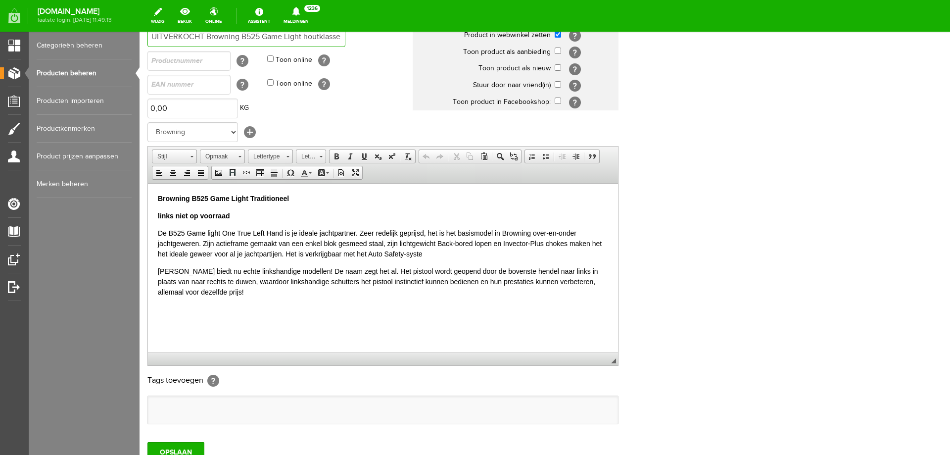
scroll to position [191, 0]
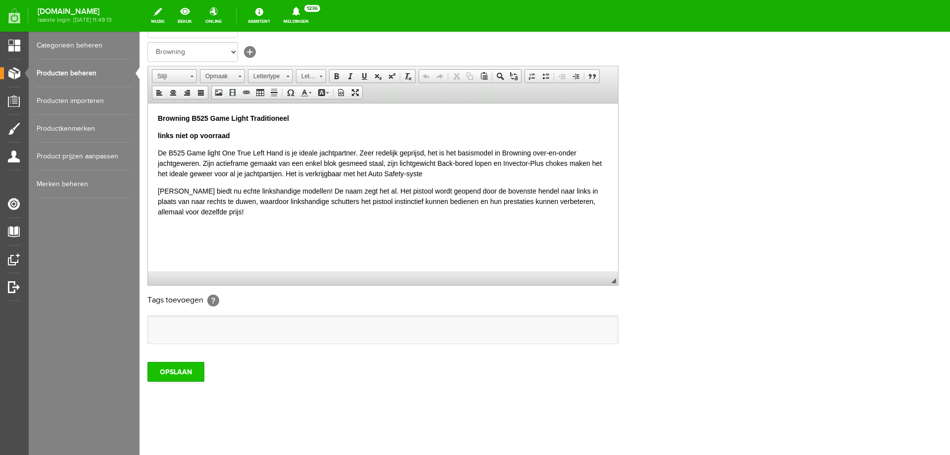
type input "UITVERKOCHT Browning B525 Game Light houtklasse 4"
click at [162, 369] on input "OPSLAAN" at bounding box center [176, 372] width 57 height 20
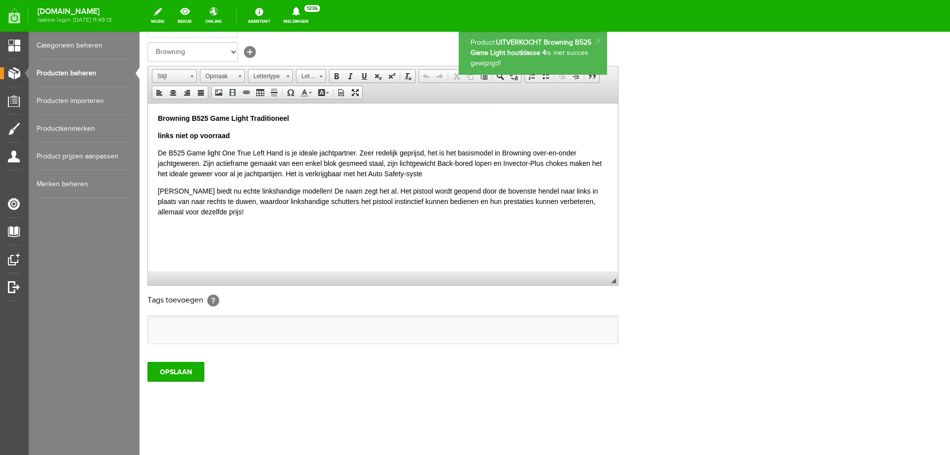
scroll to position [0, 0]
click at [70, 77] on link "Producten beheren" at bounding box center [84, 73] width 95 height 28
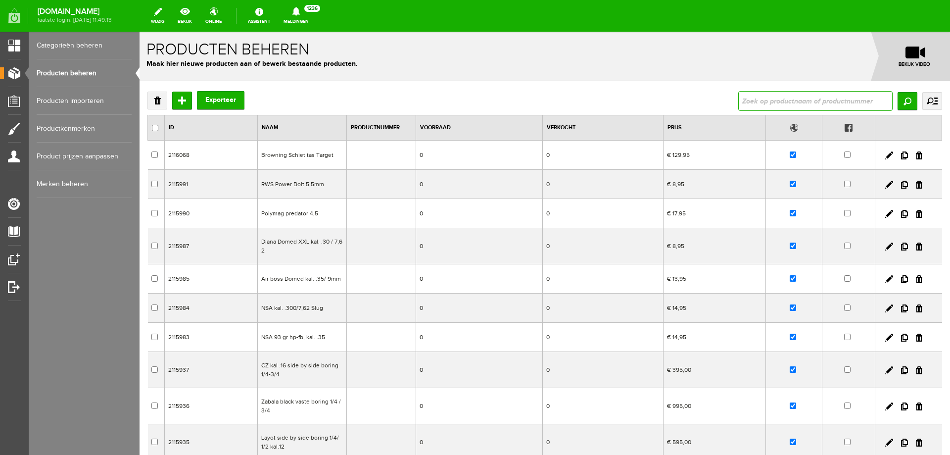
drag, startPoint x: 794, startPoint y: 98, endPoint x: 789, endPoint y: 99, distance: 5.2
click at [791, 98] on input "text" at bounding box center [816, 101] width 154 height 20
type input "Browning B725 de game 1 nieuw houtklasse 4"
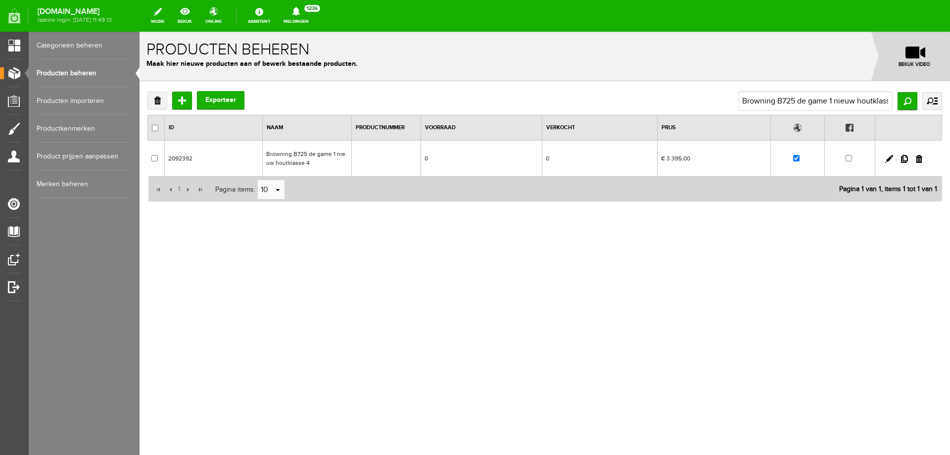
click at [729, 148] on td "€ 3.395,00" at bounding box center [713, 159] width 113 height 36
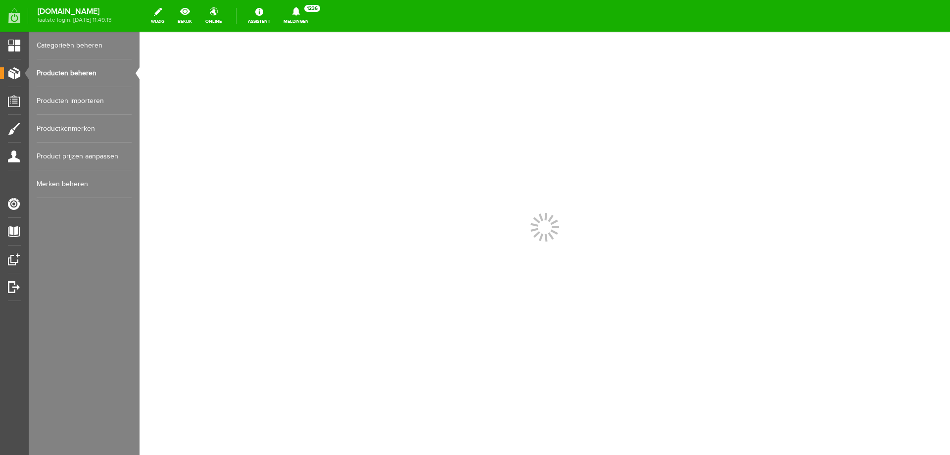
scroll to position [0, 0]
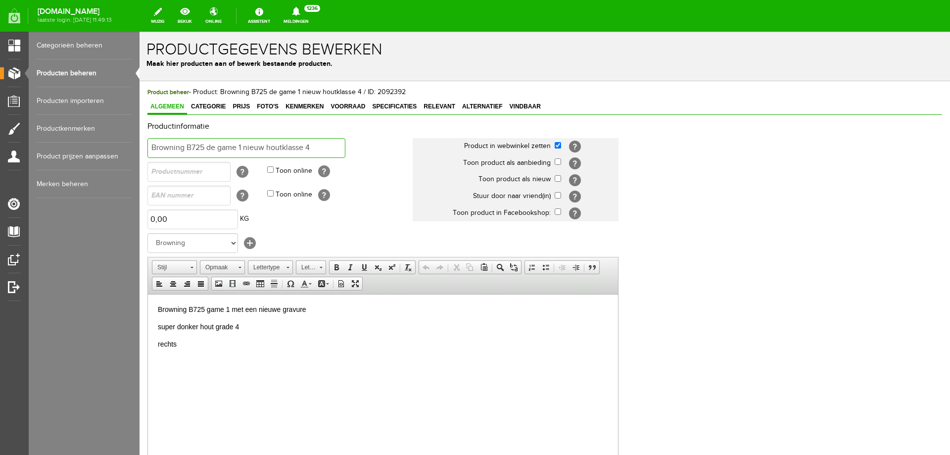
click at [151, 144] on input "Browning B725 de game 1 nieuw houtklasse 4" at bounding box center [247, 148] width 198 height 20
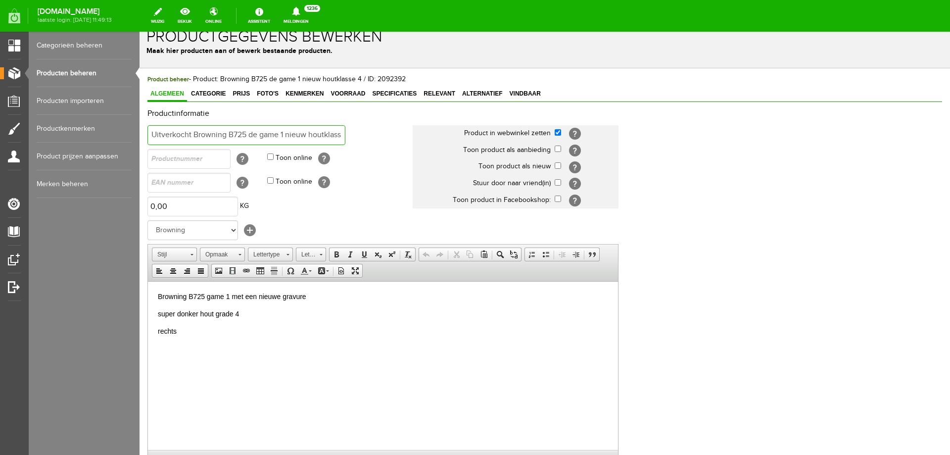
scroll to position [191, 0]
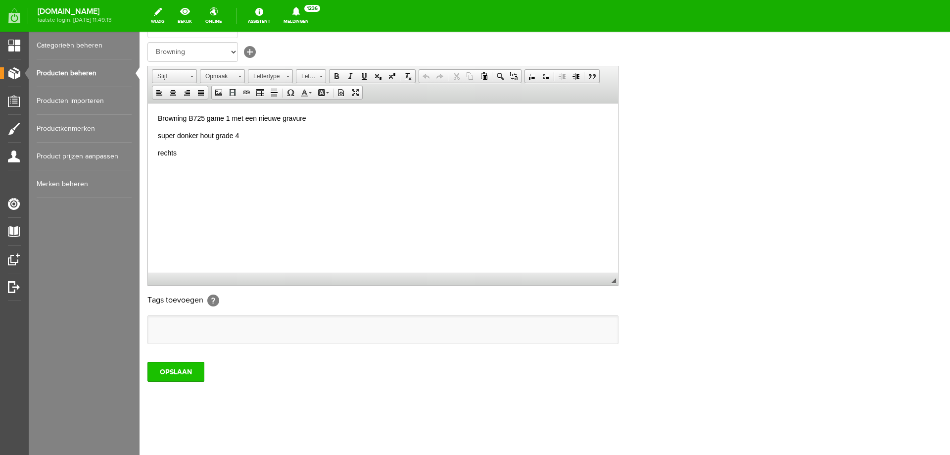
type input "Uitverkocht Browning B725 de game 1 nieuw houtklasse 4"
click at [165, 374] on input "OPSLAAN" at bounding box center [176, 372] width 57 height 20
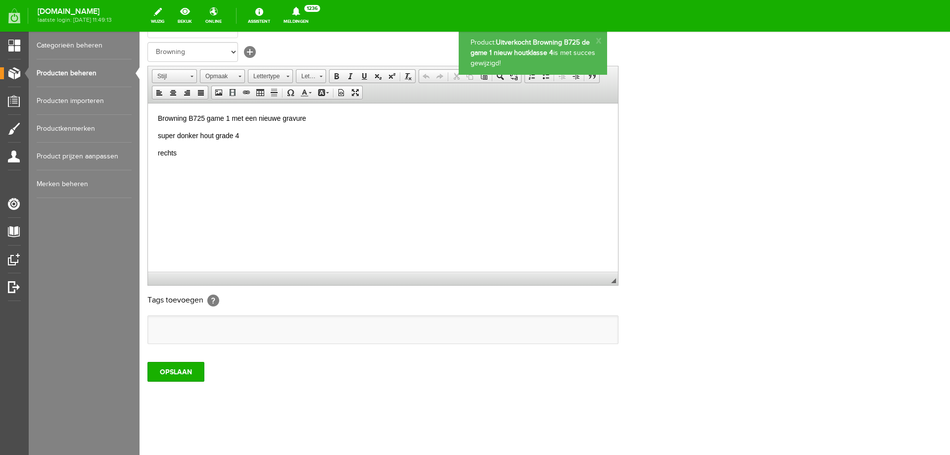
scroll to position [0, 0]
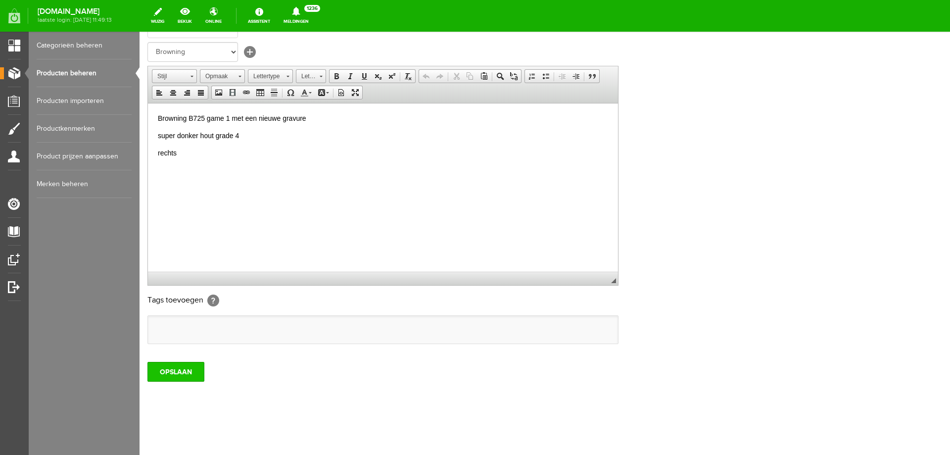
click at [163, 376] on input "OPSLAAN" at bounding box center [176, 372] width 57 height 20
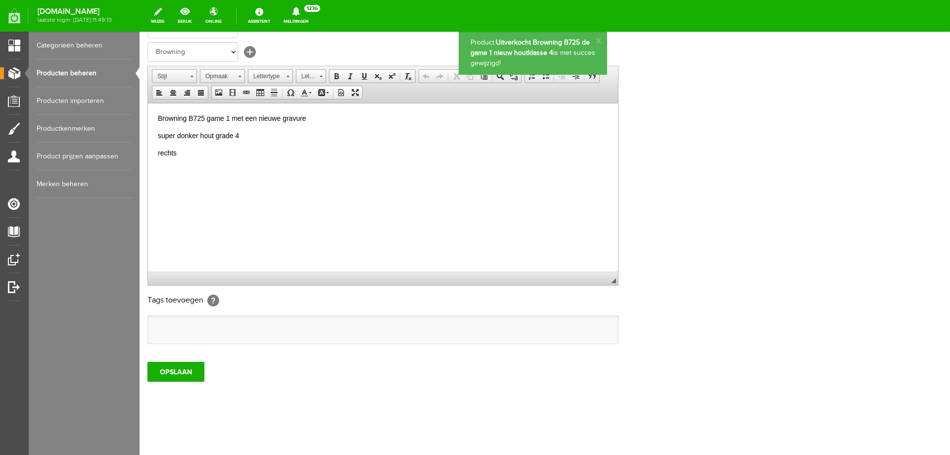
click at [94, 65] on link "Producten beheren" at bounding box center [84, 73] width 95 height 28
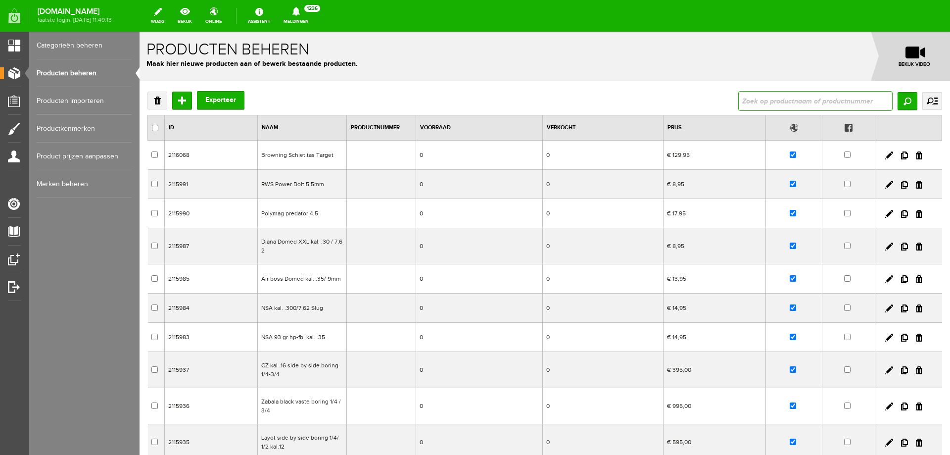
click at [773, 102] on input "text" at bounding box center [816, 101] width 154 height 20
paste input "Foudraal canvas met leer"
type input "Foudraal canvas met leer"
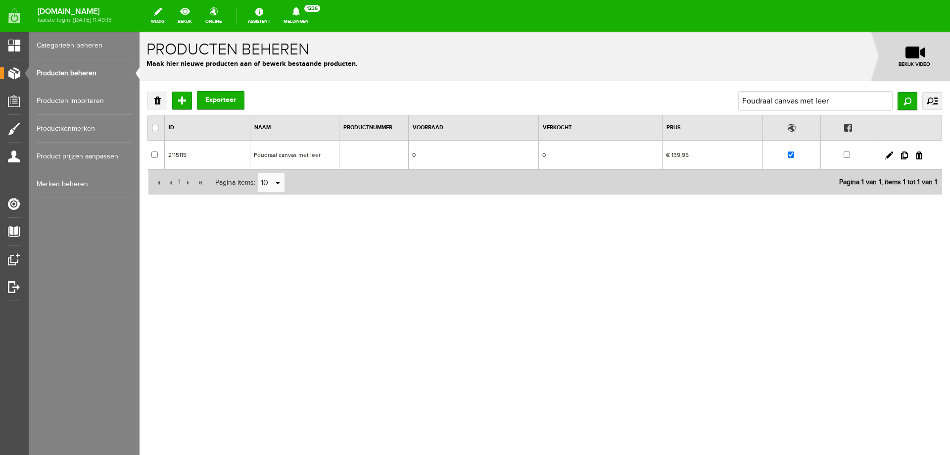
click at [306, 150] on td "Foudraal canvas met leer" at bounding box center [294, 155] width 89 height 29
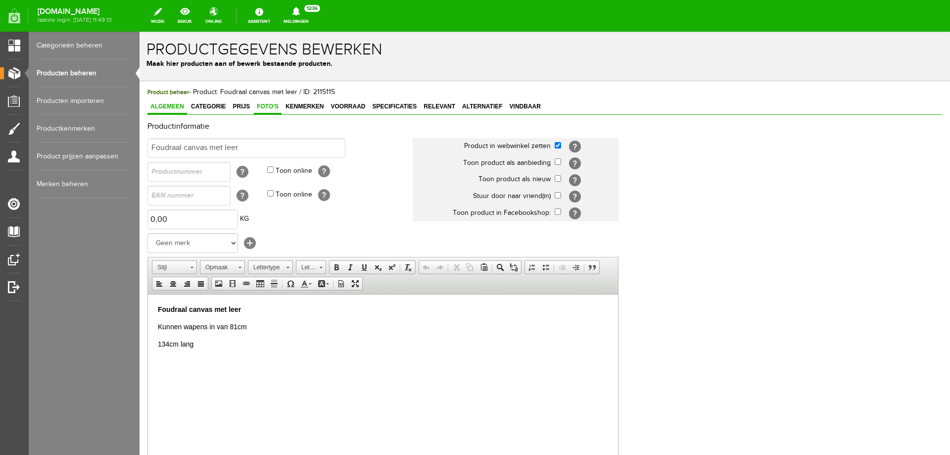
click at [265, 108] on span "Foto's" at bounding box center [268, 106] width 28 height 7
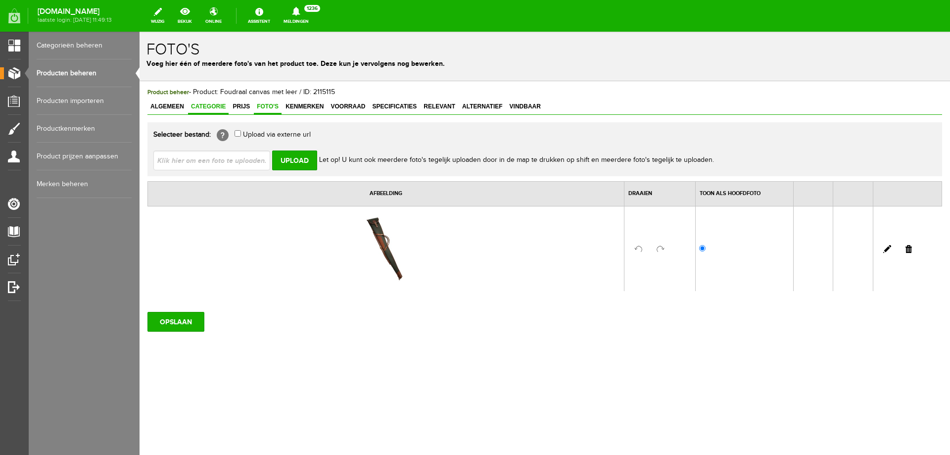
click at [225, 107] on span "Categorie" at bounding box center [208, 106] width 41 height 7
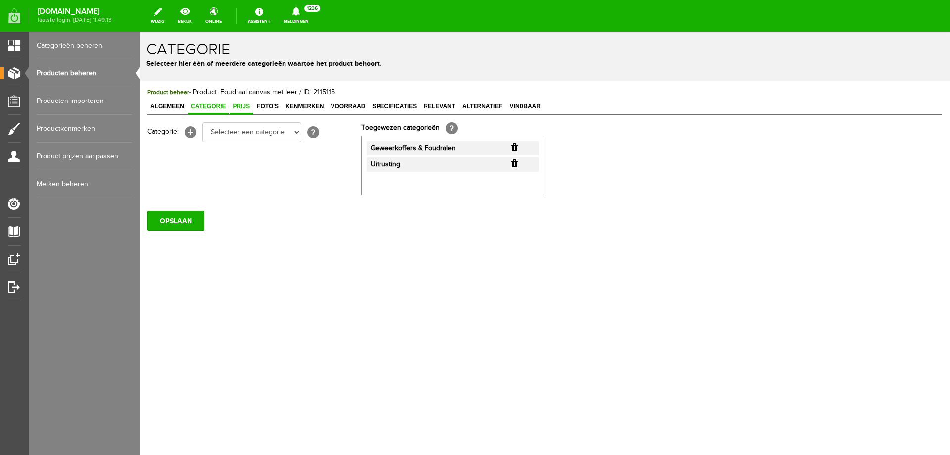
click at [240, 102] on link "Prijs" at bounding box center [241, 107] width 23 height 14
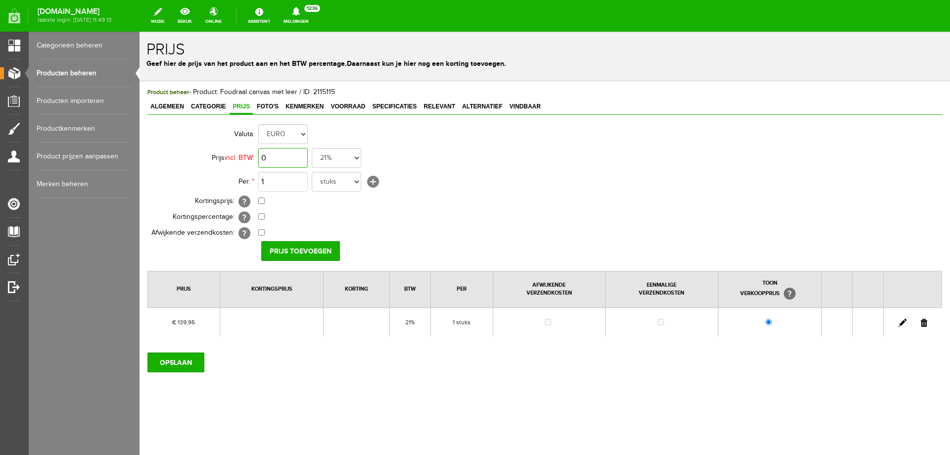
click at [285, 159] on input "0" at bounding box center [282, 158] width 49 height 20
type input "€ 149,95"
click at [314, 252] on input "Prijs toevoegen" at bounding box center [300, 251] width 79 height 20
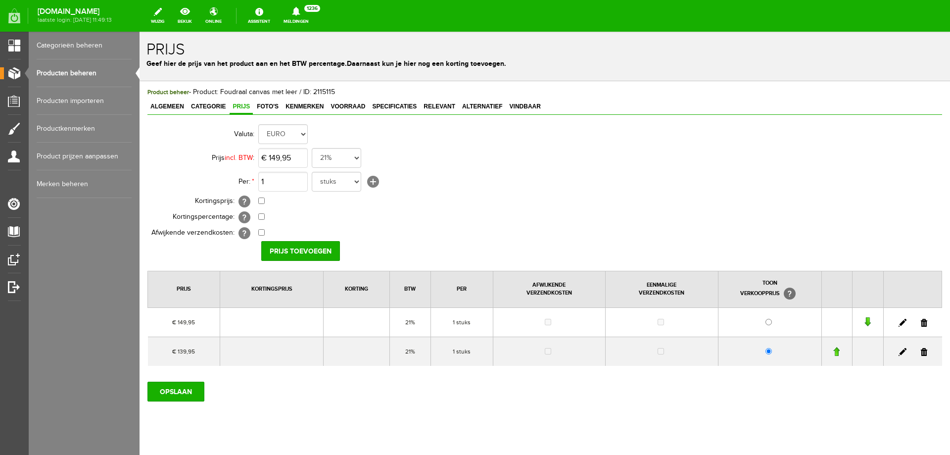
click at [921, 353] on link at bounding box center [924, 352] width 6 height 8
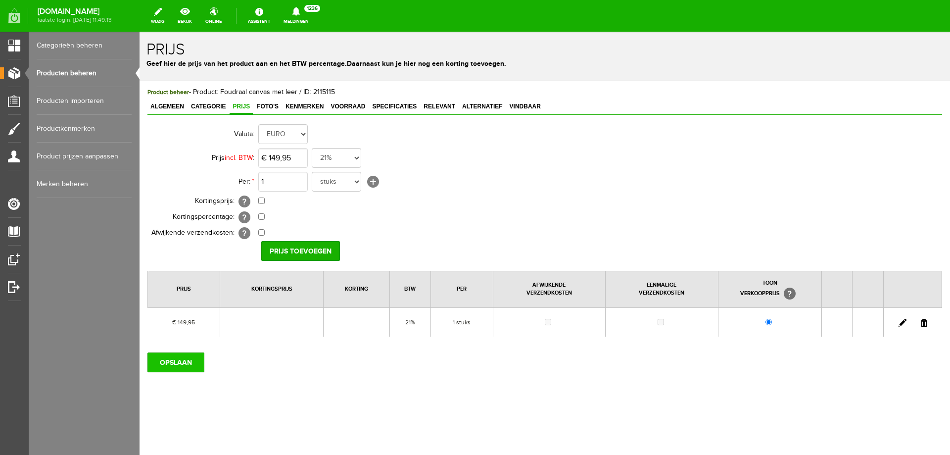
click at [184, 359] on input "OPSLAAN" at bounding box center [176, 362] width 57 height 20
click at [169, 363] on input "OPSLAAN" at bounding box center [176, 362] width 57 height 20
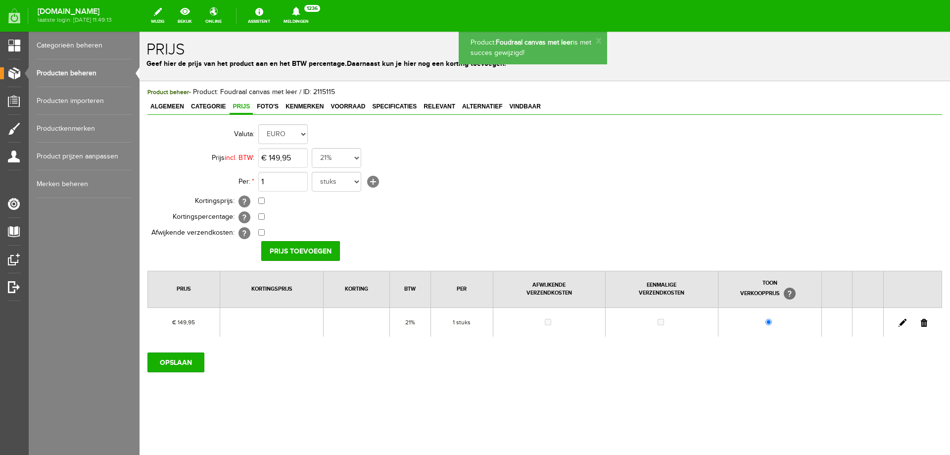
click at [82, 71] on link "Producten beheren" at bounding box center [84, 73] width 95 height 28
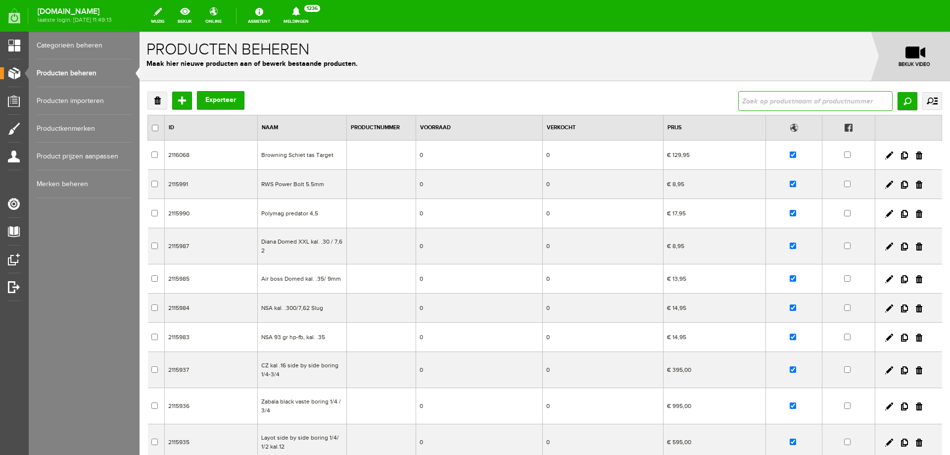
click at [806, 99] on input "text" at bounding box center [816, 101] width 154 height 20
type input "Prologic tas met stoeltje/Camotas verkocht Prologic tas met stoeltje"
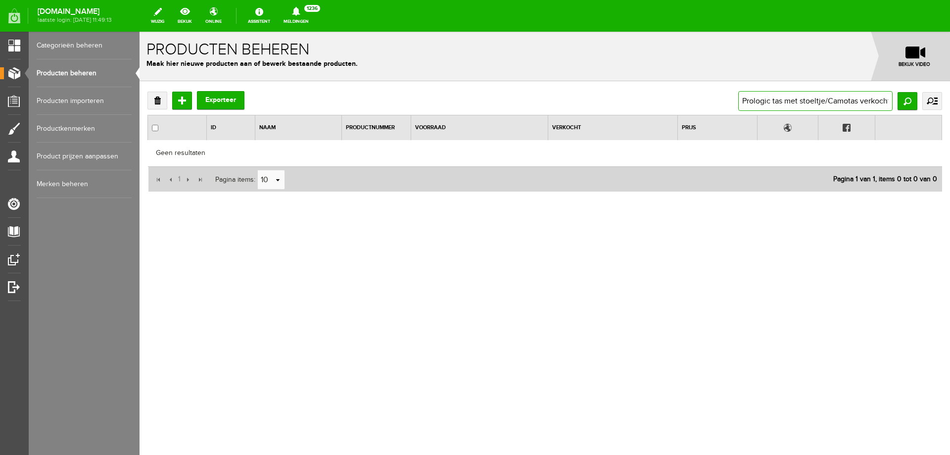
drag, startPoint x: 841, startPoint y: 103, endPoint x: 950, endPoint y: 101, distance: 108.4
click at [950, 101] on div "Verwijderen Toevoegen Exporteer Prologic tas met stoeltje/Camotas verkocht Prol…" at bounding box center [545, 173] width 811 height 185
type input "Prologic tas met stoeltje/Cam"
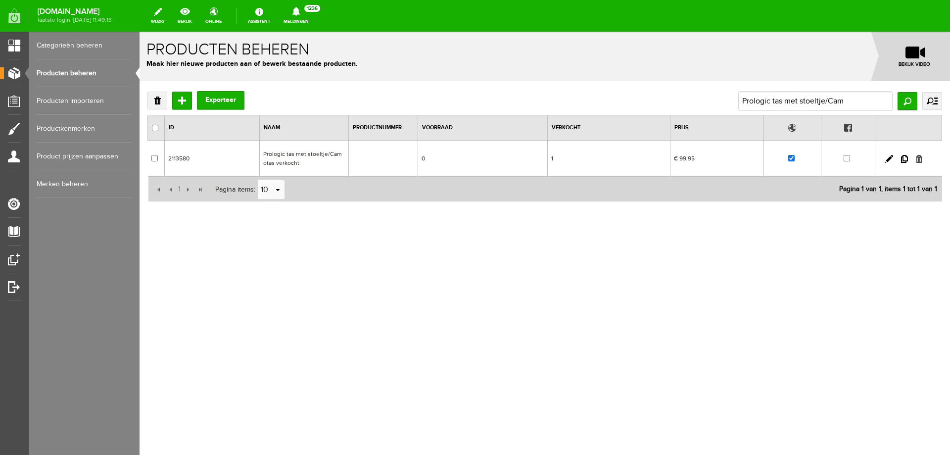
click at [921, 159] on link at bounding box center [919, 159] width 6 height 8
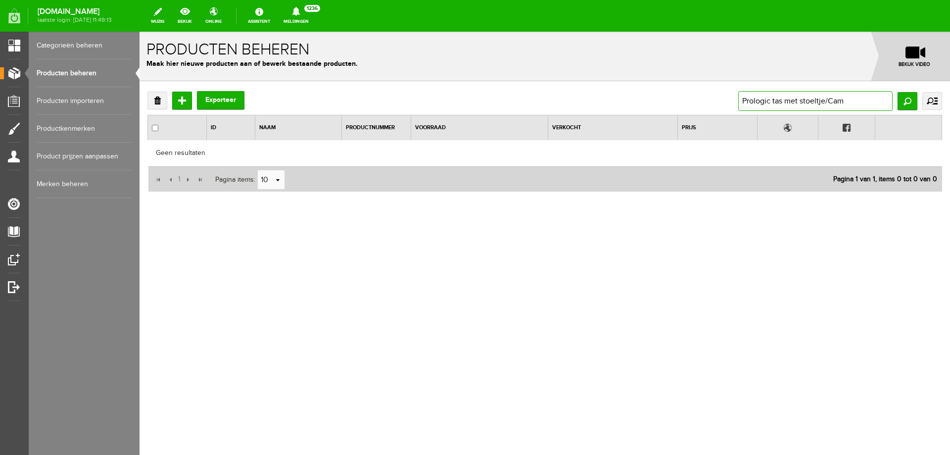
drag, startPoint x: 833, startPoint y: 99, endPoint x: 513, endPoint y: 99, distance: 319.3
click at [526, 96] on div "Verwijderen Toevoegen Exporteer Prologic tas met stoeltje/Cam Zoeken uitgebreid…" at bounding box center [545, 101] width 795 height 20
paste input "Verkocht Browning proshooter leren foudraal"
type input "Verkocht Browning proshooter leren foudraal"
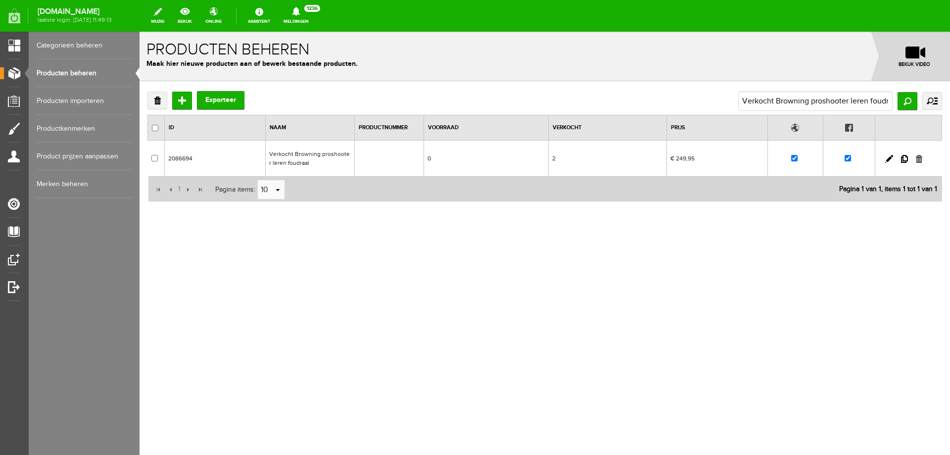
click at [918, 159] on link at bounding box center [919, 159] width 6 height 8
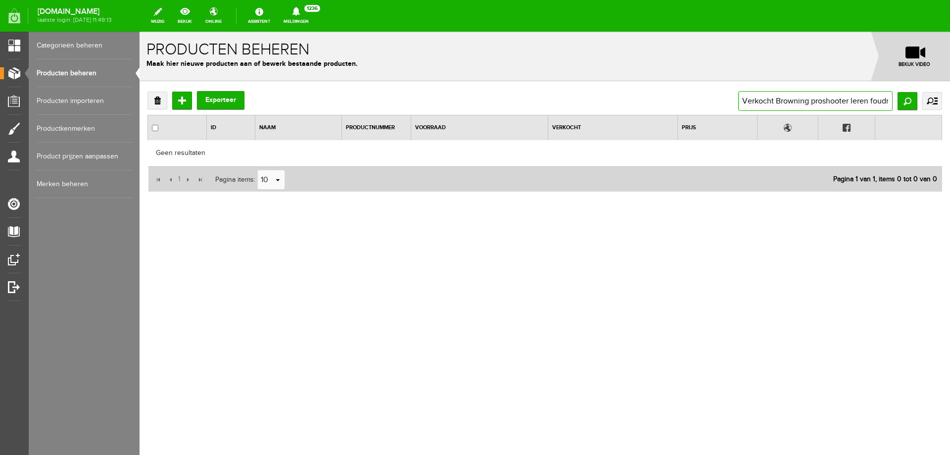
drag, startPoint x: 740, startPoint y: 98, endPoint x: 950, endPoint y: 96, distance: 209.9
click at [950, 97] on div "Verwijderen Toevoegen Exporteer Verkocht Browning proshooter leren foudraal Zoe…" at bounding box center [545, 173] width 811 height 185
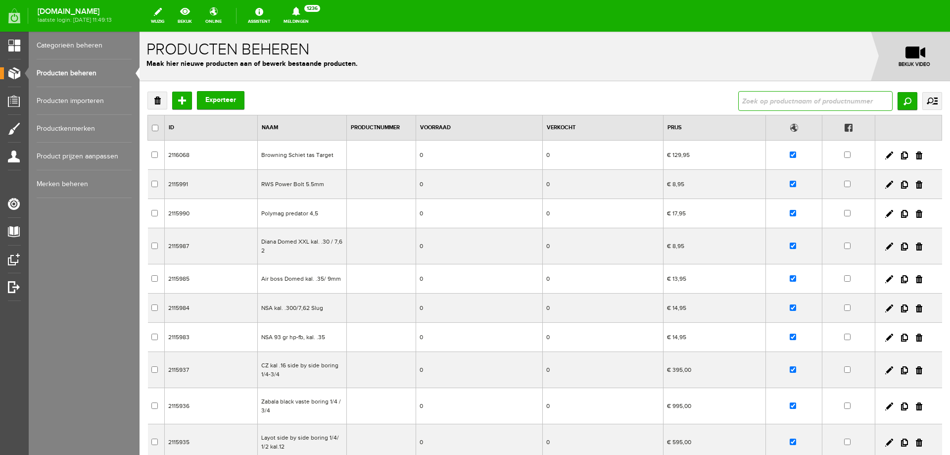
click at [833, 101] on input "text" at bounding box center [816, 101] width 154 height 20
paste input "verwarmde voetzolen oplader micro usb afstandbed."
type input "verwarmde voetzolen oplader micro usb afstandbed."
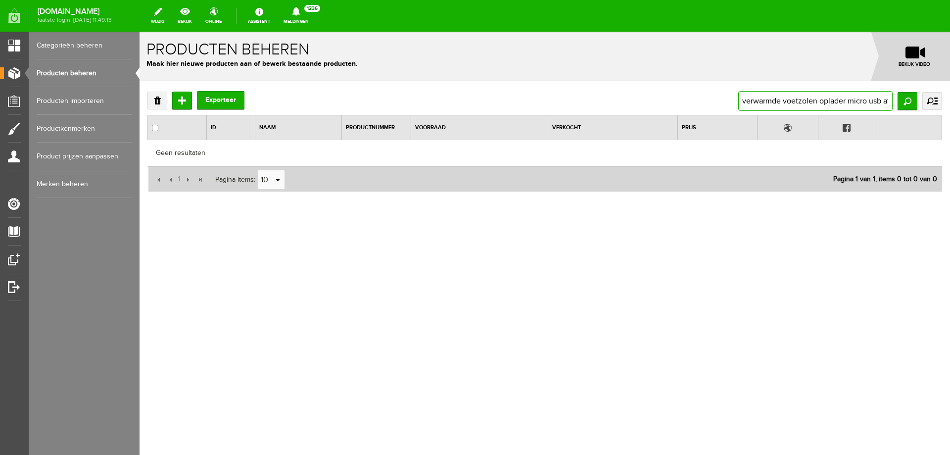
drag, startPoint x: 867, startPoint y: 99, endPoint x: 950, endPoint y: 104, distance: 82.8
click at [950, 104] on div "Verwijderen Toevoegen Exporteer verwarmde voetzolen oplader micro usb afstandbe…" at bounding box center [545, 173] width 811 height 185
type input "verwarmde voetzolen oplader micr"
drag, startPoint x: 845, startPoint y: 108, endPoint x: 950, endPoint y: 106, distance: 104.9
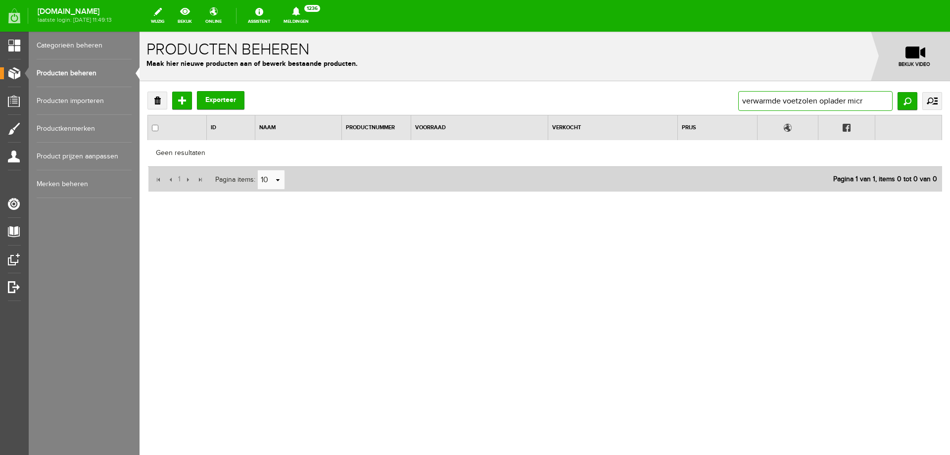
click at [950, 107] on div "Verwijderen Toevoegen Exporteer verwarmde voetzolen oplader micr Zoeken uitgebr…" at bounding box center [545, 173] width 811 height 185
type input "verwarmde voetzolen"
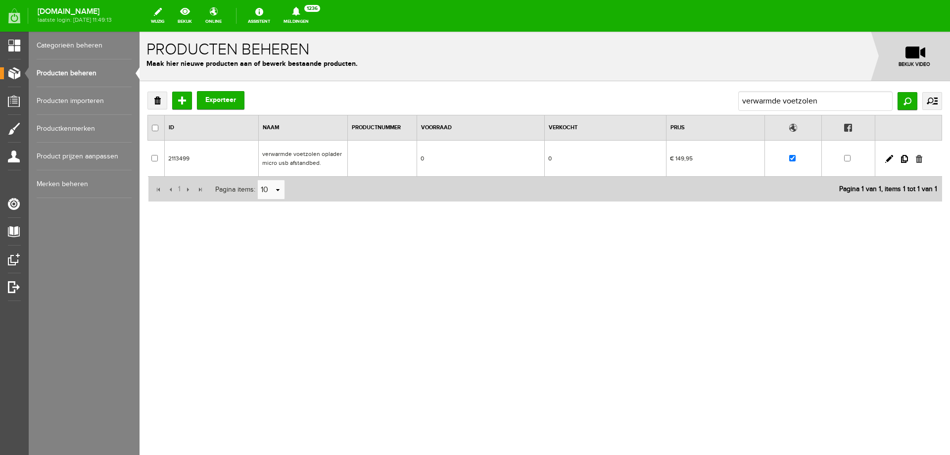
click at [920, 158] on link at bounding box center [919, 159] width 6 height 8
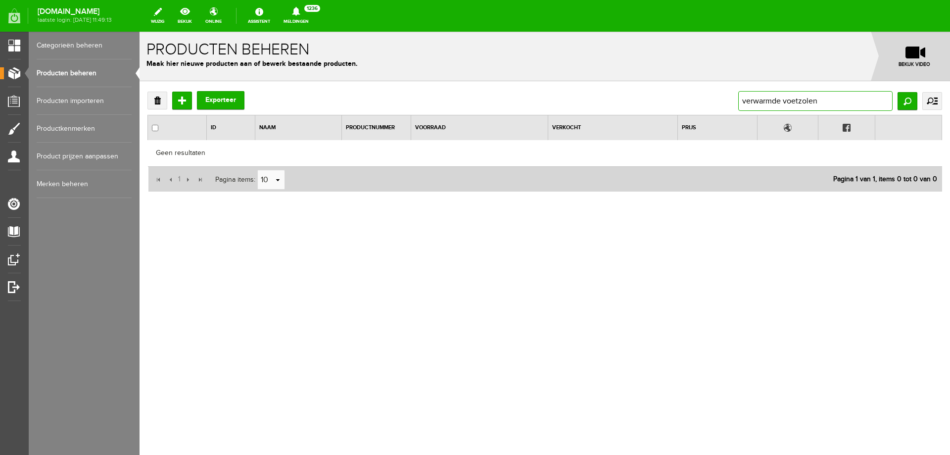
drag, startPoint x: 835, startPoint y: 102, endPoint x: 570, endPoint y: 76, distance: 266.1
click at [568, 85] on div "Verwijderen Toevoegen Exporteer verwarmde voetzolen Zoeken uitgebreid zoeken Ca…" at bounding box center [545, 173] width 811 height 185
paste input "Tracer tristar lamp"
type input "Tracer tristar lamp"
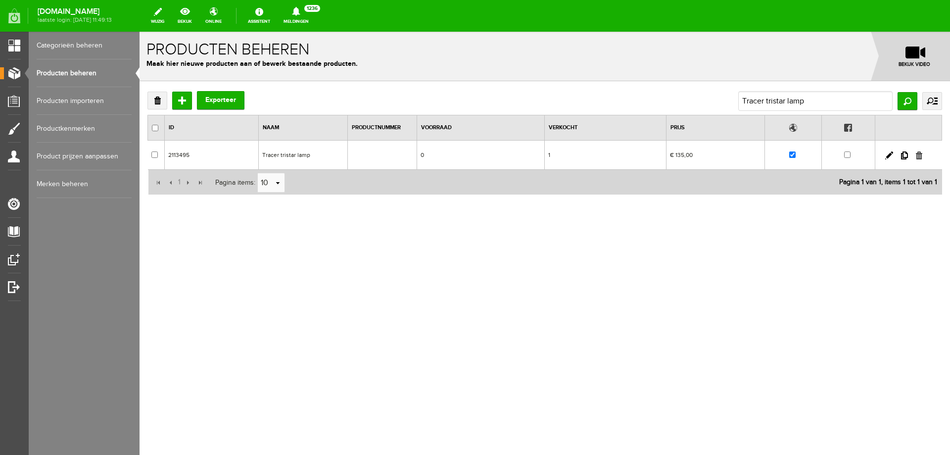
click at [919, 153] on link at bounding box center [919, 155] width 6 height 8
